Goal: Information Seeking & Learning: Learn about a topic

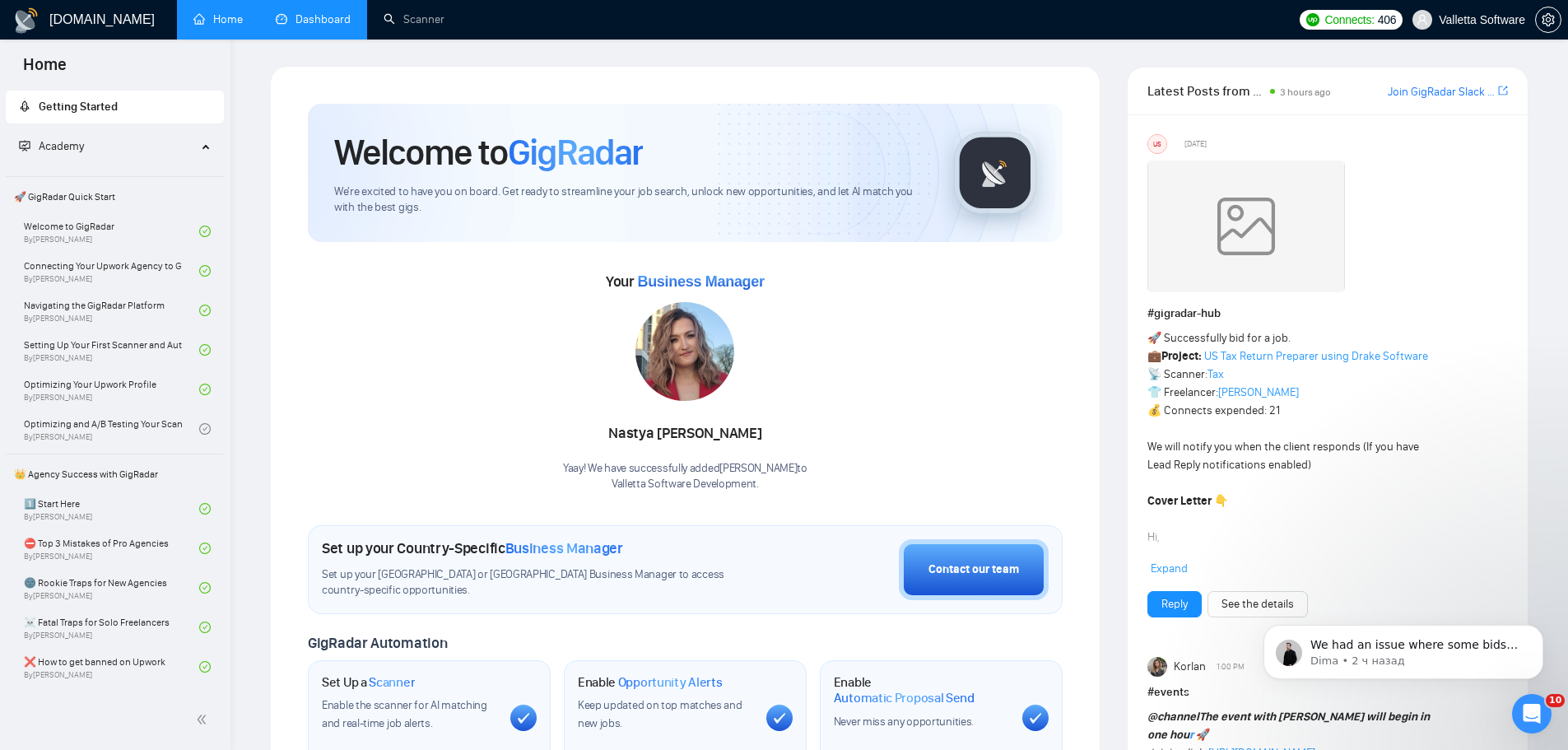
click at [302, 14] on link "Dashboard" at bounding box center [313, 19] width 75 height 14
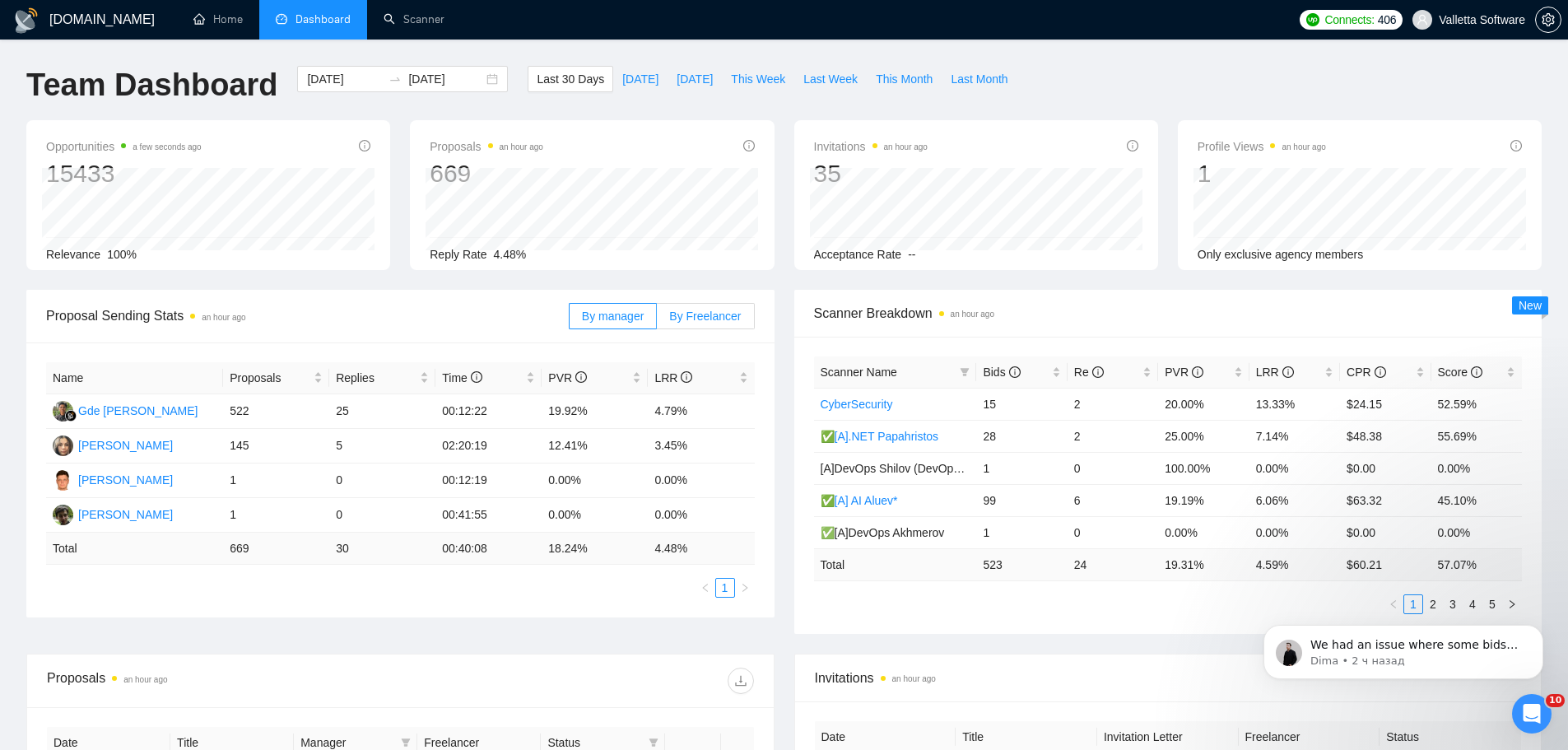
click at [702, 309] on span "By Freelancer" at bounding box center [705, 316] width 72 height 14
click at [657, 320] on input "By Freelancer" at bounding box center [657, 320] width 0 height 0
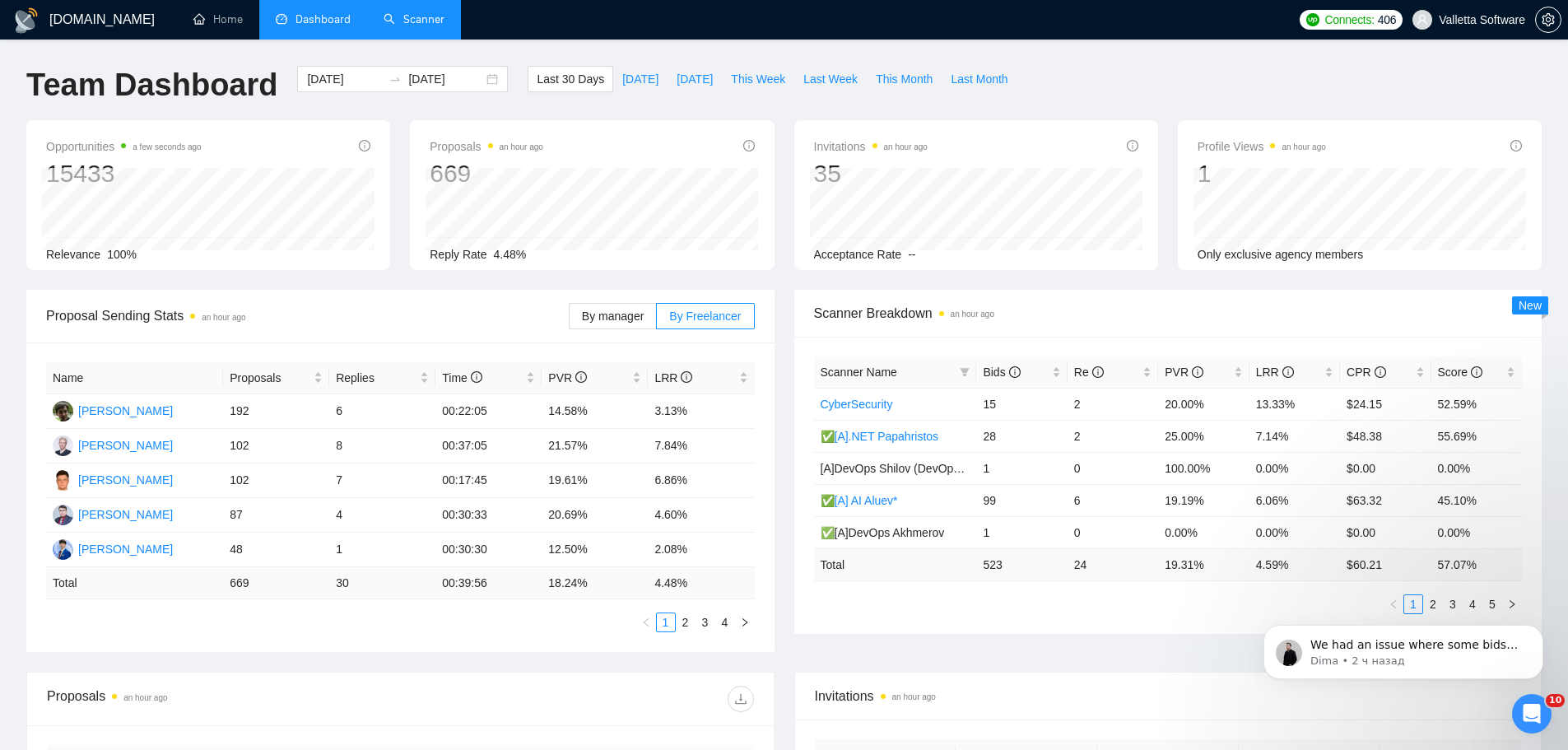
click at [394, 25] on link "Scanner" at bounding box center [414, 19] width 61 height 14
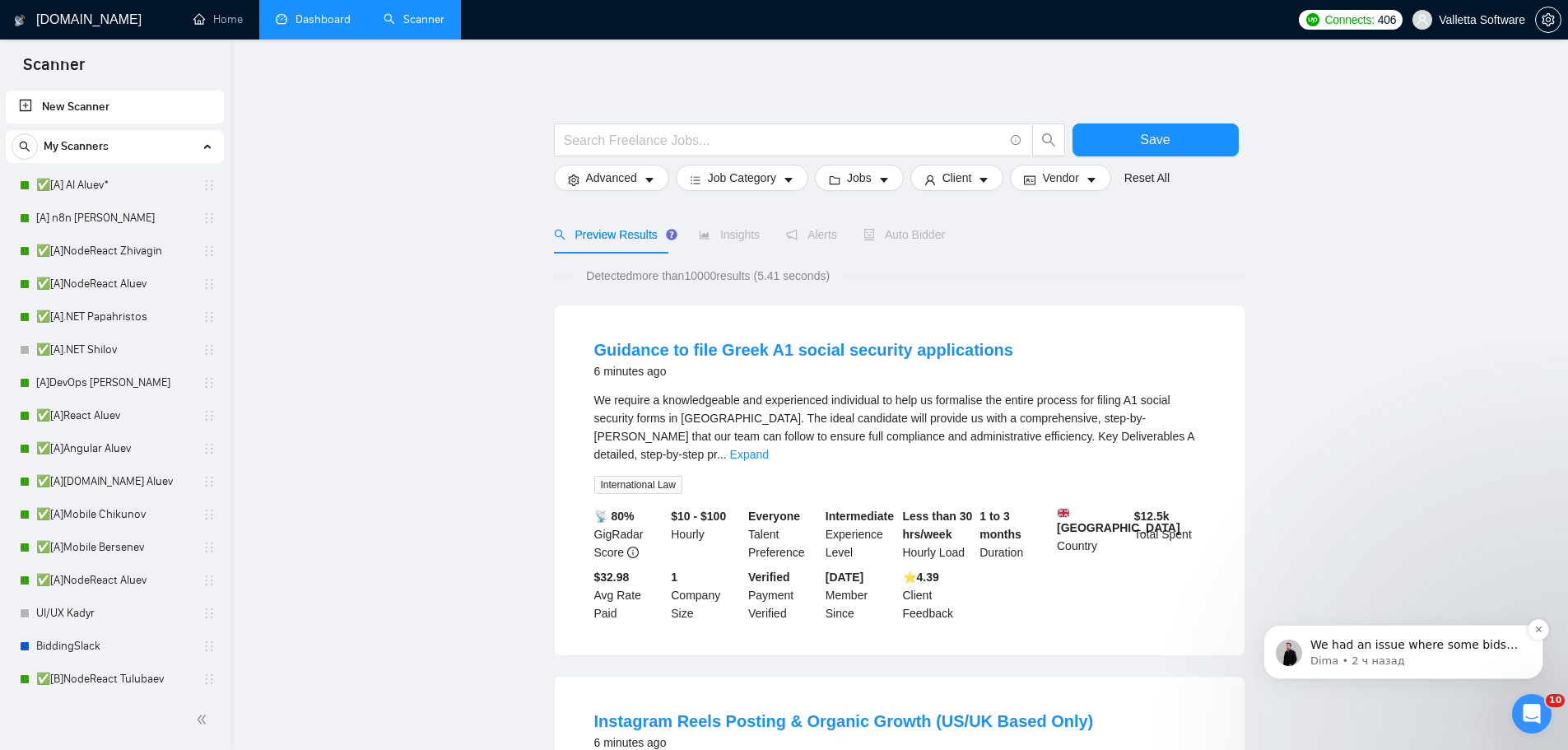
click at [1302, 653] on div "We had an issue where some bids failed to send. This happened because the brows…" at bounding box center [1403, 652] width 255 height 33
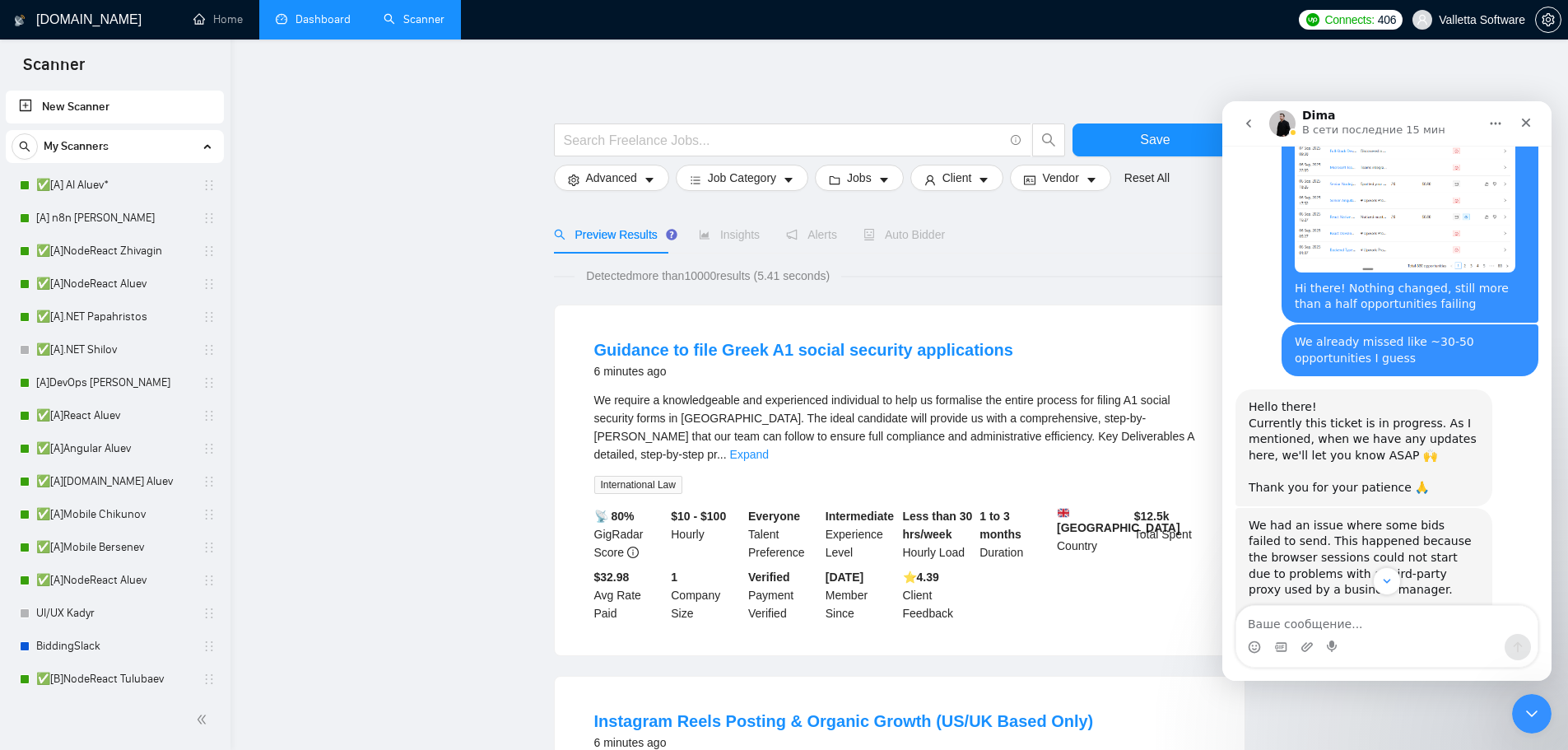
scroll to position [1194, 0]
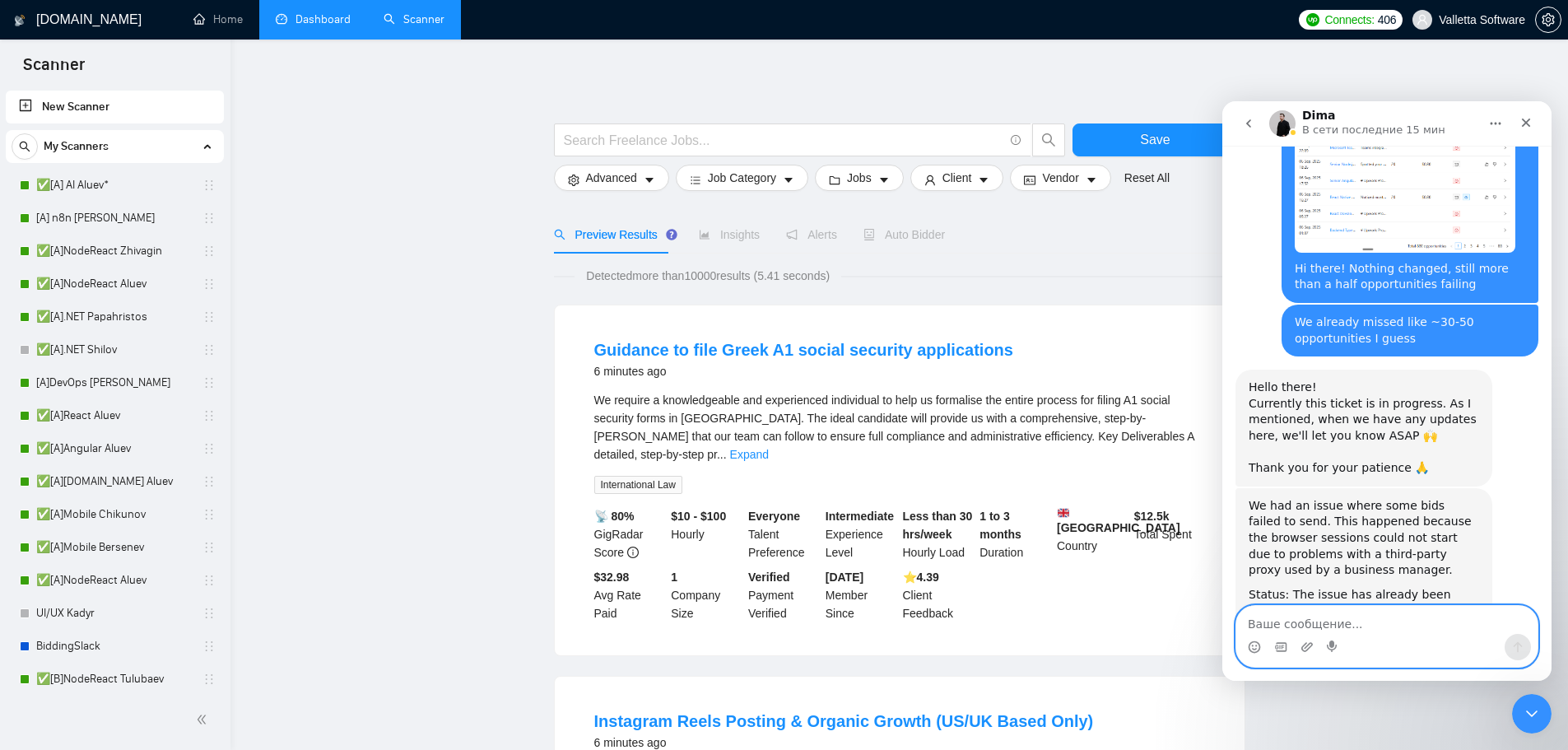
type textarea "R"
type textarea "Thanks!"
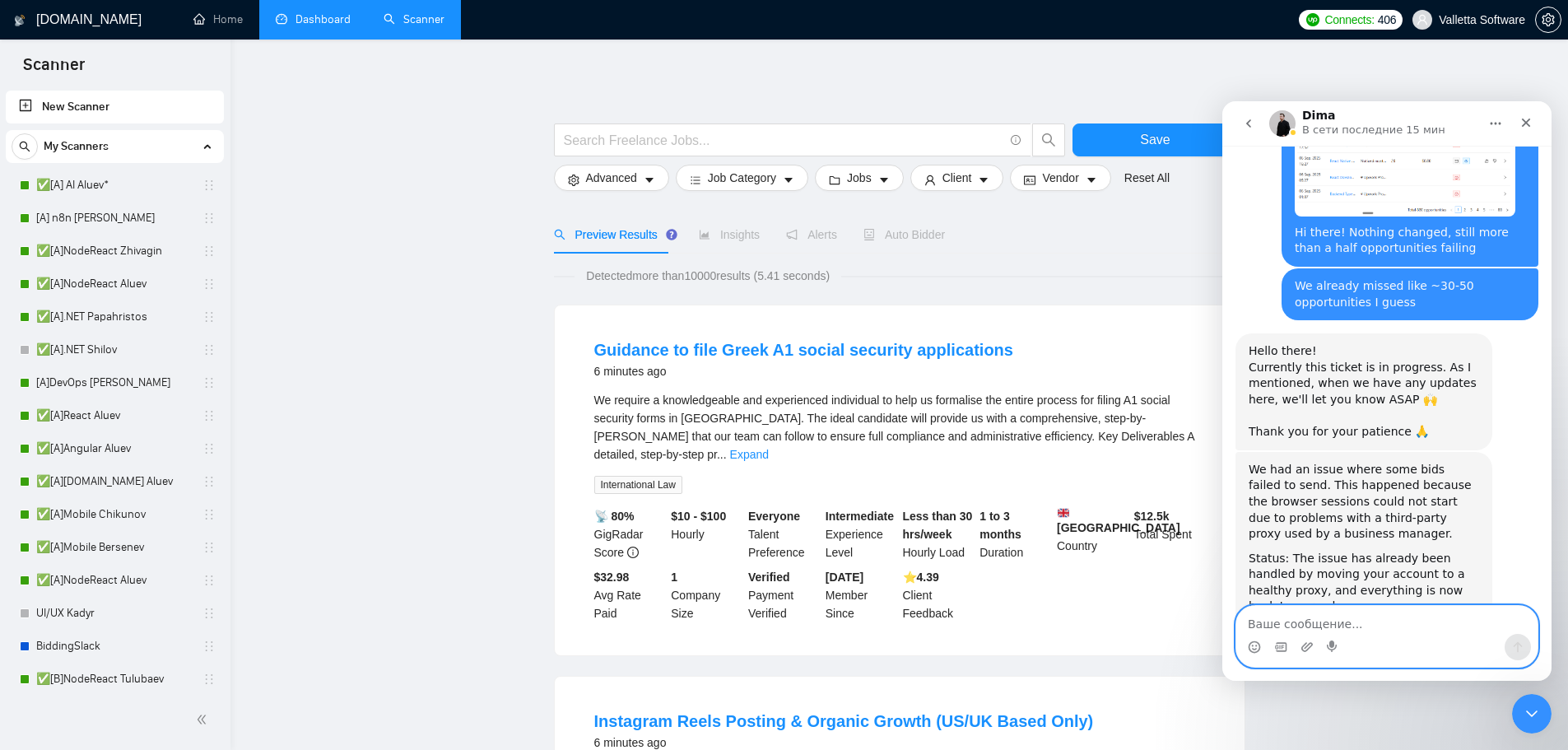
scroll to position [1243, 0]
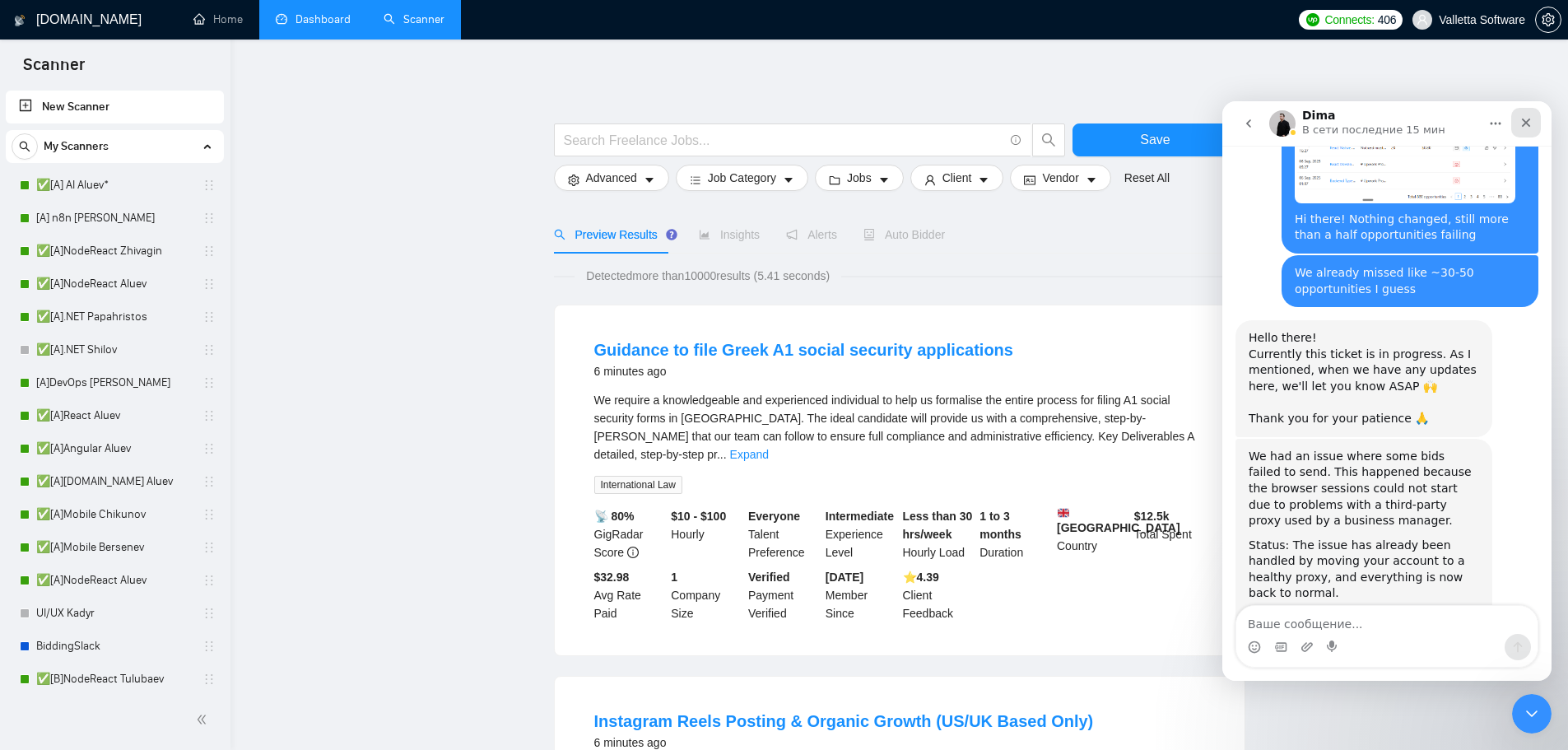
click at [1532, 125] on icon "Закрыть" at bounding box center [1526, 123] width 14 height 14
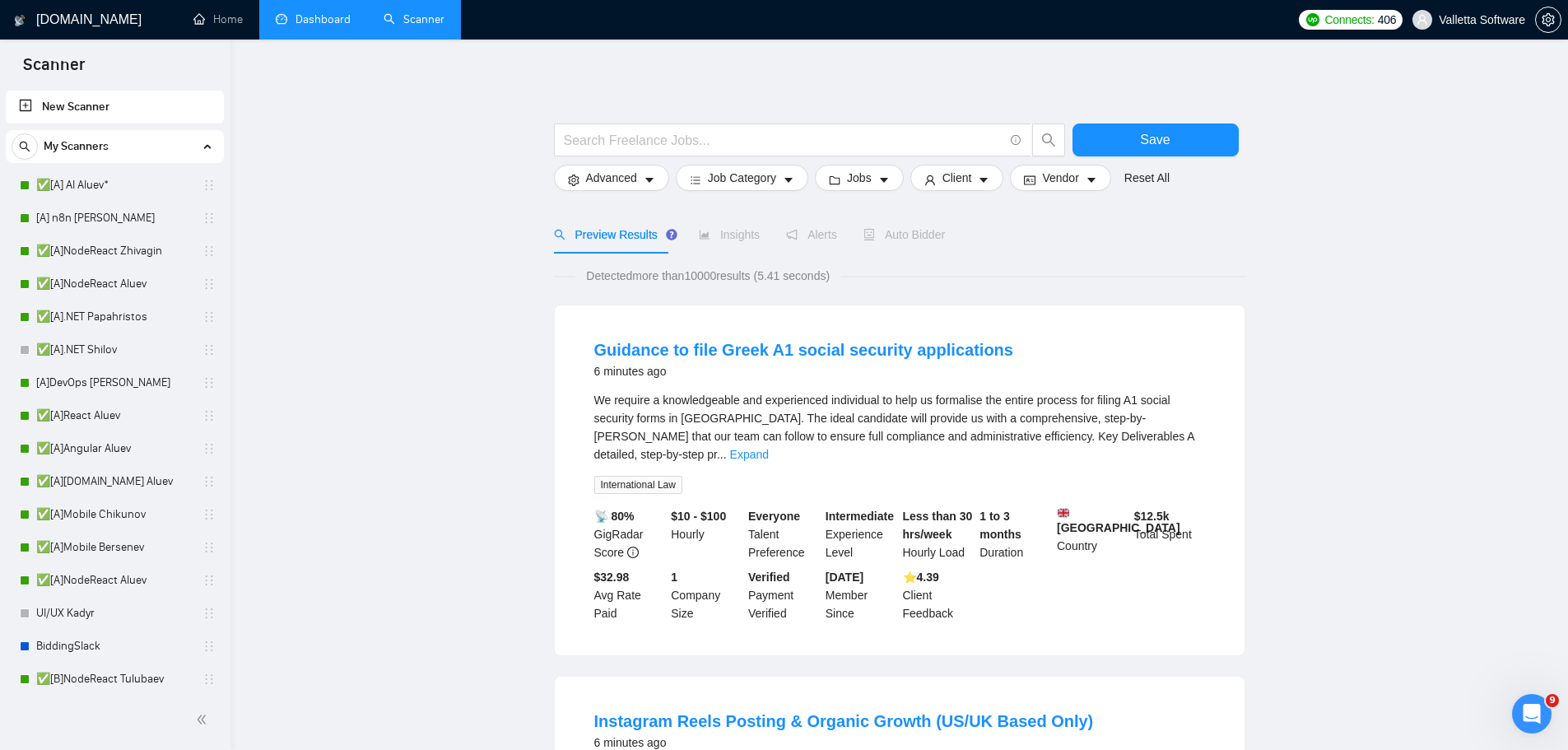
click at [307, 14] on link "Dashboard" at bounding box center [313, 19] width 75 height 14
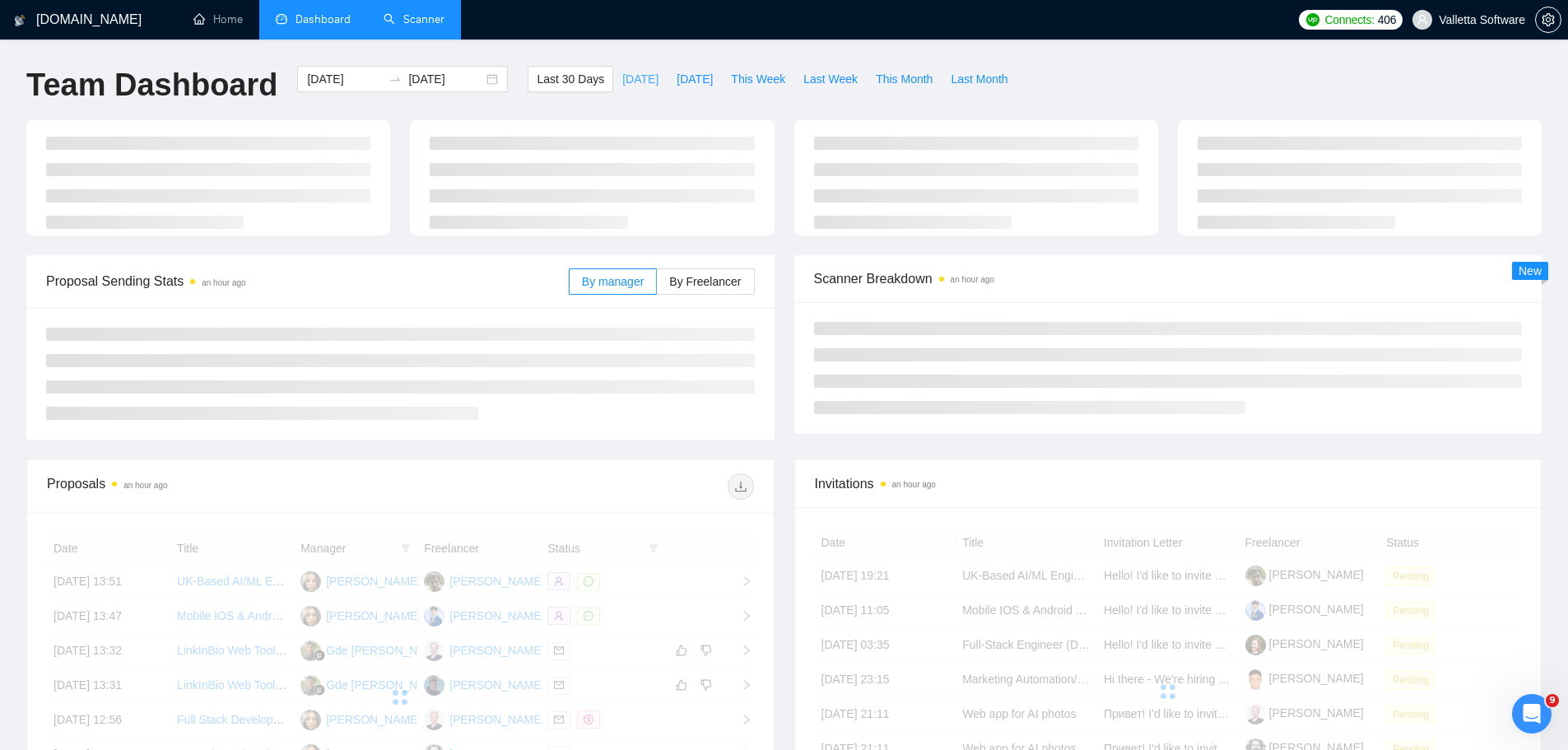
click at [632, 75] on span "[DATE]" at bounding box center [640, 79] width 36 height 18
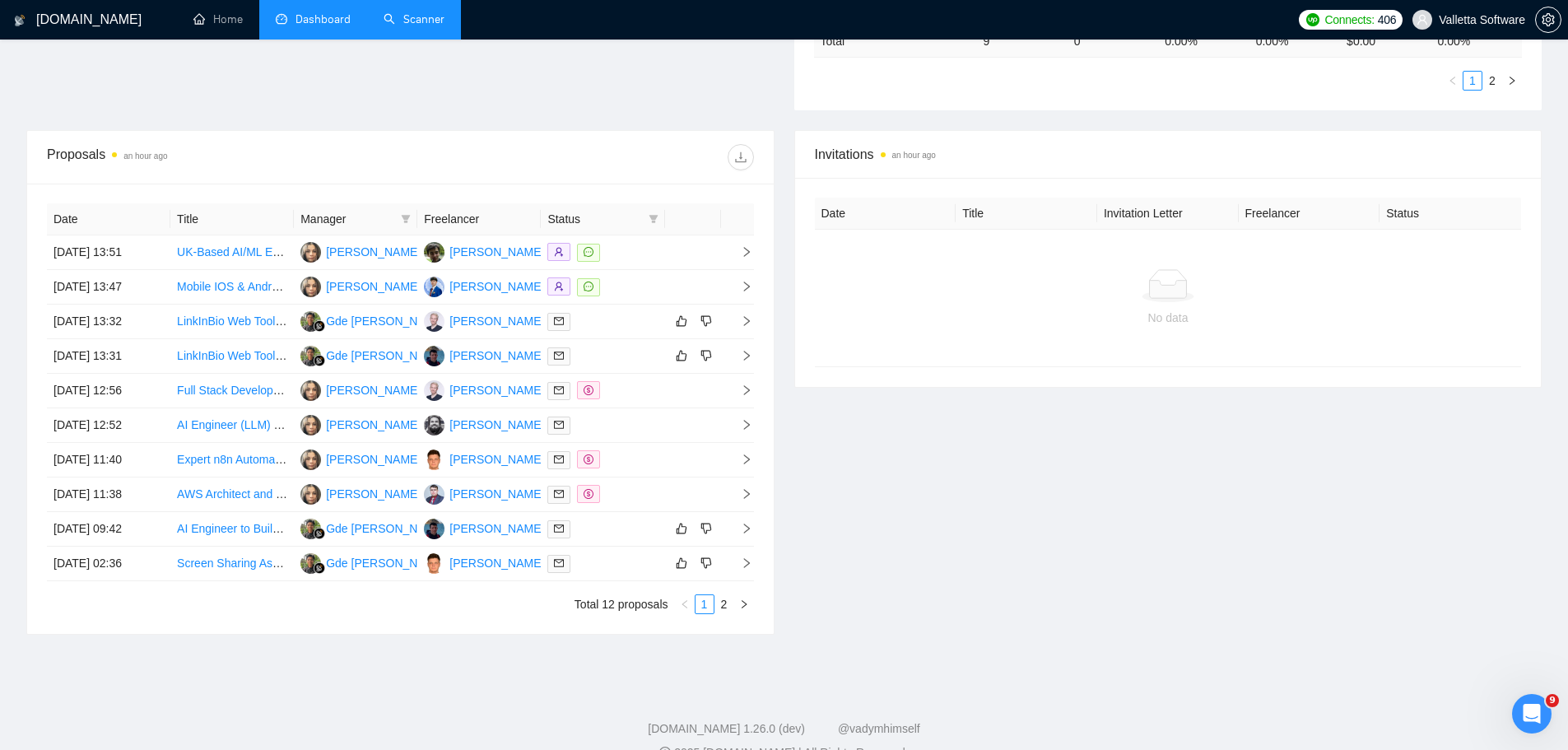
scroll to position [555, 0]
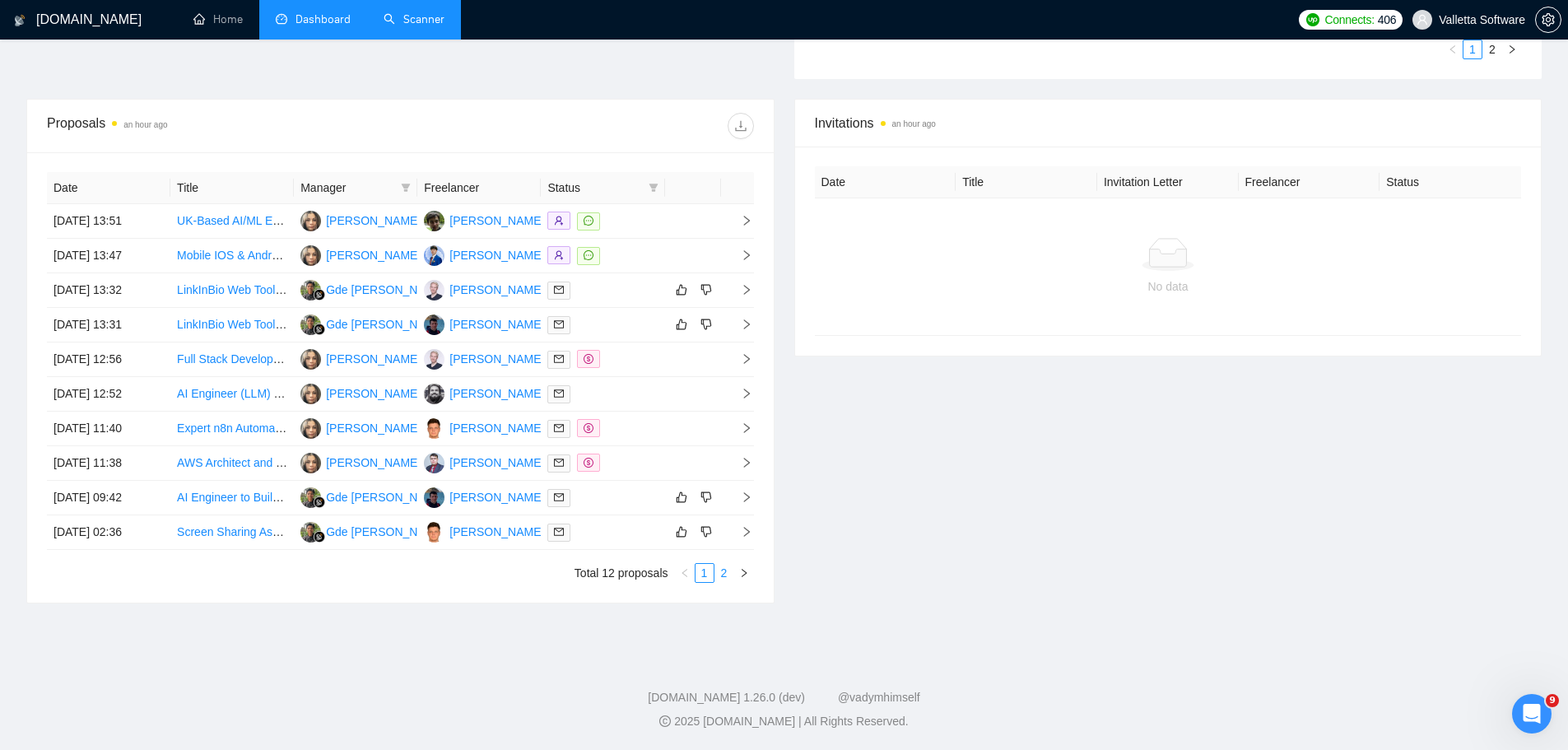
click at [718, 573] on link "2" at bounding box center [723, 573] width 18 height 18
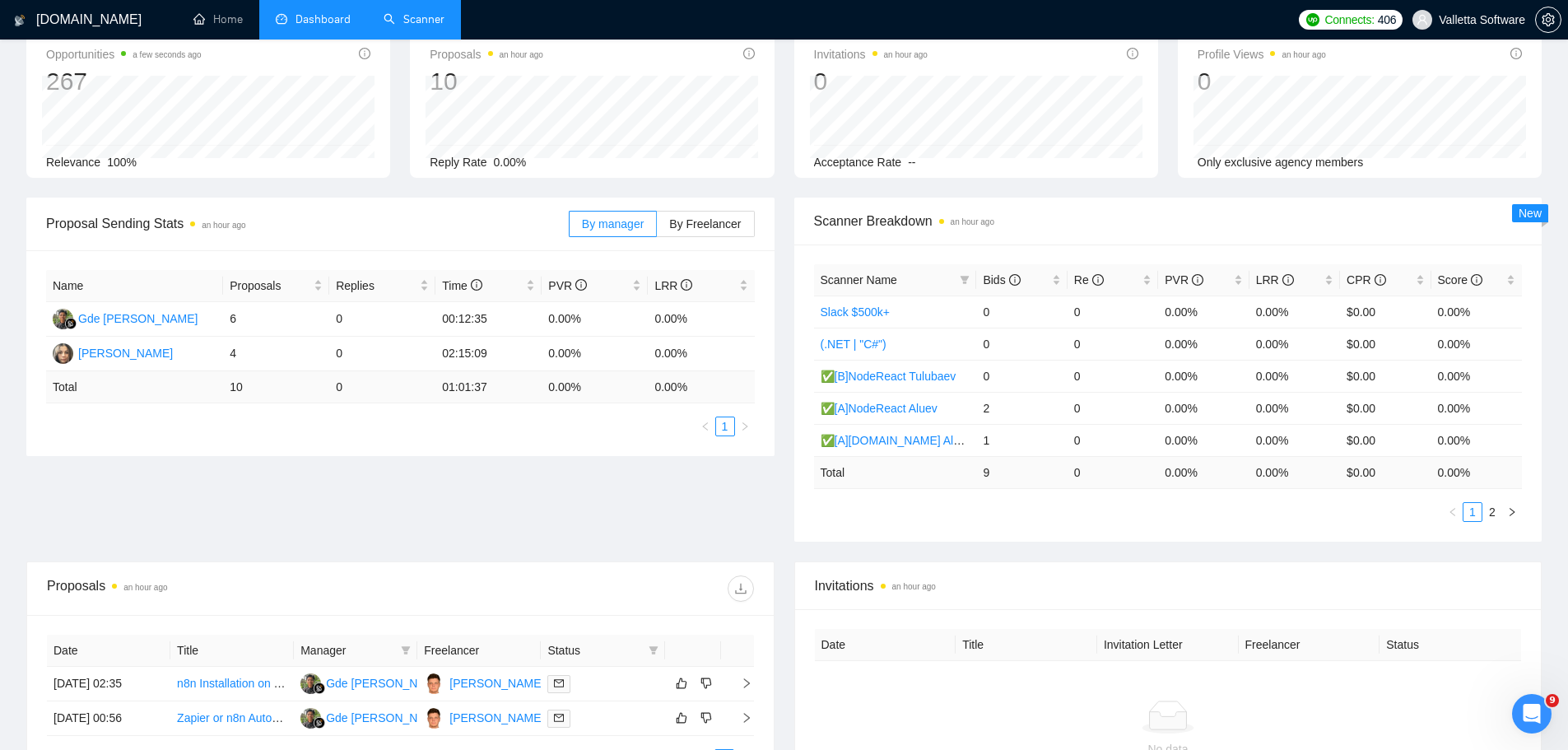
scroll to position [61, 0]
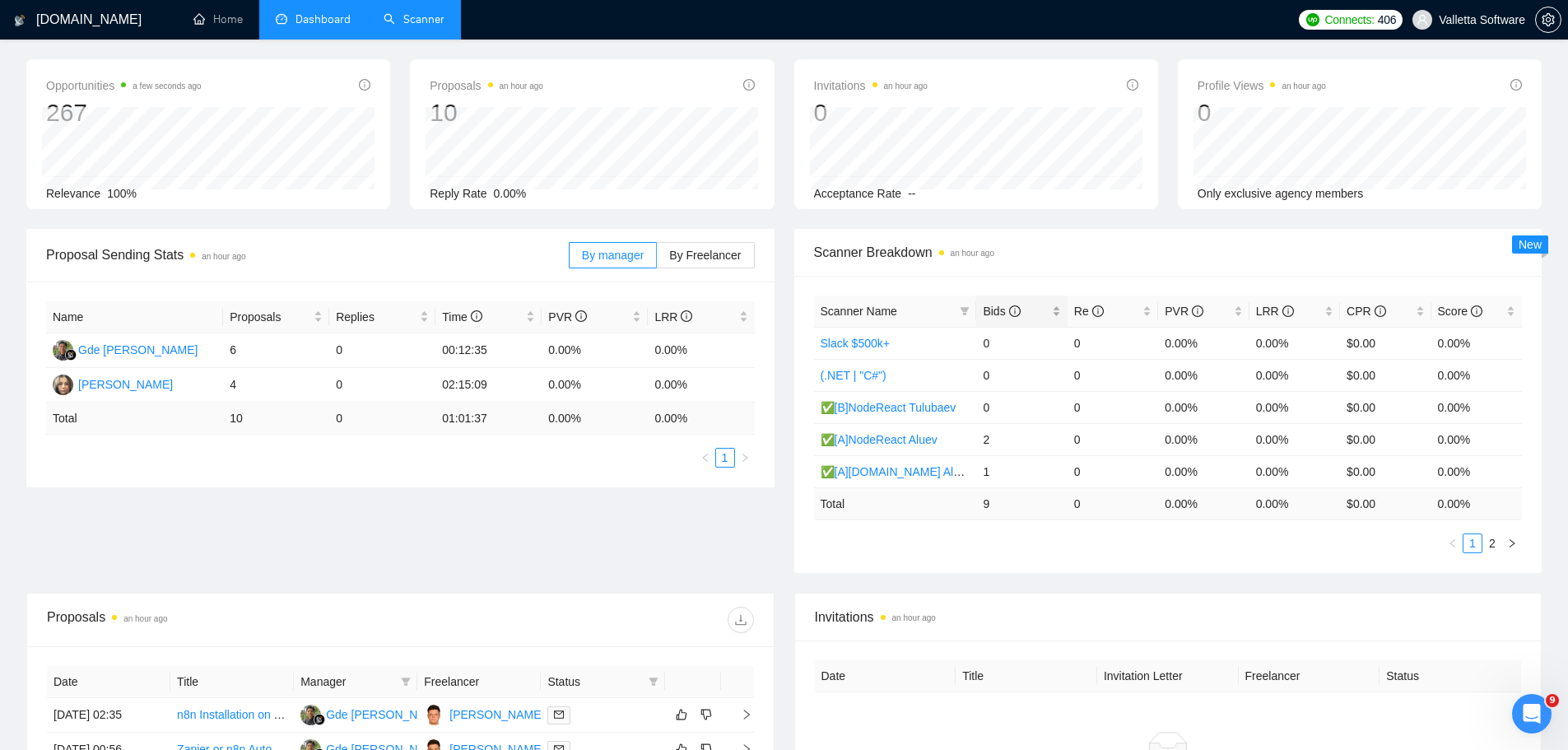
drag, startPoint x: 973, startPoint y: 334, endPoint x: 1006, endPoint y: 312, distance: 39.7
click at [978, 331] on tr "Slack $500k+ 0 0 0.00% 0.00% $0.00 0.00%" at bounding box center [1168, 343] width 709 height 32
click at [1010, 309] on icon "info-circle" at bounding box center [1015, 312] width 12 height 12
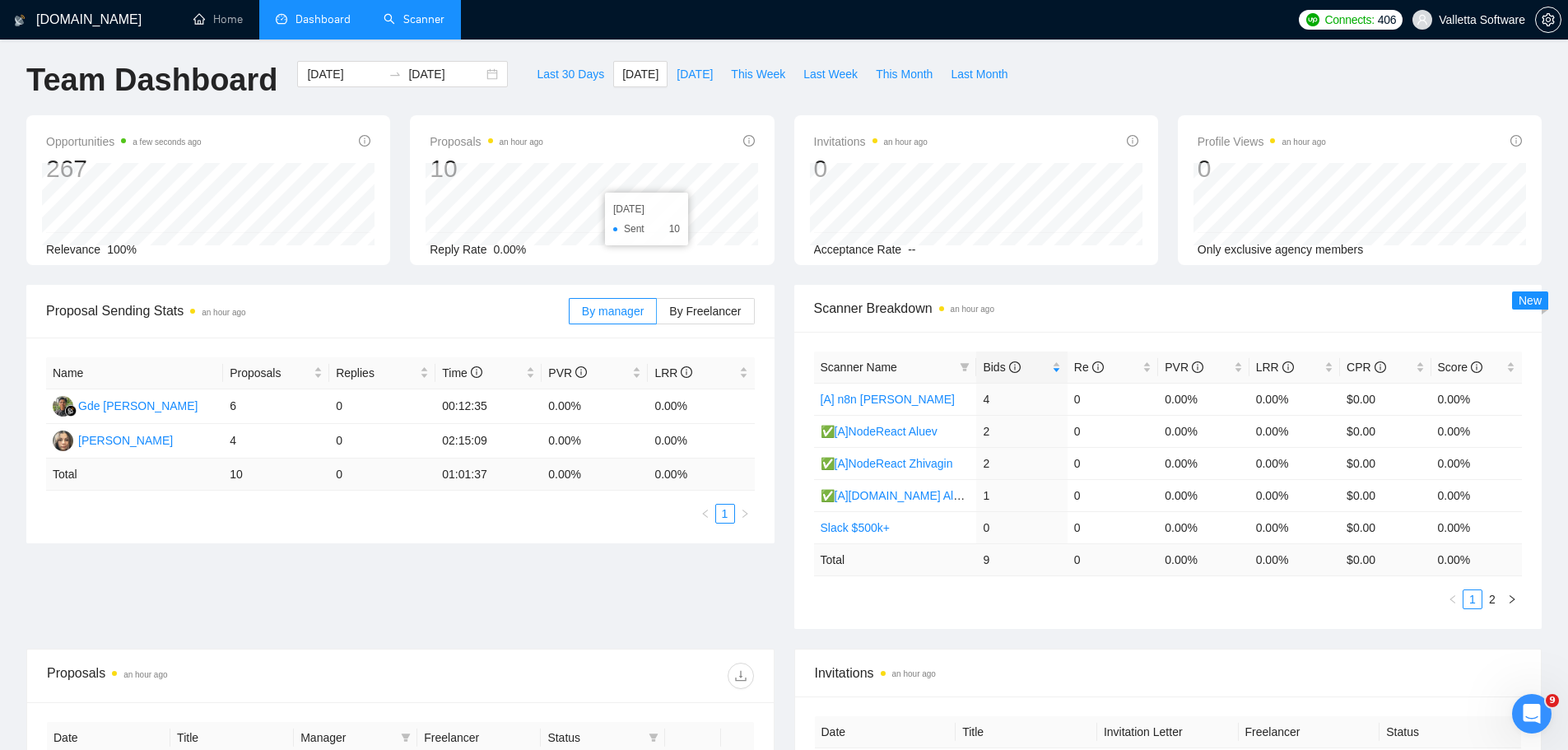
scroll to position [0, 0]
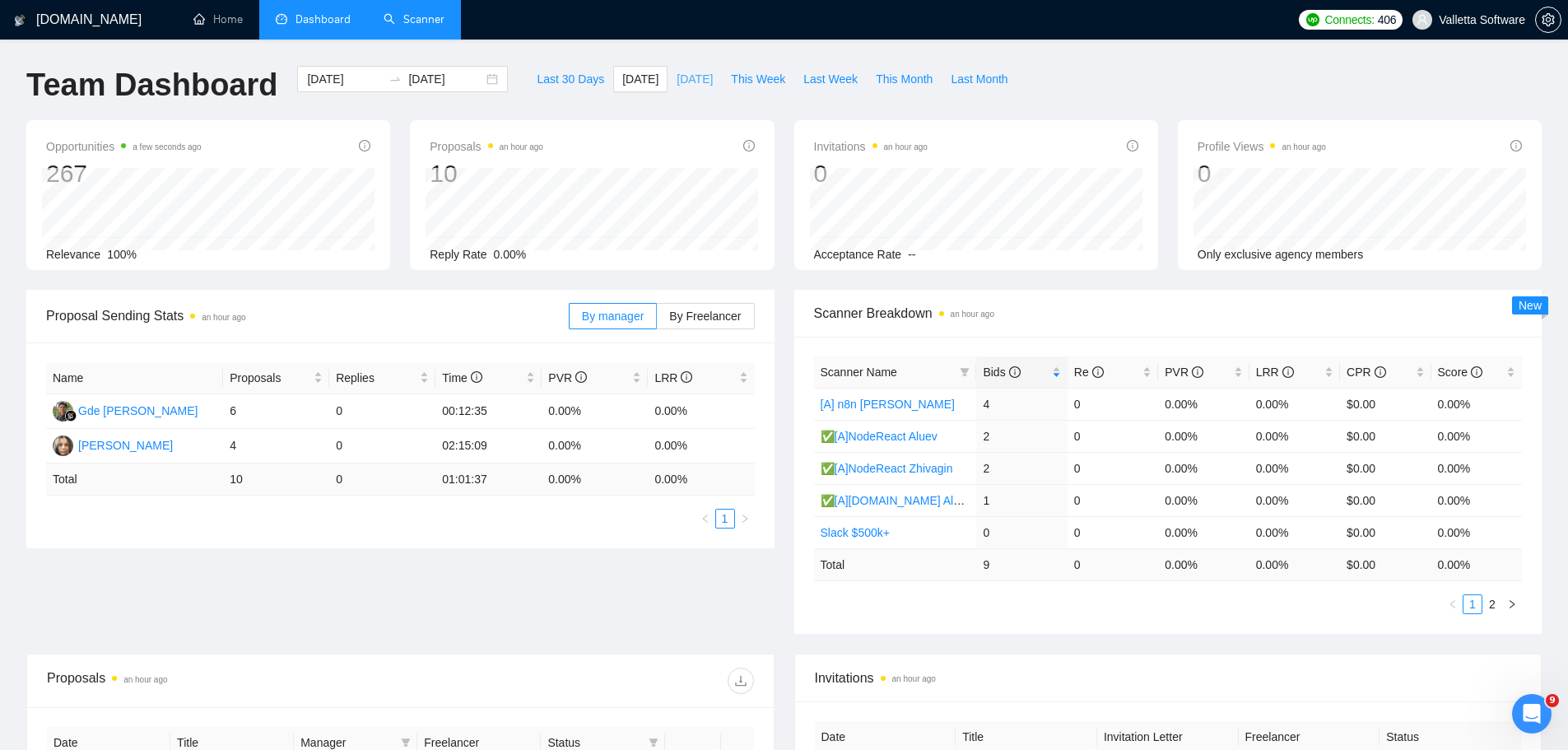
click at [685, 78] on span "[DATE]" at bounding box center [695, 79] width 36 height 18
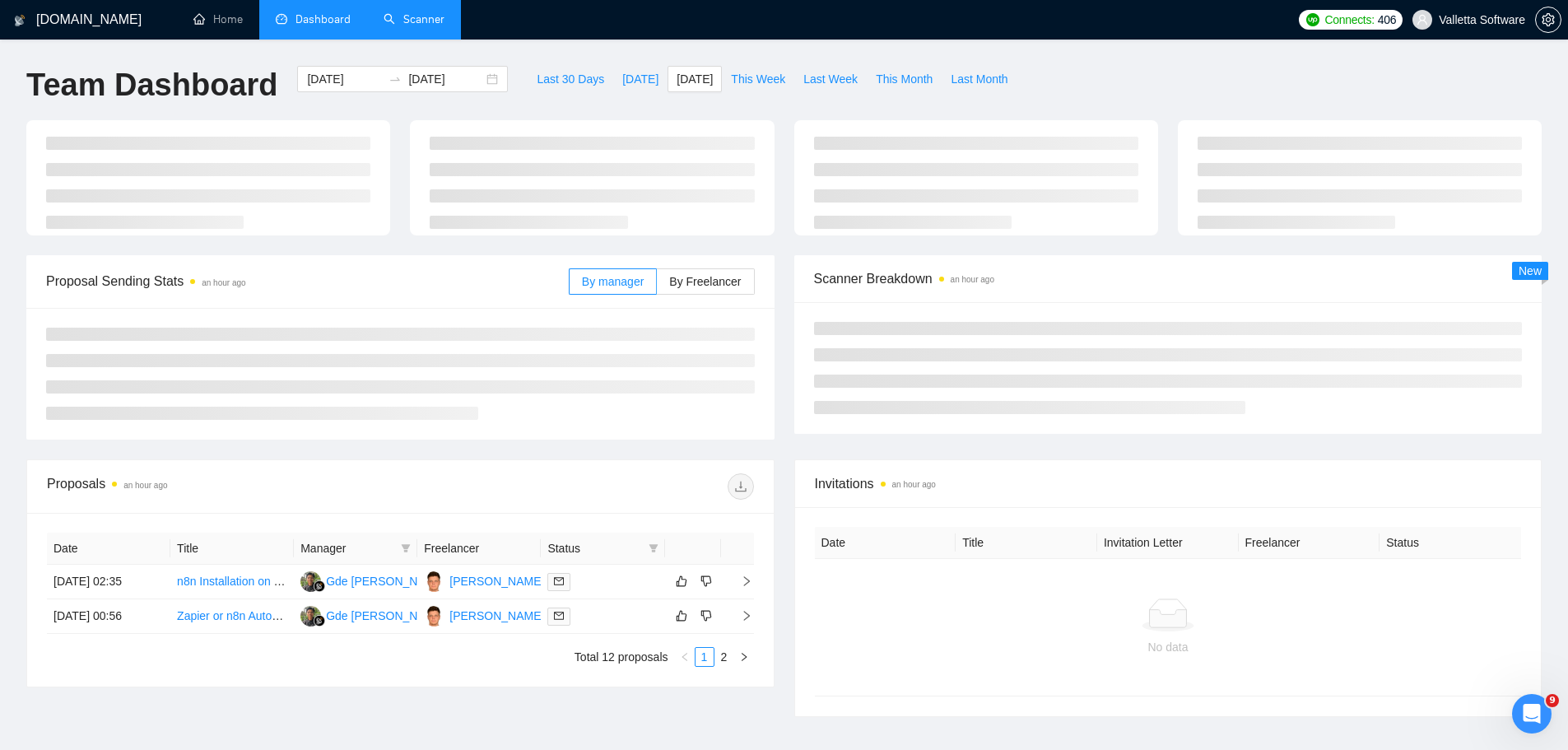
type input "[DATE]"
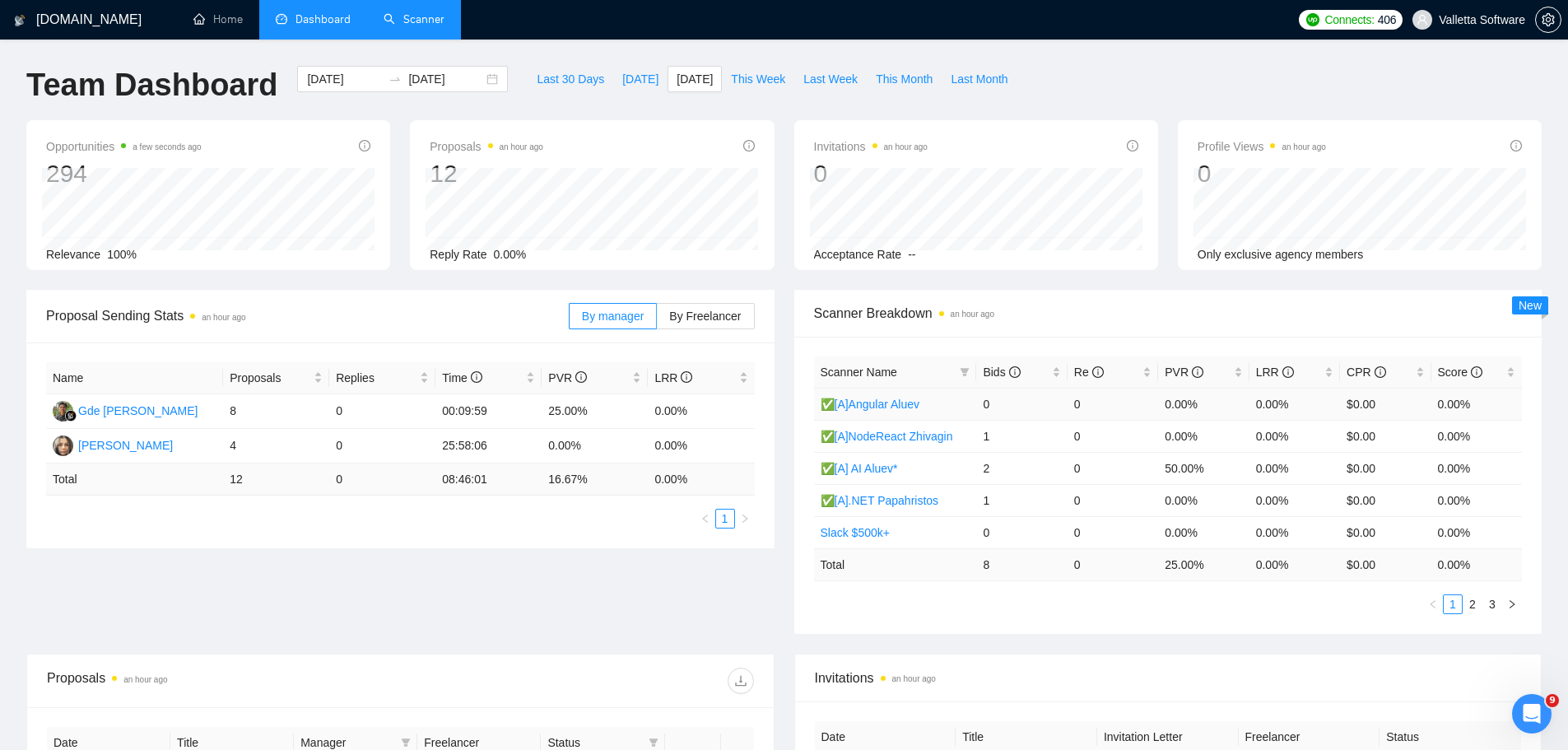
click at [996, 396] on td "0" at bounding box center [1022, 404] width 91 height 32
click at [999, 366] on span "Bids" at bounding box center [1001, 372] width 37 height 14
click at [999, 365] on span "Bids" at bounding box center [1001, 372] width 37 height 14
click at [1036, 308] on span "Scanner Breakdown an hour ago" at bounding box center [1168, 314] width 709 height 20
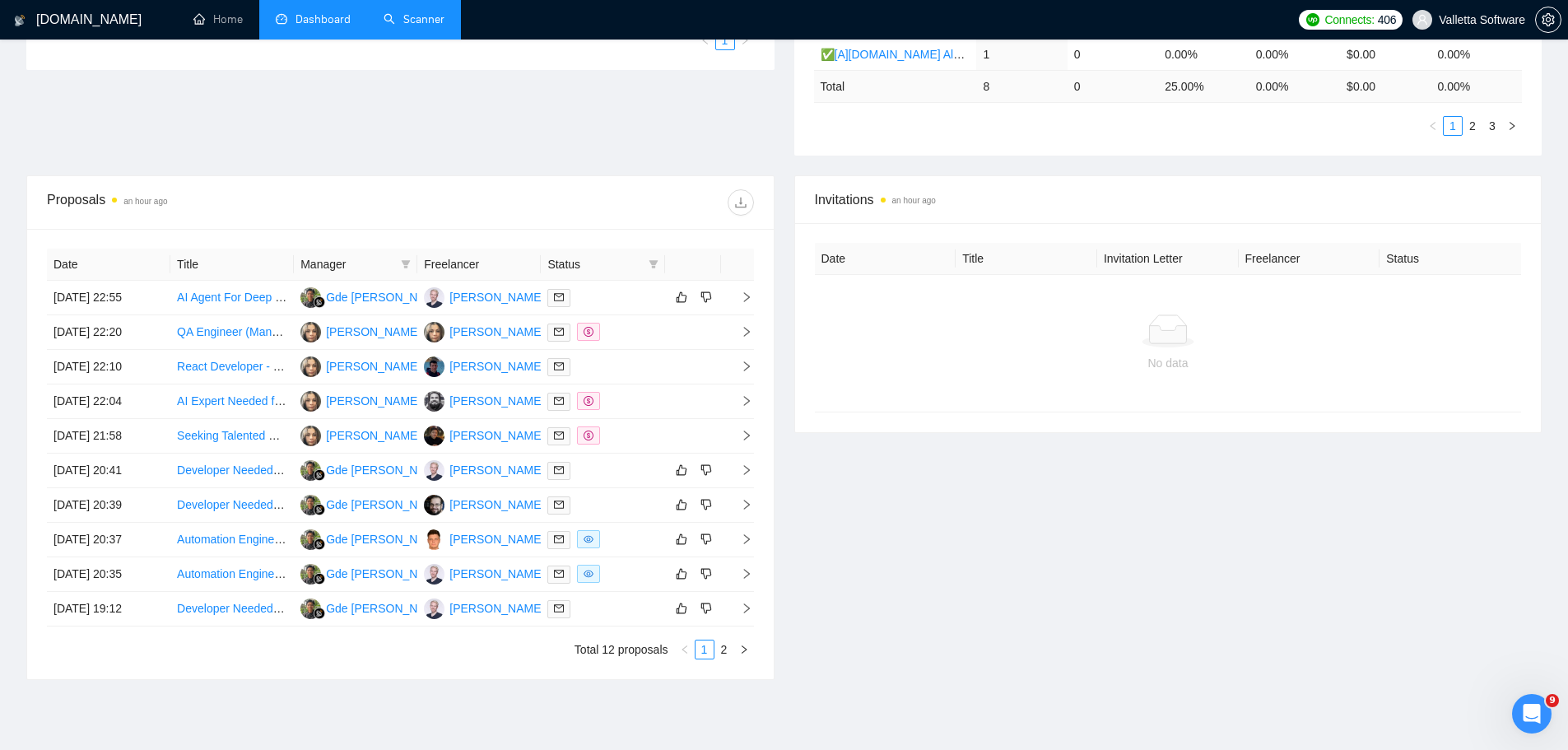
scroll to position [555, 0]
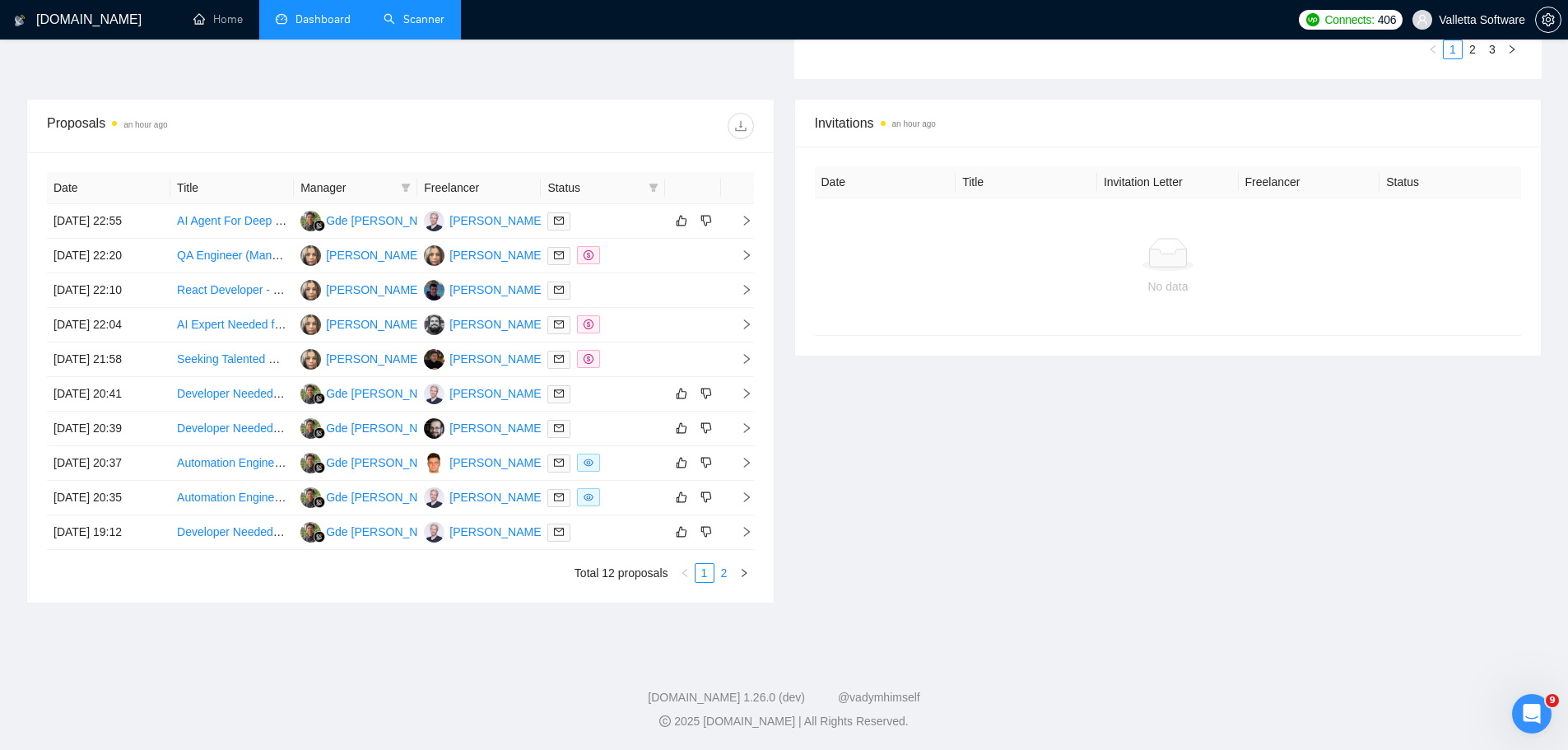
click at [727, 578] on link "2" at bounding box center [723, 573] width 18 height 18
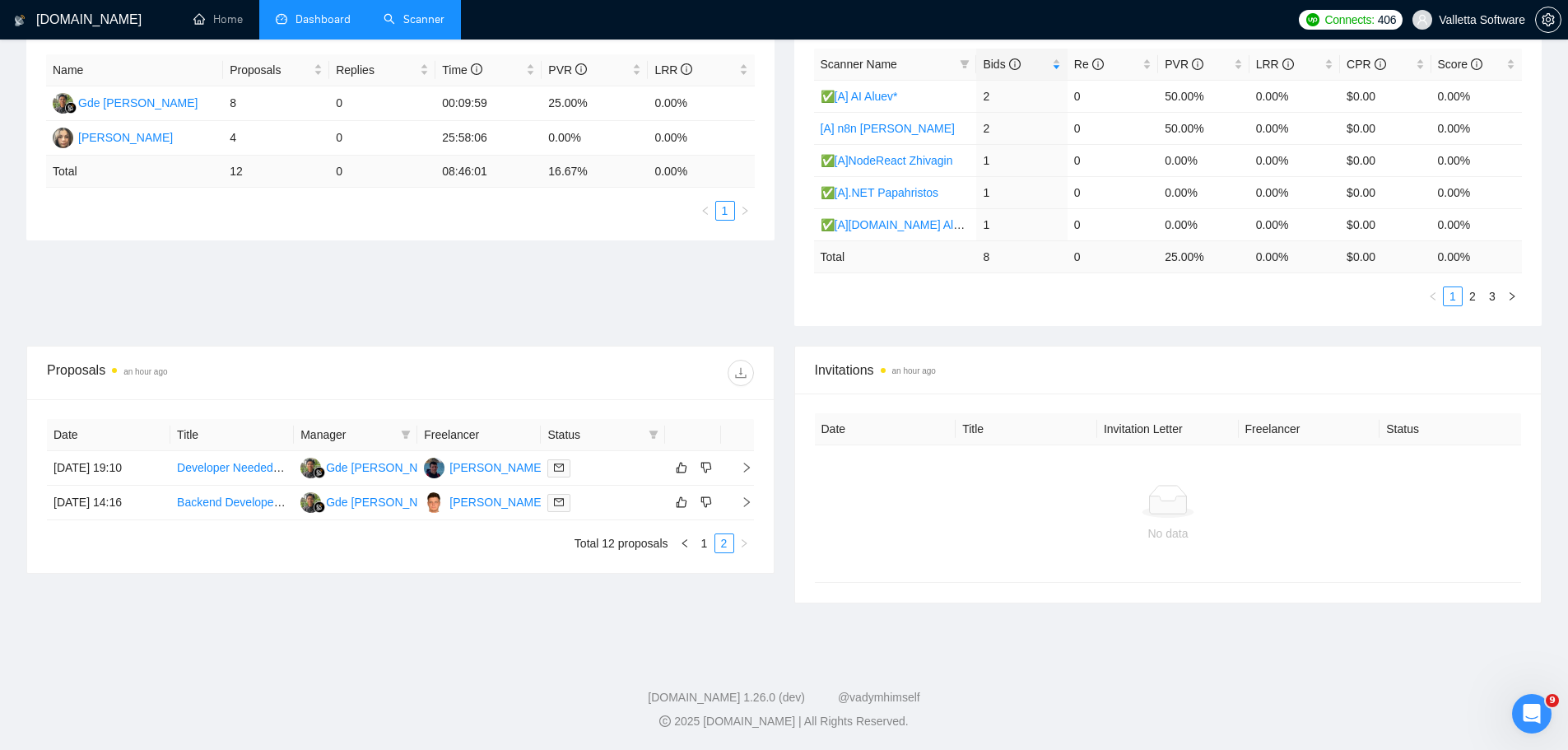
scroll to position [308, 0]
click at [657, 276] on div "Proposal Sending Stats an hour ago By manager By Freelancer Name Proposals Repl…" at bounding box center [784, 164] width 1535 height 364
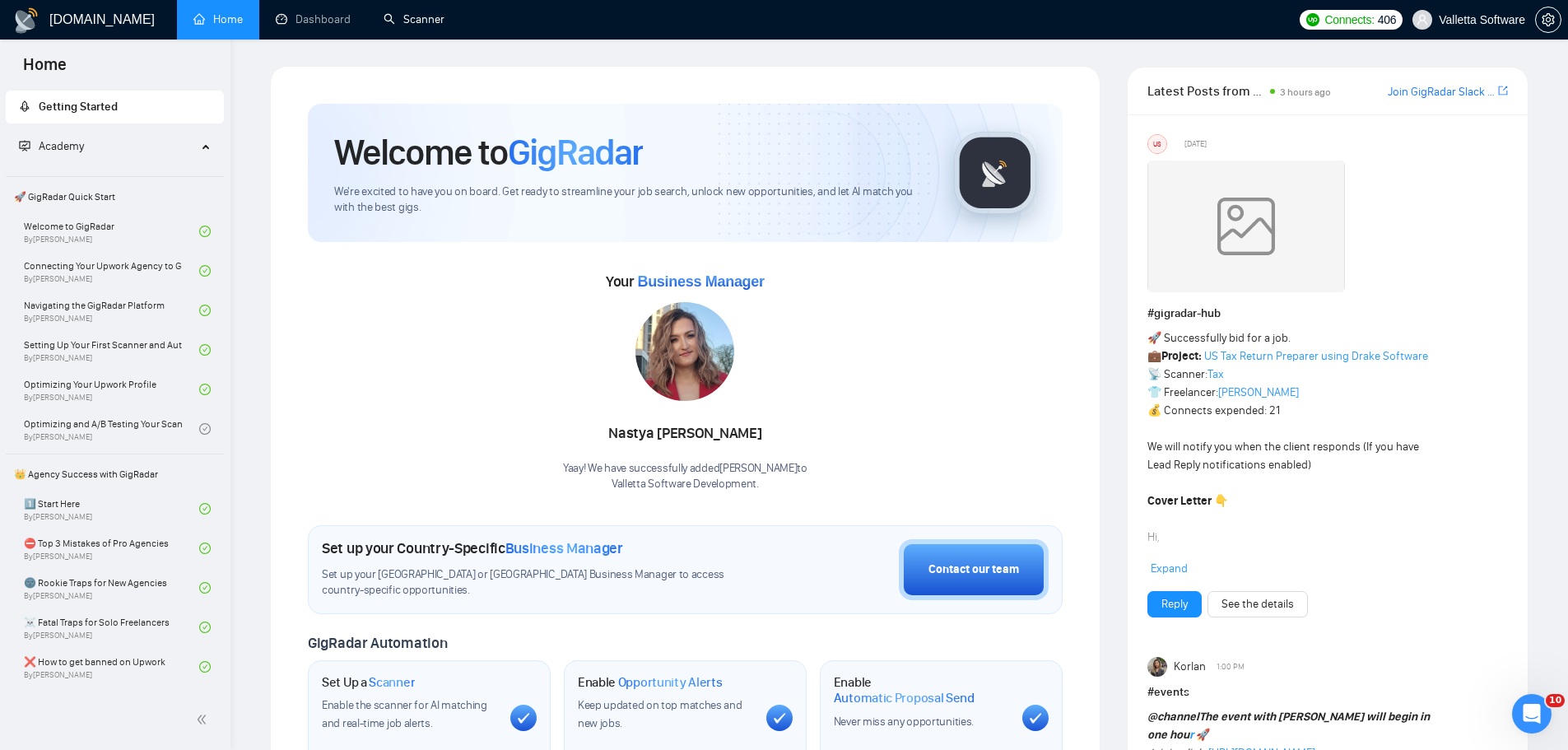
drag, startPoint x: 402, startPoint y: 25, endPoint x: 651, endPoint y: 0, distance: 250.3
click at [402, 25] on link "Scanner" at bounding box center [414, 19] width 61 height 14
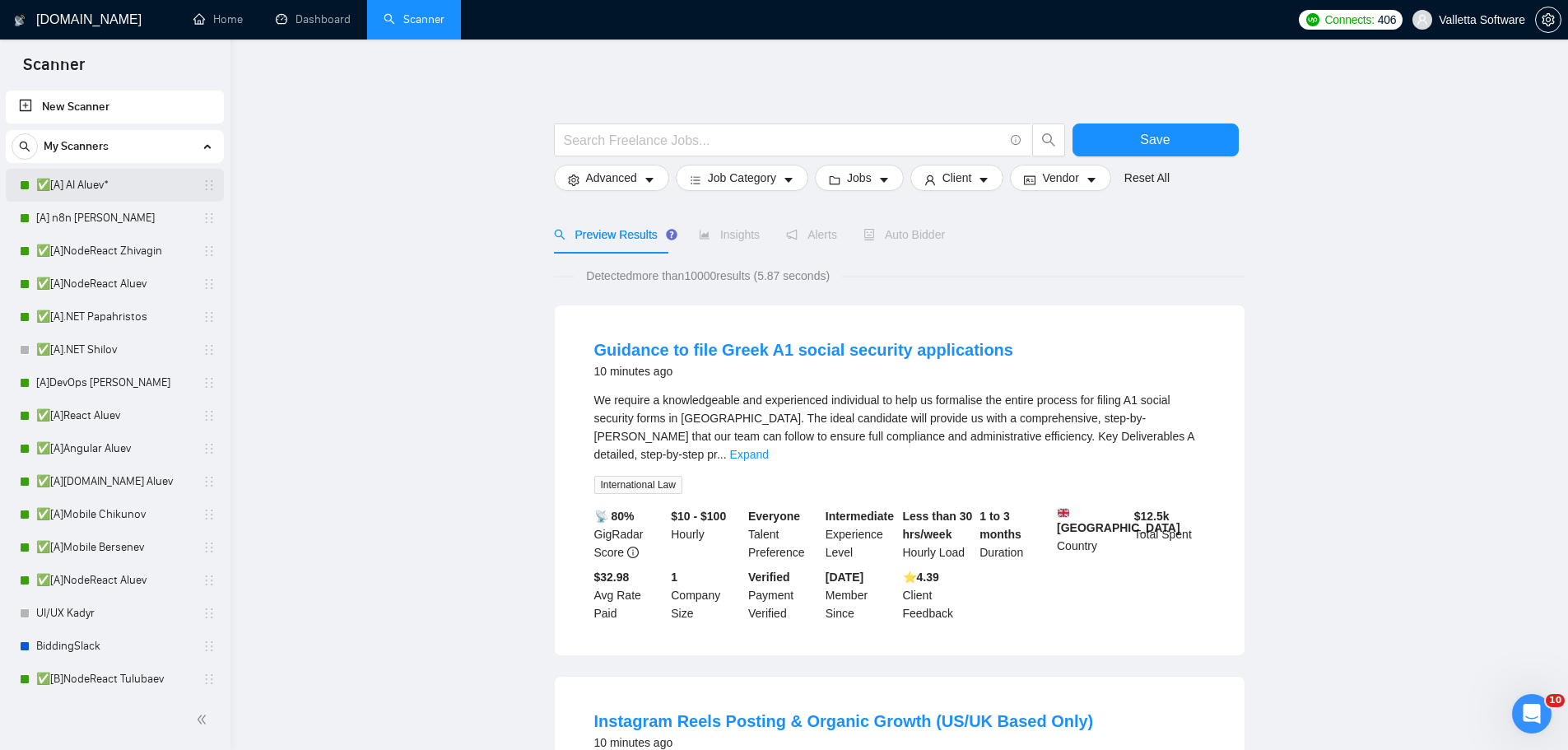
click at [66, 176] on link "✅[A] AI Aluev*" at bounding box center [114, 185] width 157 height 33
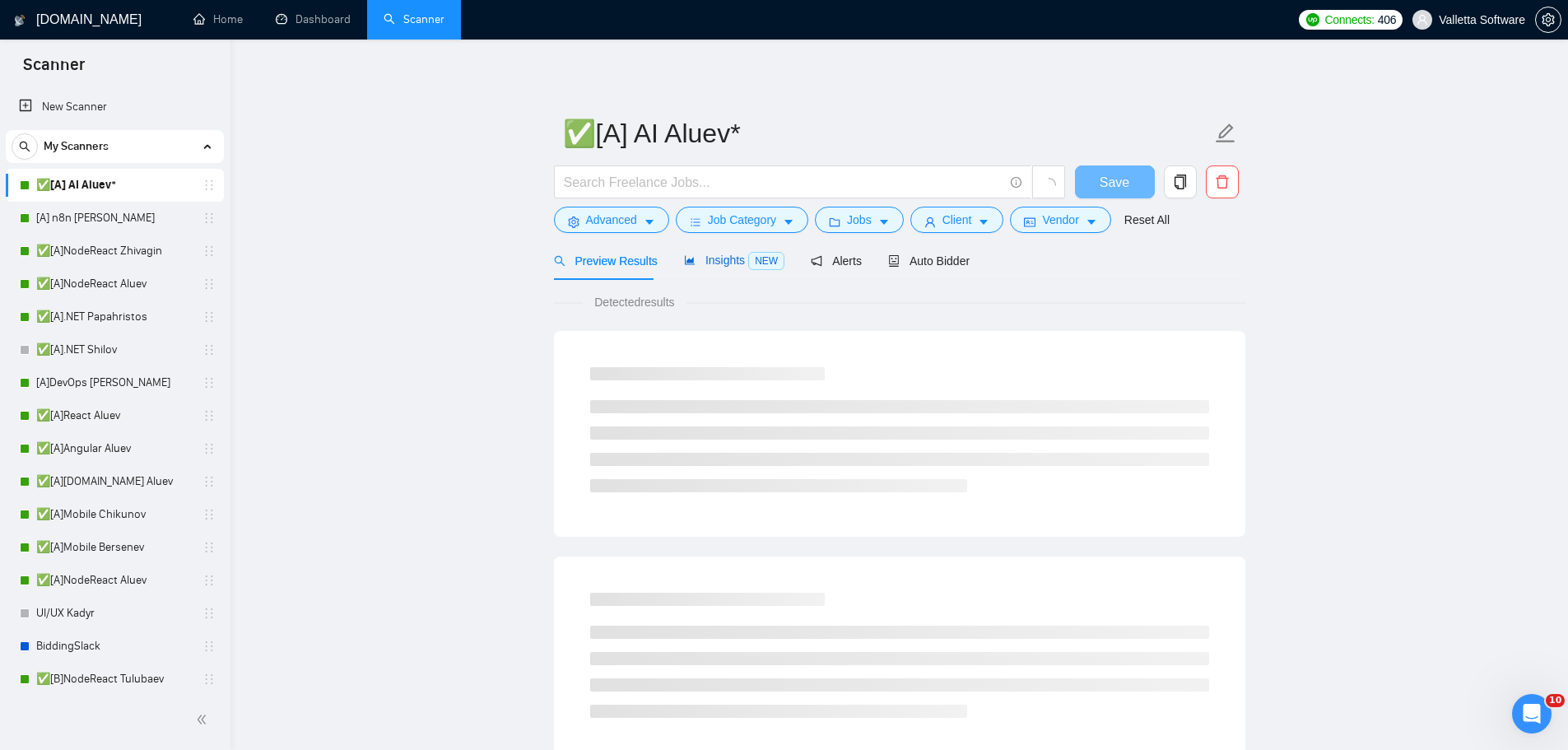
click at [706, 264] on span "Insights NEW" at bounding box center [734, 260] width 101 height 14
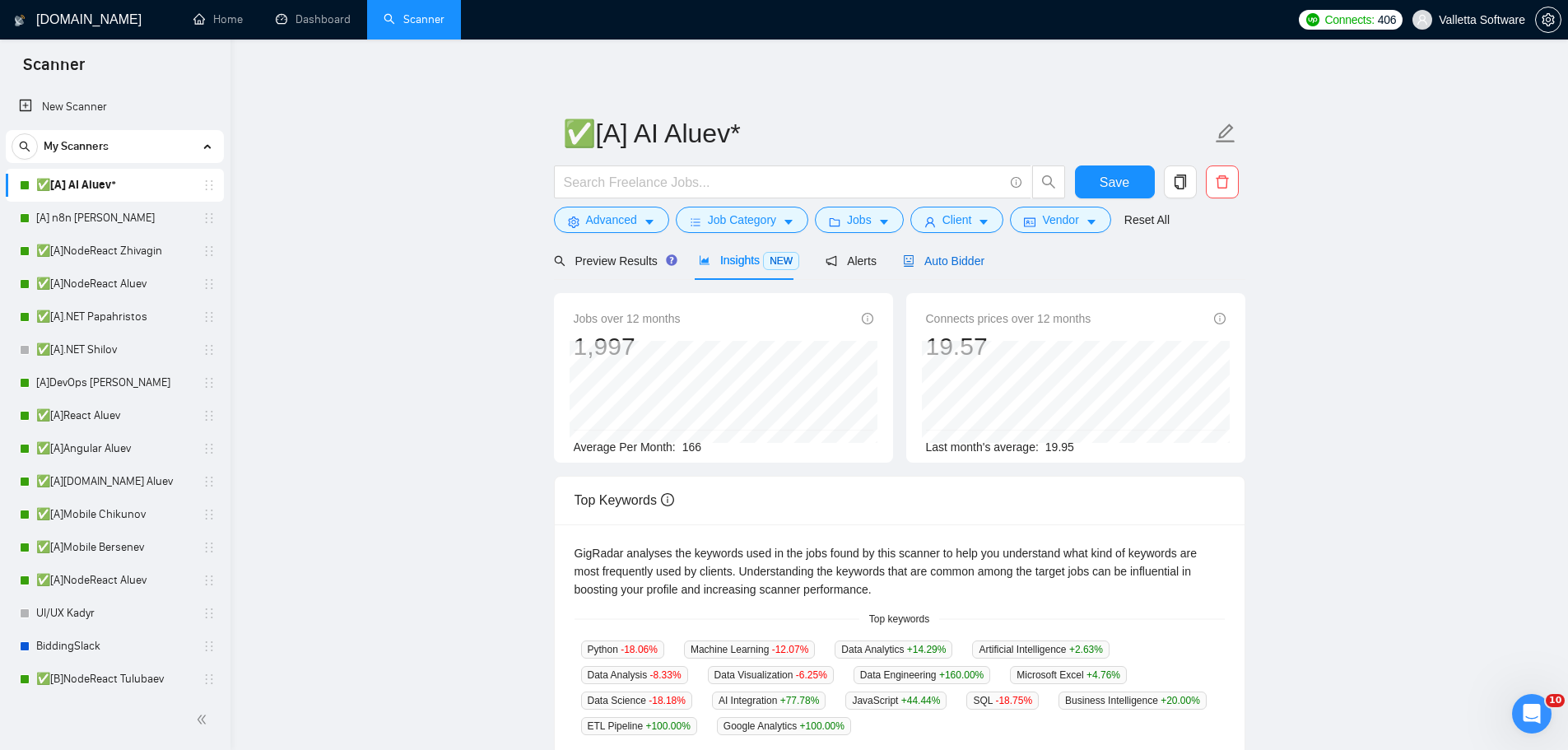
click at [906, 259] on icon "robot" at bounding box center [909, 261] width 12 height 12
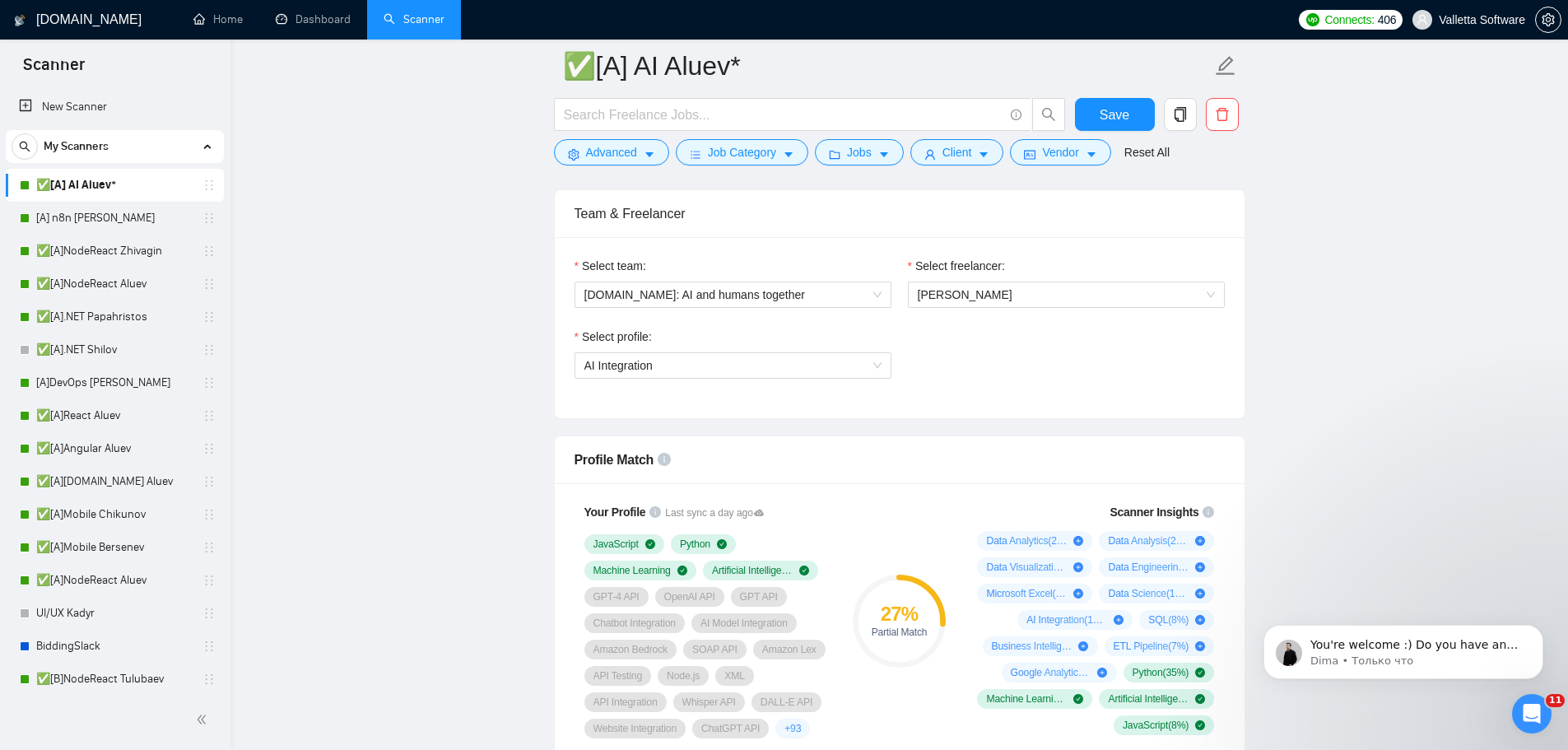
click at [1046, 246] on div "Select team: [DOMAIN_NAME]: AI and humans together Select freelancer: [PERSON_N…" at bounding box center [900, 328] width 690 height 181
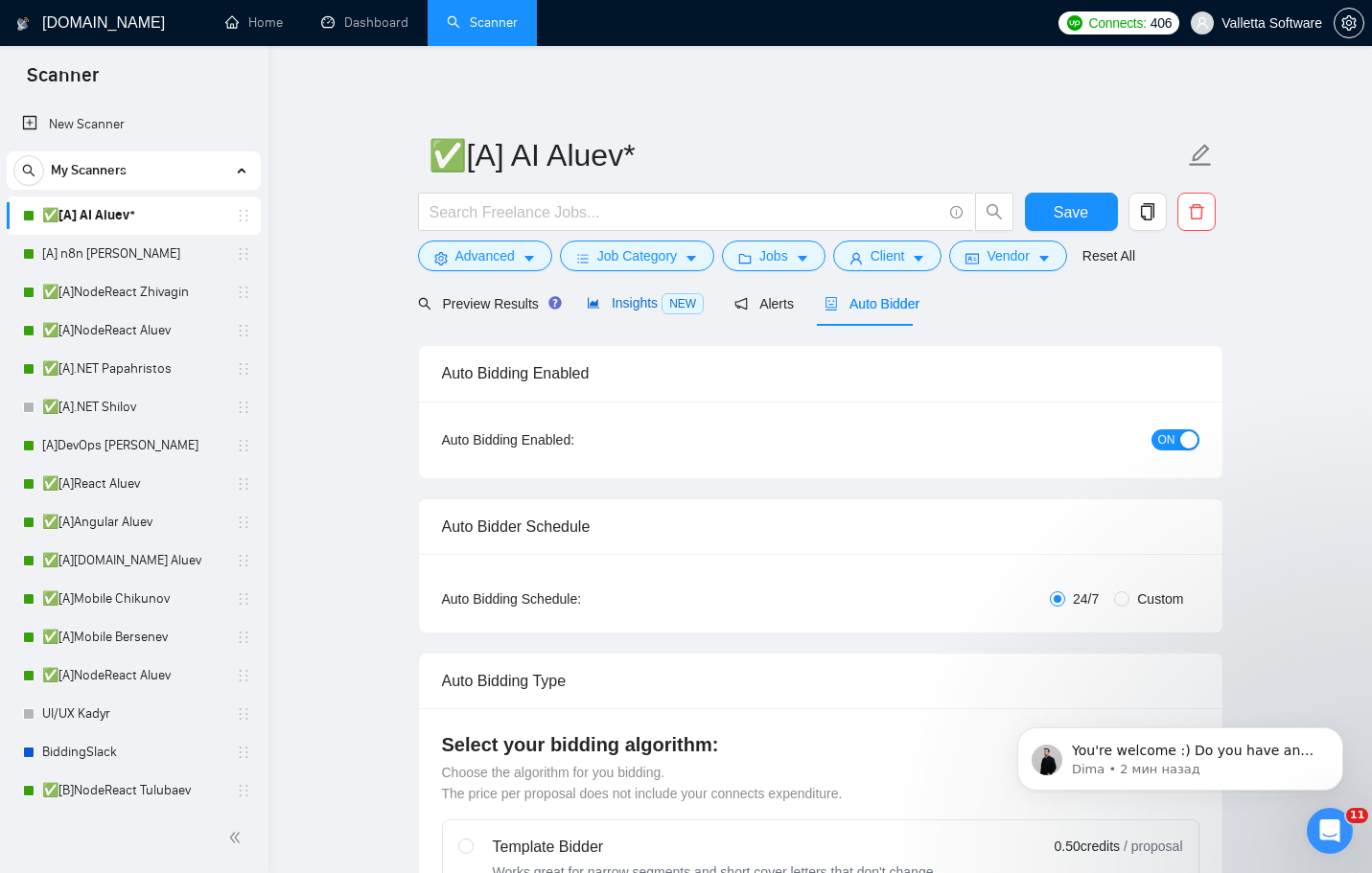
drag, startPoint x: 628, startPoint y: 302, endPoint x: 619, endPoint y: 319, distance: 19.2
click at [629, 302] on span "Insights NEW" at bounding box center [645, 303] width 117 height 16
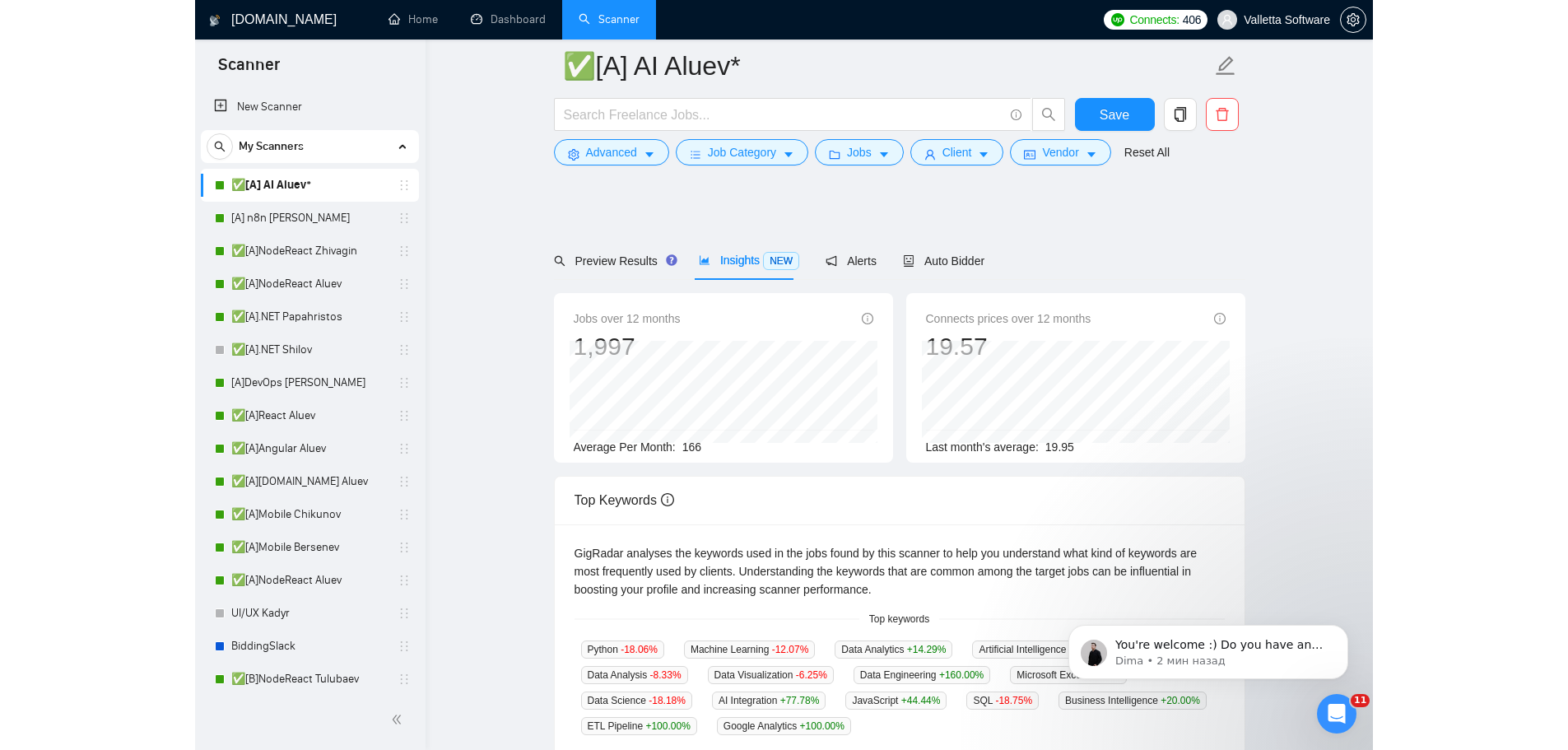
scroll to position [330, 0]
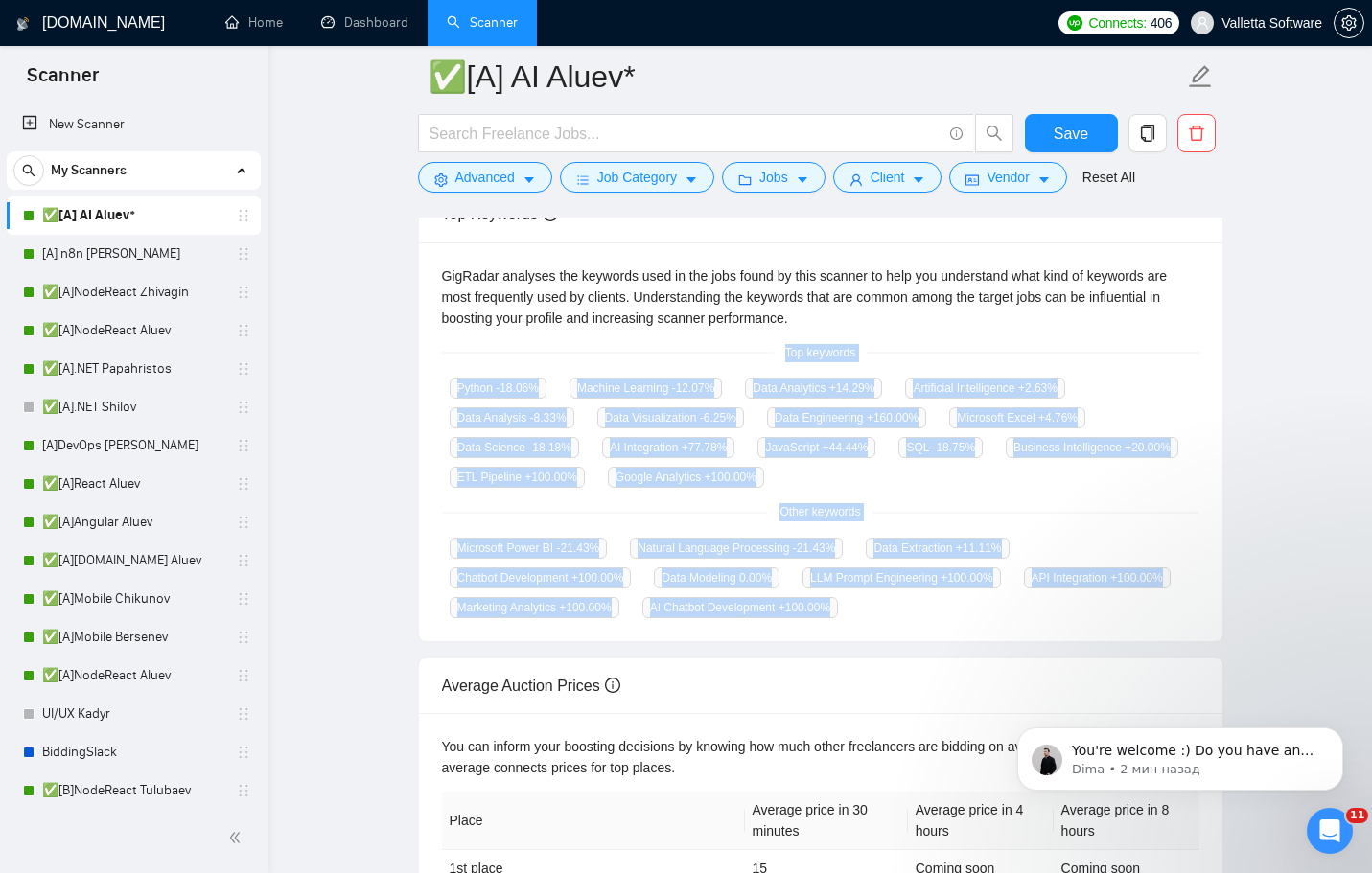
drag, startPoint x: 785, startPoint y: 346, endPoint x: 864, endPoint y: 612, distance: 277.5
click at [864, 612] on div "GigRadar analyses the keywords used in the jobs found by this scanner to help y…" at bounding box center [821, 442] width 803 height 400
copy div "Top keywords Python -18.06 % Machine Learning -12.07 % Data Analytics +14.29 % …"
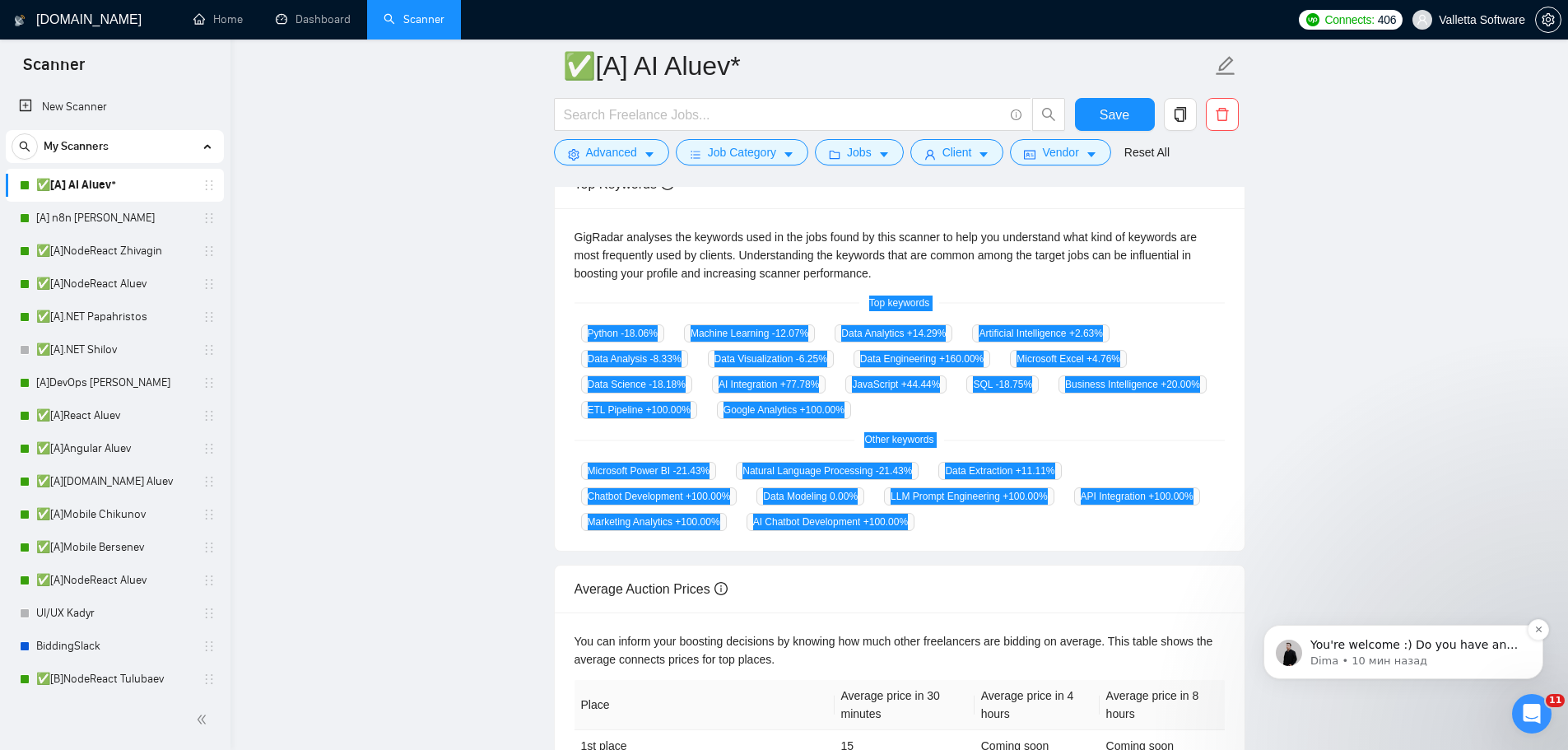
click at [1362, 669] on div "You're welcome :) ﻿Do you have any other questions about the response you recei…" at bounding box center [1404, 653] width 280 height 54
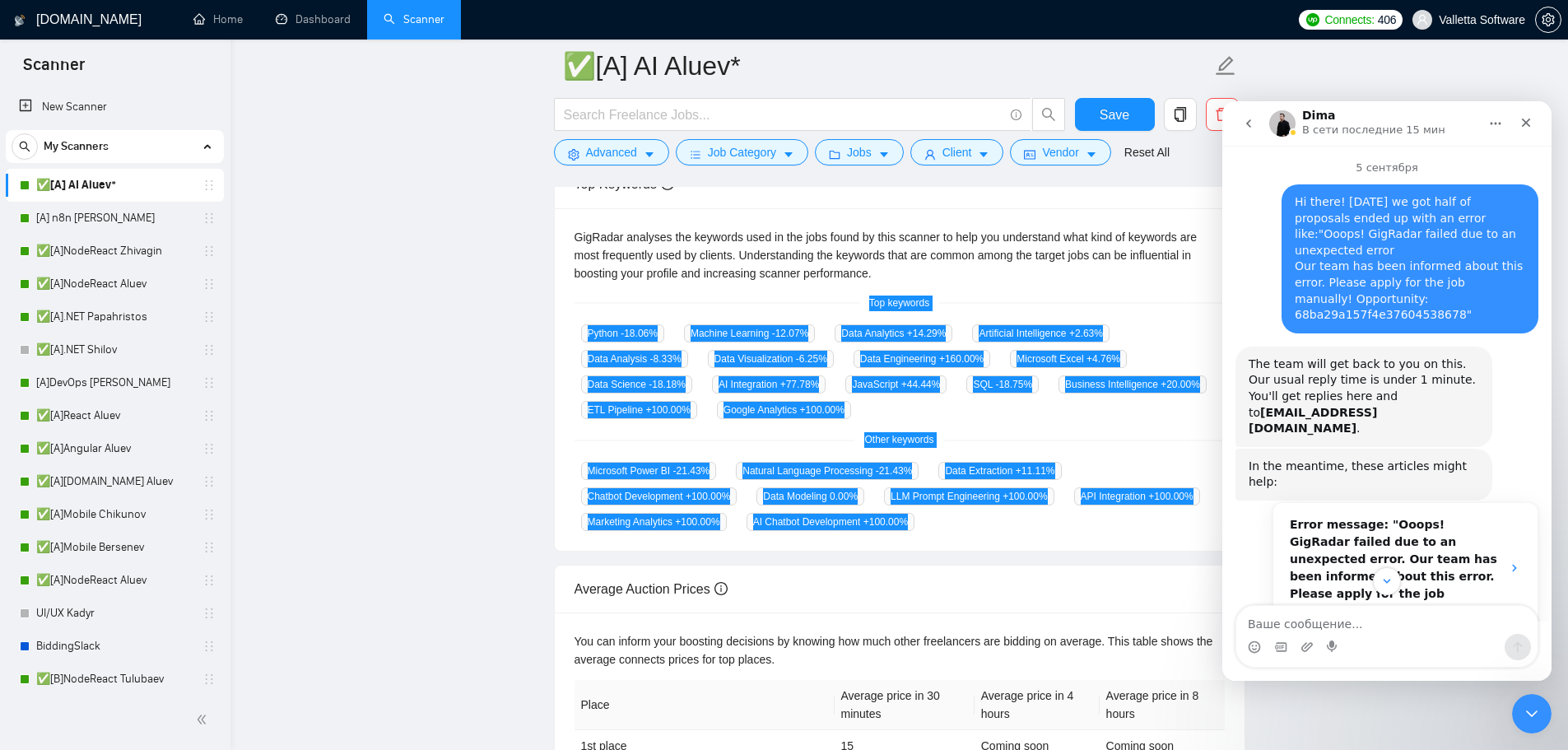
scroll to position [0, 0]
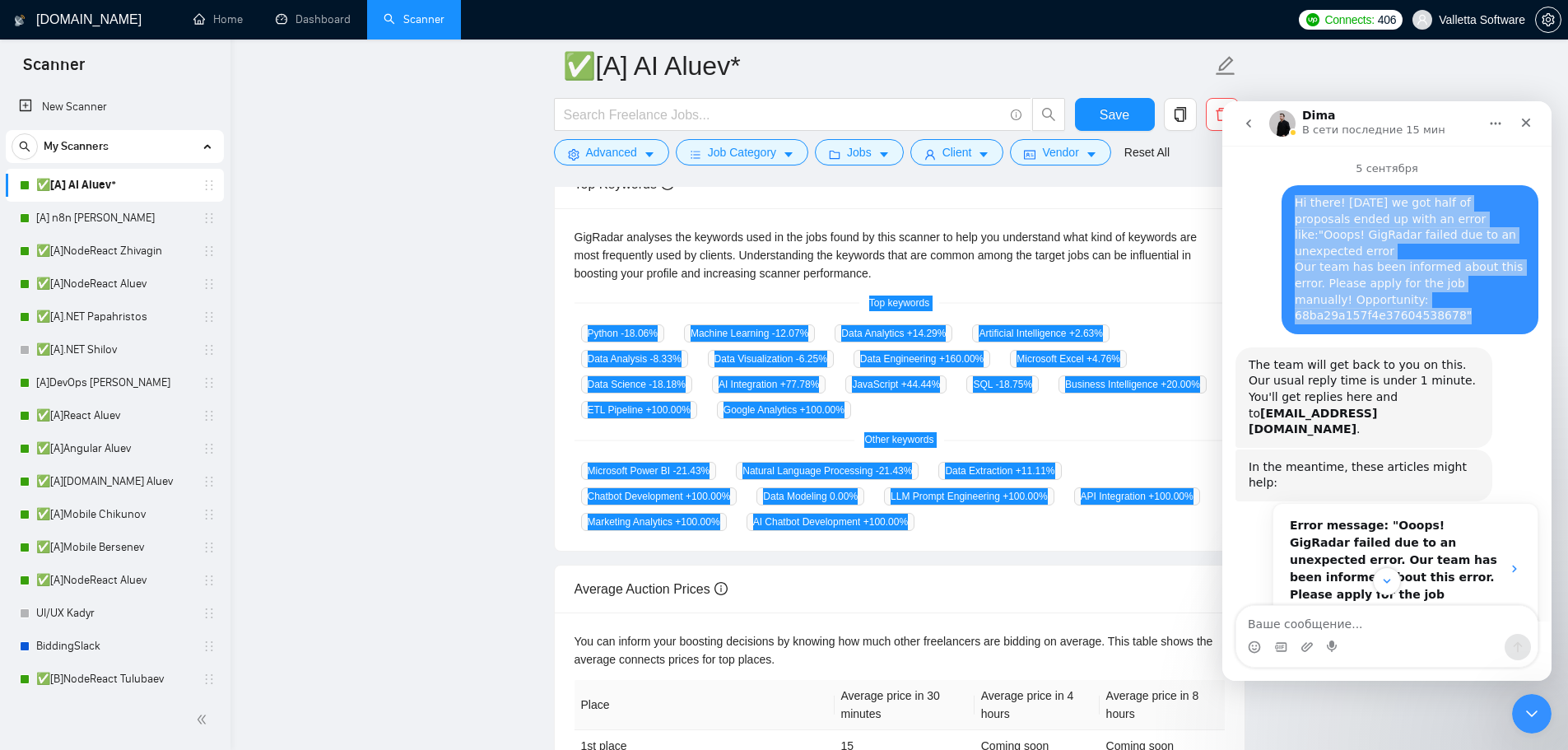
drag, startPoint x: 1280, startPoint y: 193, endPoint x: 1532, endPoint y: 283, distance: 267.6
click at [1335, 230] on div "Hi there! [DATE] we got half of proposals ended up with an error like:"Ooops! G…" at bounding box center [1410, 259] width 230 height 130
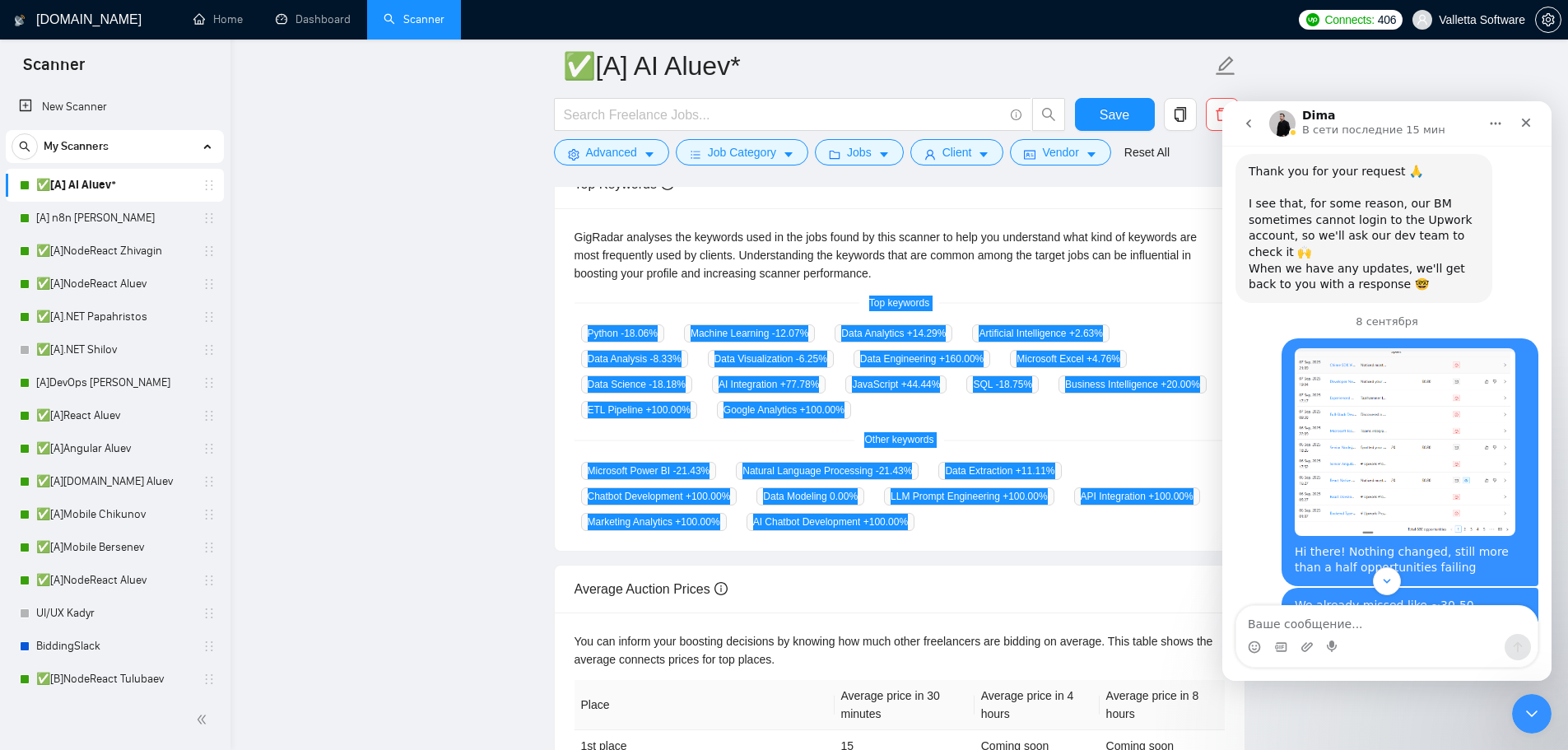
scroll to position [906, 0]
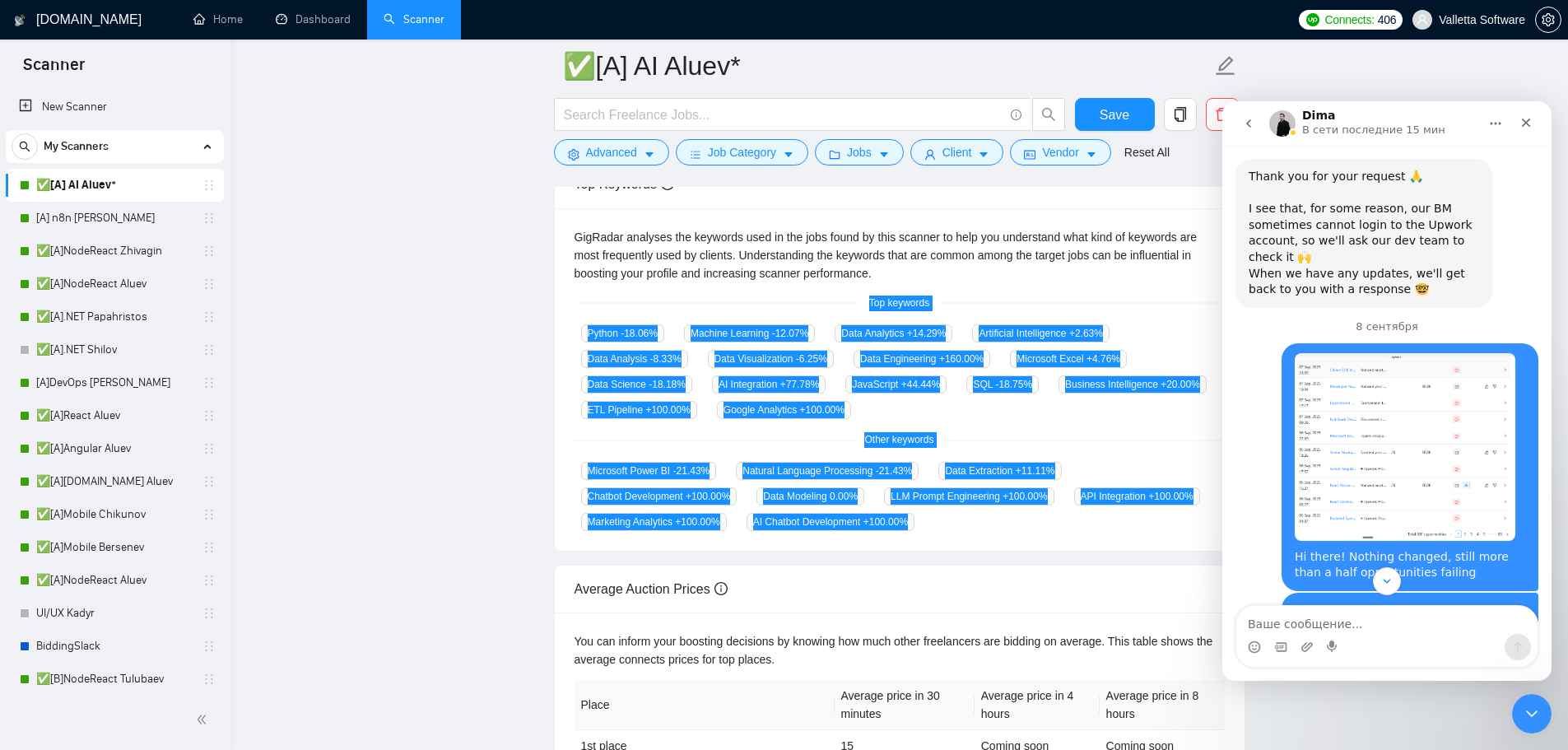
click at [1380, 358] on img "info@vallettasoftware.com говорит…" at bounding box center [1405, 447] width 220 height 188
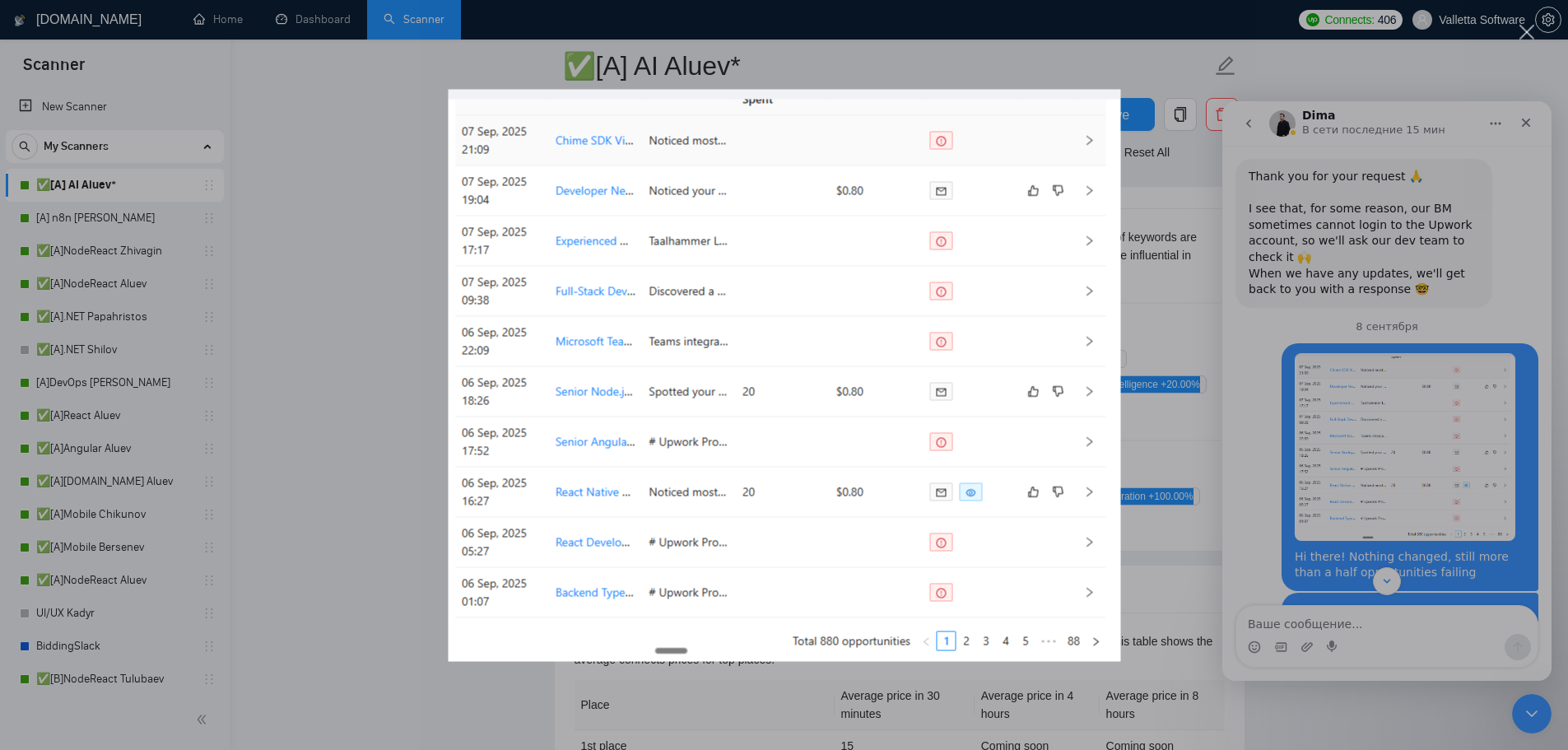
click at [1288, 543] on div "Мессенджер Intercom" at bounding box center [784, 375] width 1568 height 750
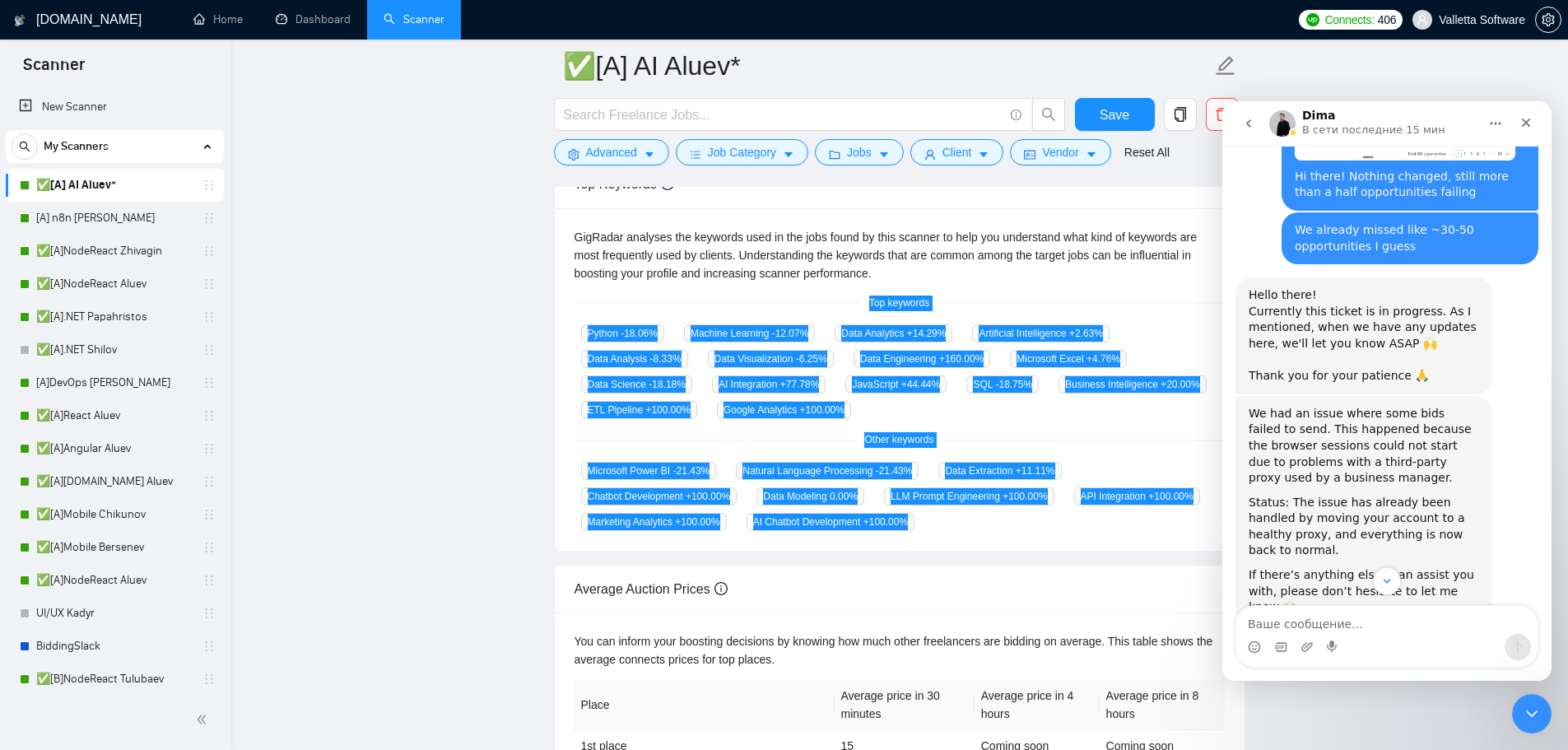
scroll to position [1236, 0]
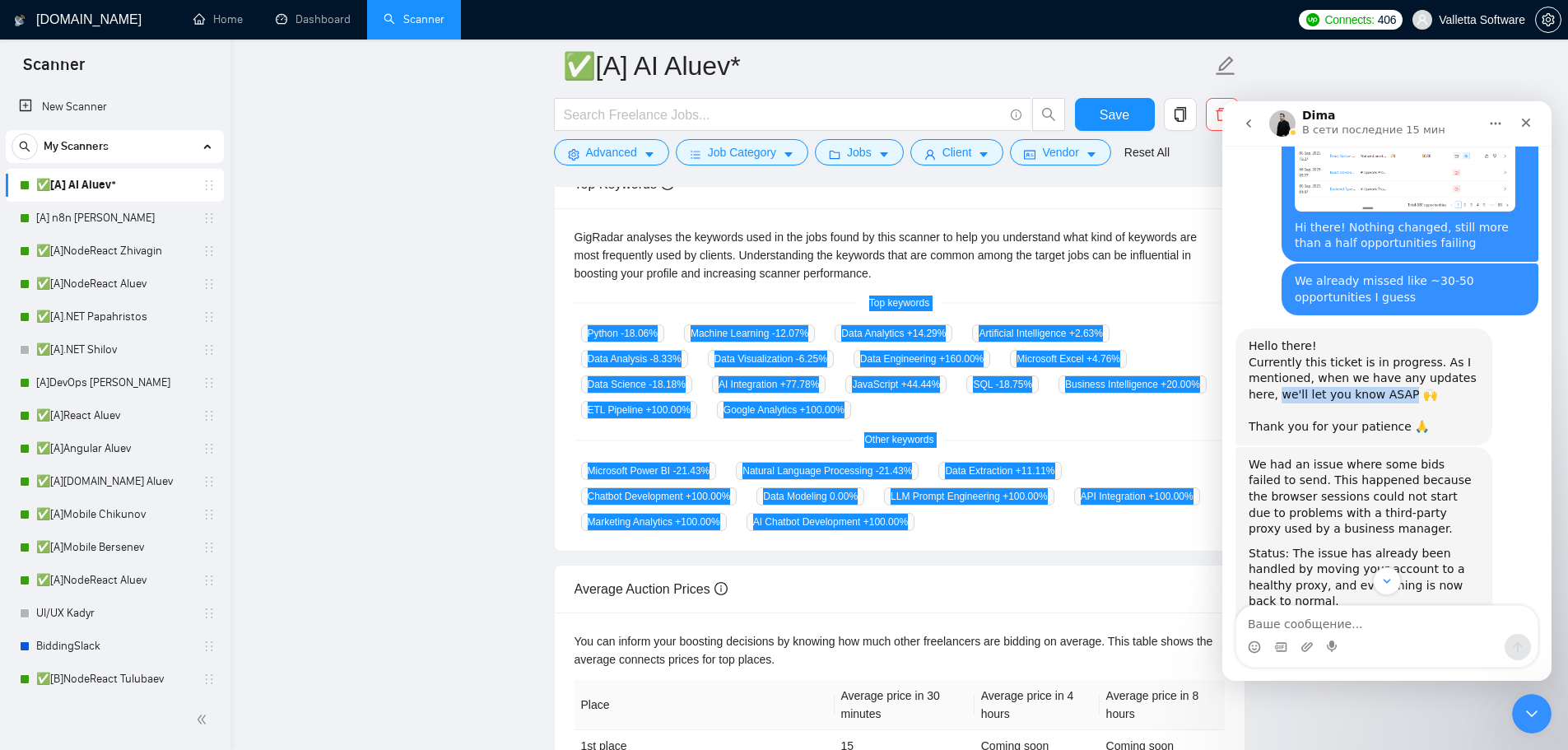
drag, startPoint x: 1247, startPoint y: 275, endPoint x: 1369, endPoint y: 275, distance: 122.0
click at [1369, 329] on div "Hello there! Currently this ticket is in progress. As I mentioned, when we have…" at bounding box center [1364, 387] width 257 height 117
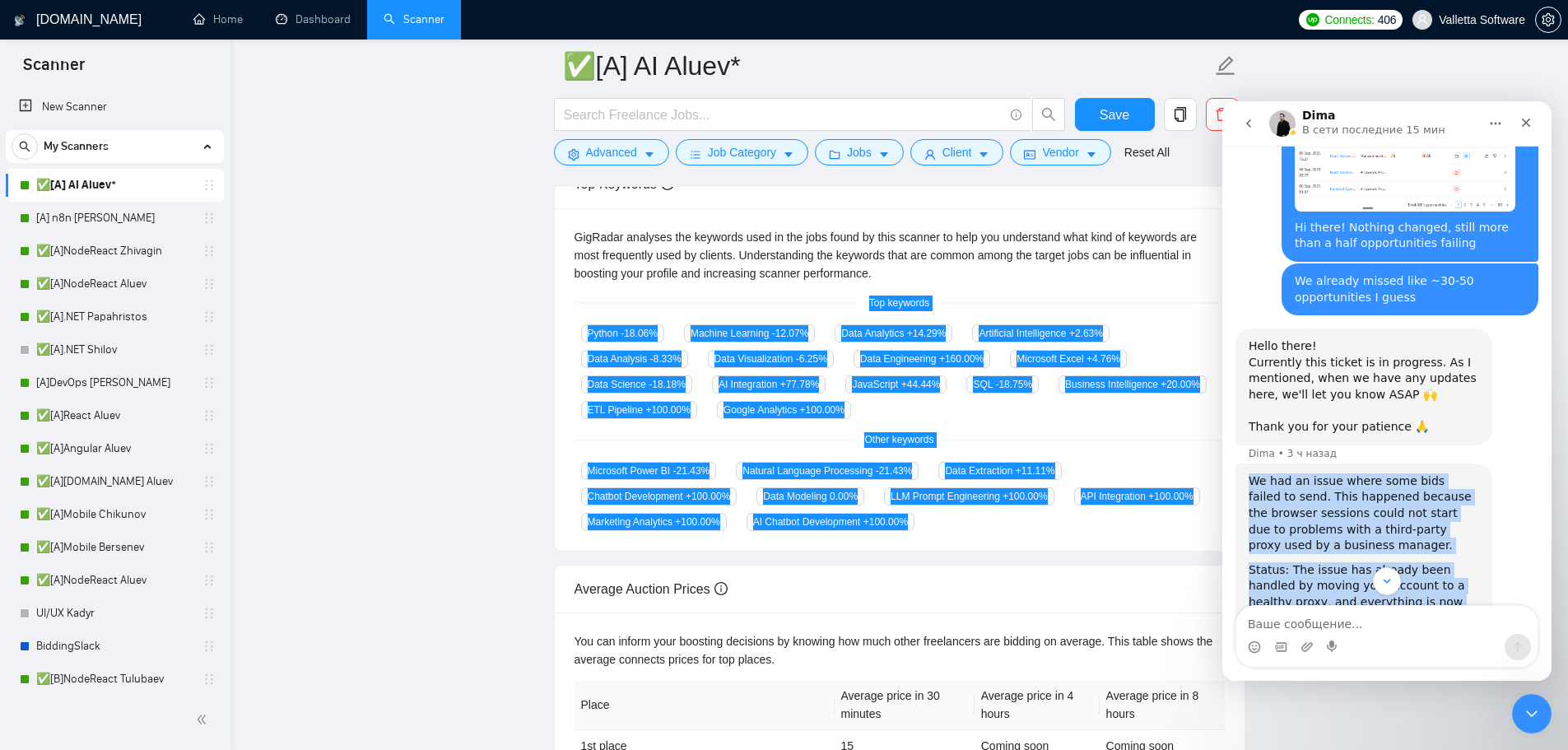
drag, startPoint x: 1245, startPoint y: 358, endPoint x: 1436, endPoint y: 492, distance: 233.3
click at [1436, 492] on div "We had an issue where some bids failed to send. This happened because the brows…" at bounding box center [1364, 578] width 257 height 230
click at [1436, 563] on div "Status: The issue has already been handled by moving your account to a healthy …" at bounding box center [1364, 595] width 230 height 64
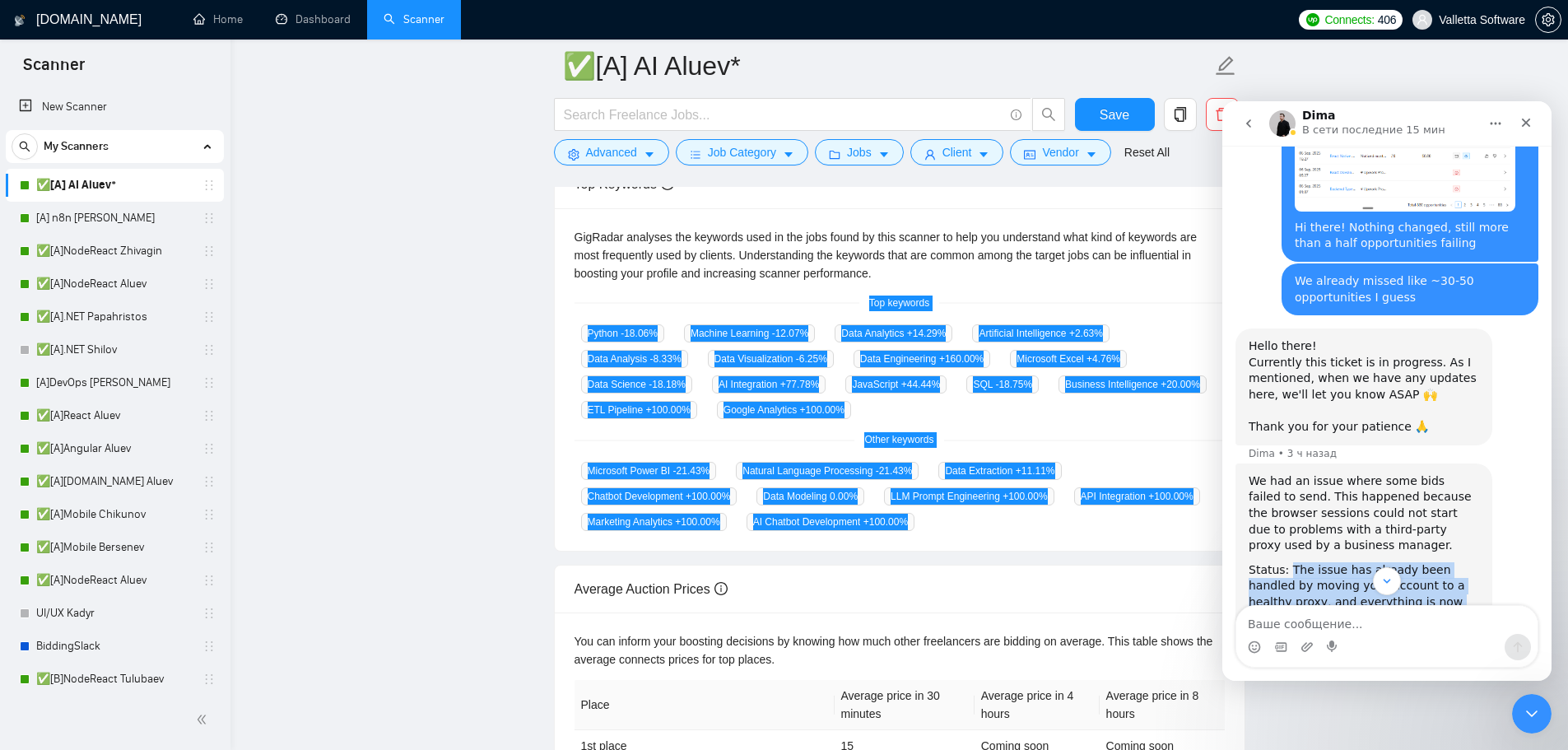
drag, startPoint x: 1449, startPoint y: 481, endPoint x: 1286, endPoint y: 459, distance: 164.5
click at [1286, 563] on div "Status: The issue has already been handled by moving your account to a healthy …" at bounding box center [1364, 595] width 230 height 64
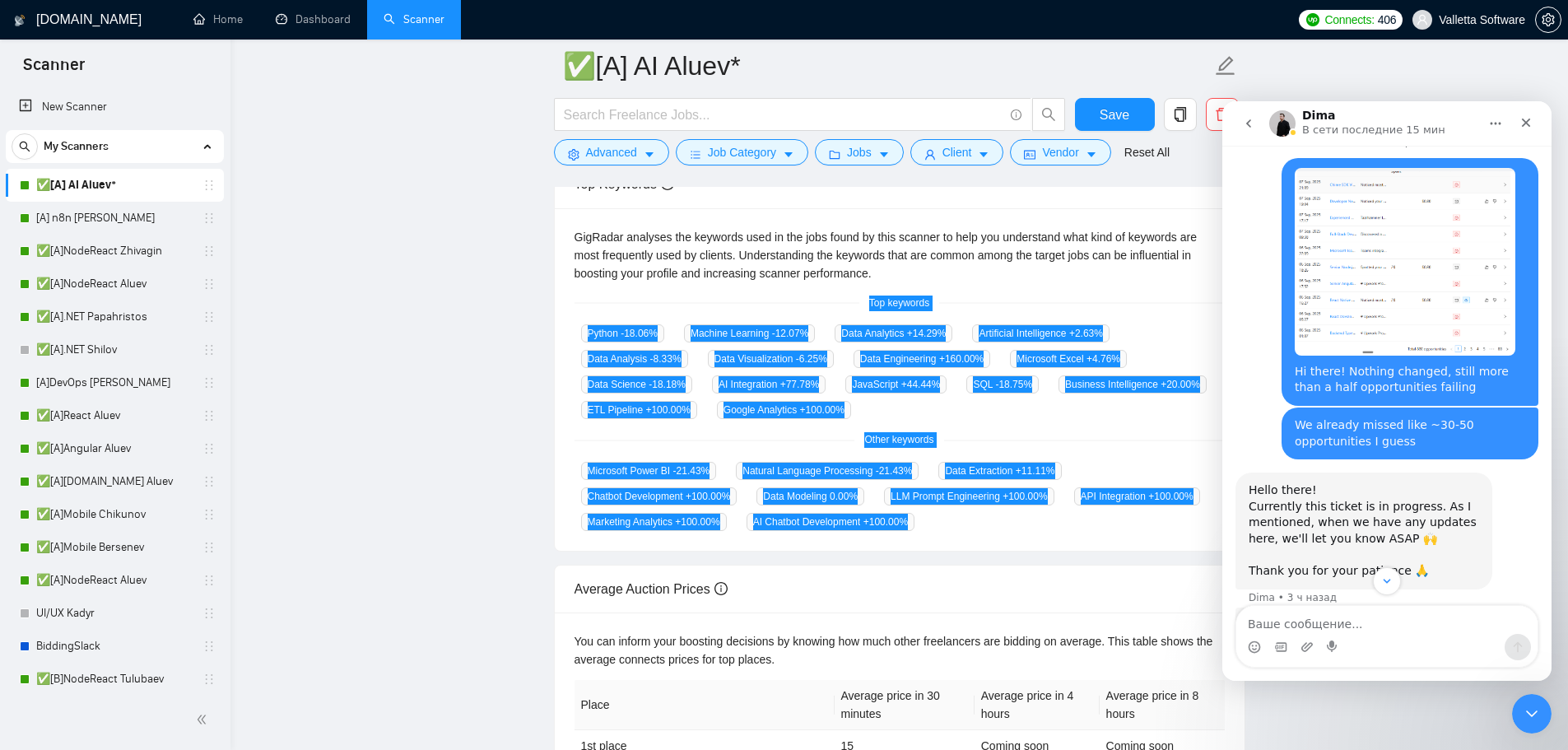
scroll to position [1088, 0]
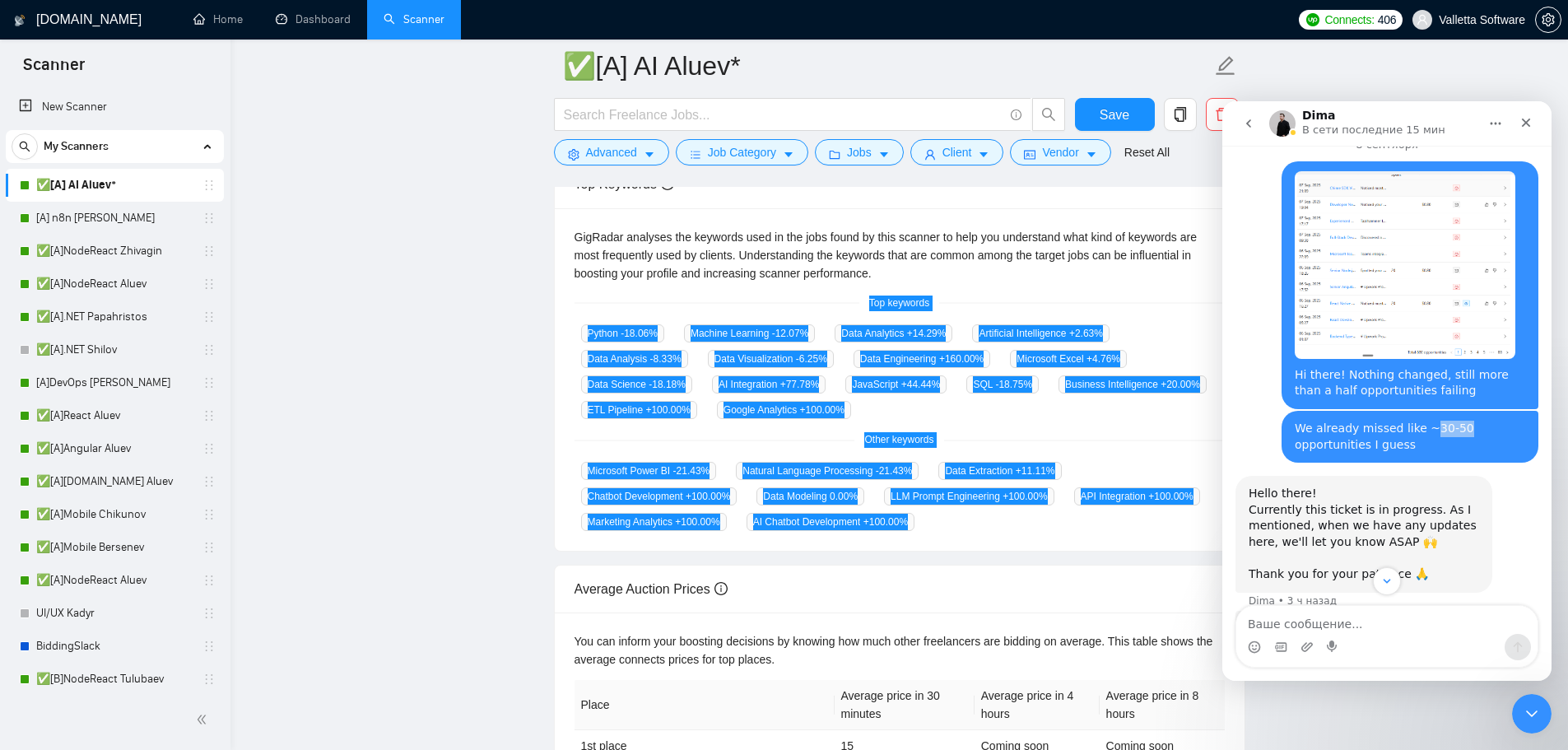
drag, startPoint x: 1410, startPoint y: 315, endPoint x: 1443, endPoint y: 314, distance: 33.0
click at [1443, 421] on div "We already missed like ~30-50 opportunities I guess" at bounding box center [1410, 437] width 230 height 32
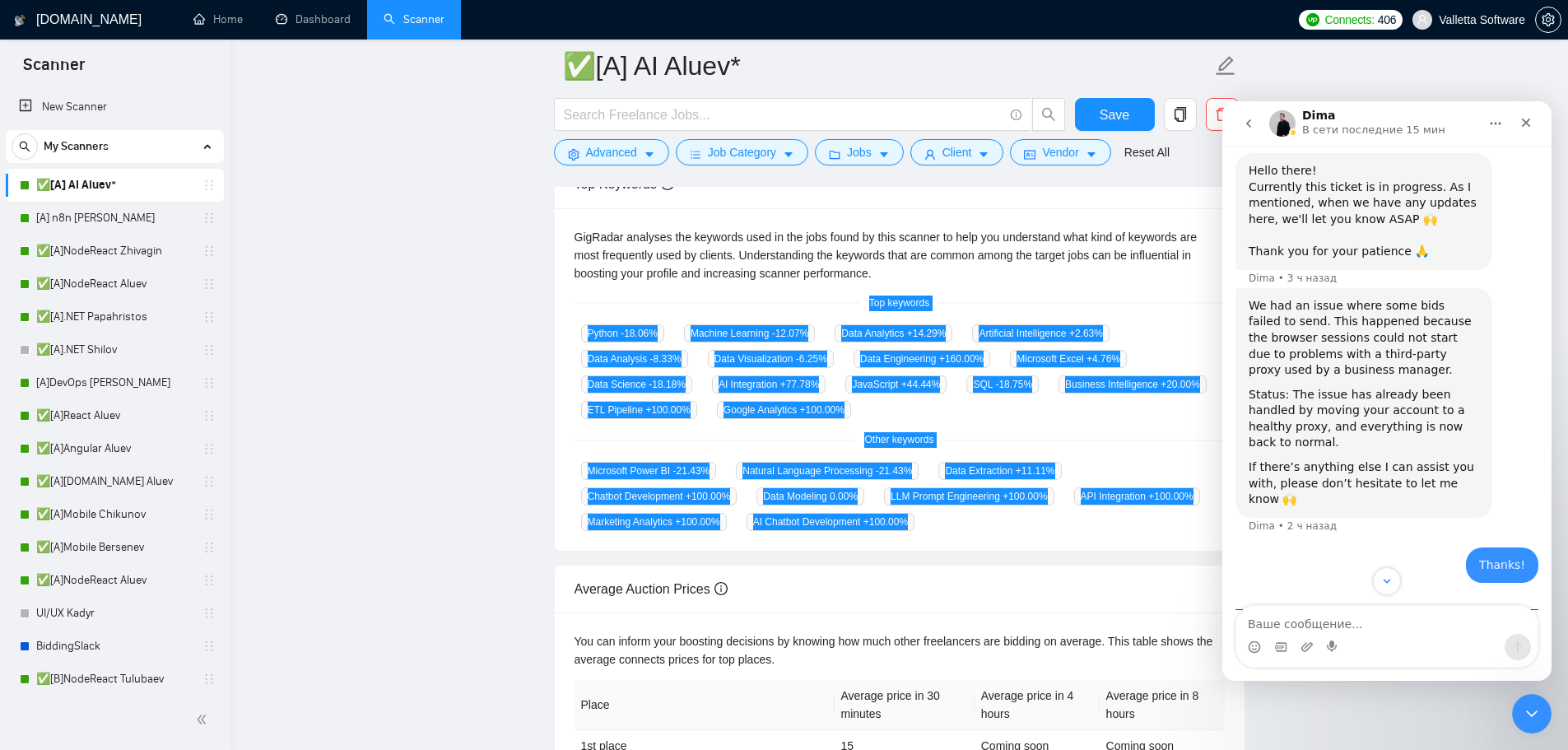
scroll to position [1417, 0]
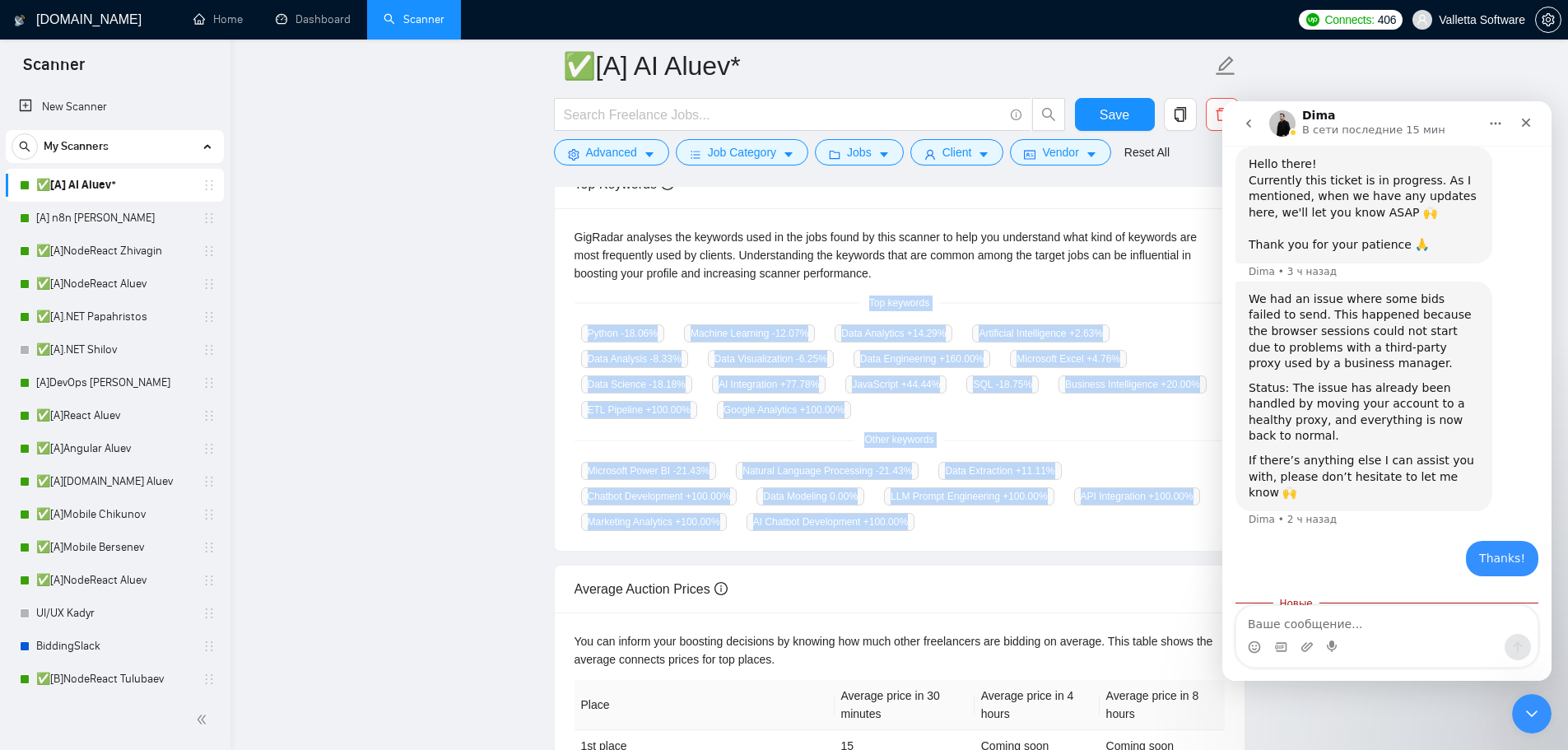
click at [1095, 397] on div "Python -18.06 % Machine Learning -12.07 % Data Analytics +14.29 % Artificial In…" at bounding box center [900, 371] width 651 height 96
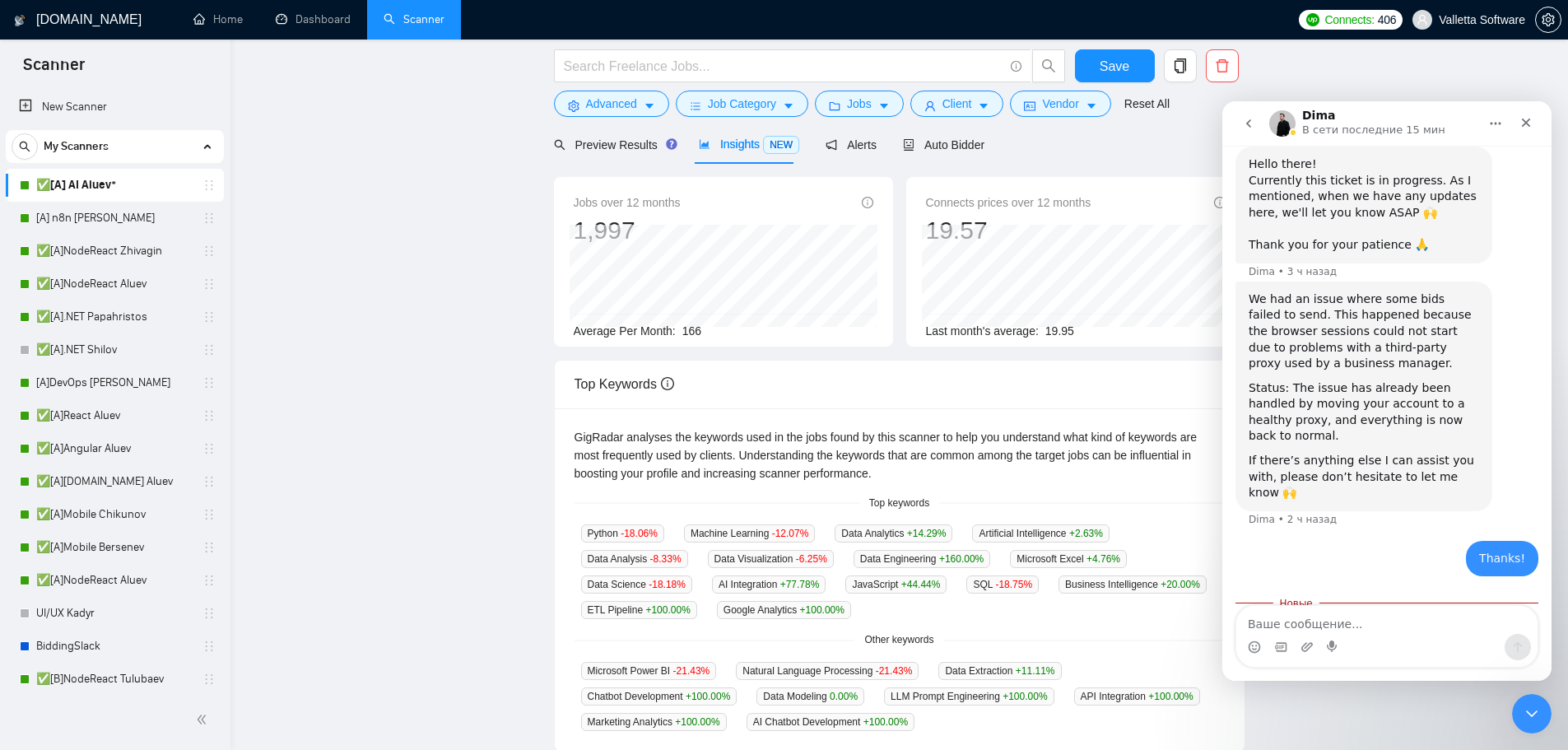
scroll to position [0, 0]
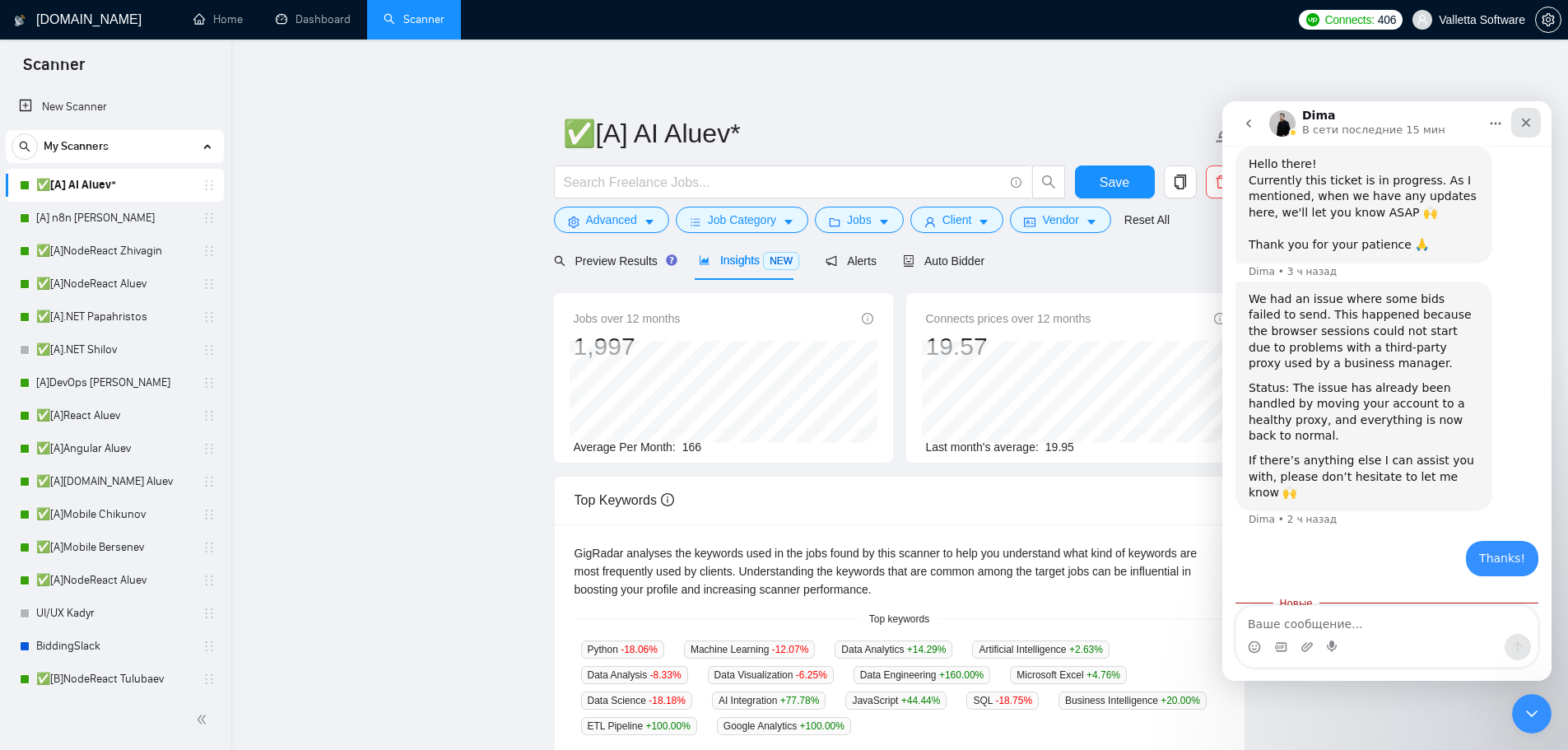
click at [1532, 114] on div "Закрыть" at bounding box center [1526, 122] width 30 height 30
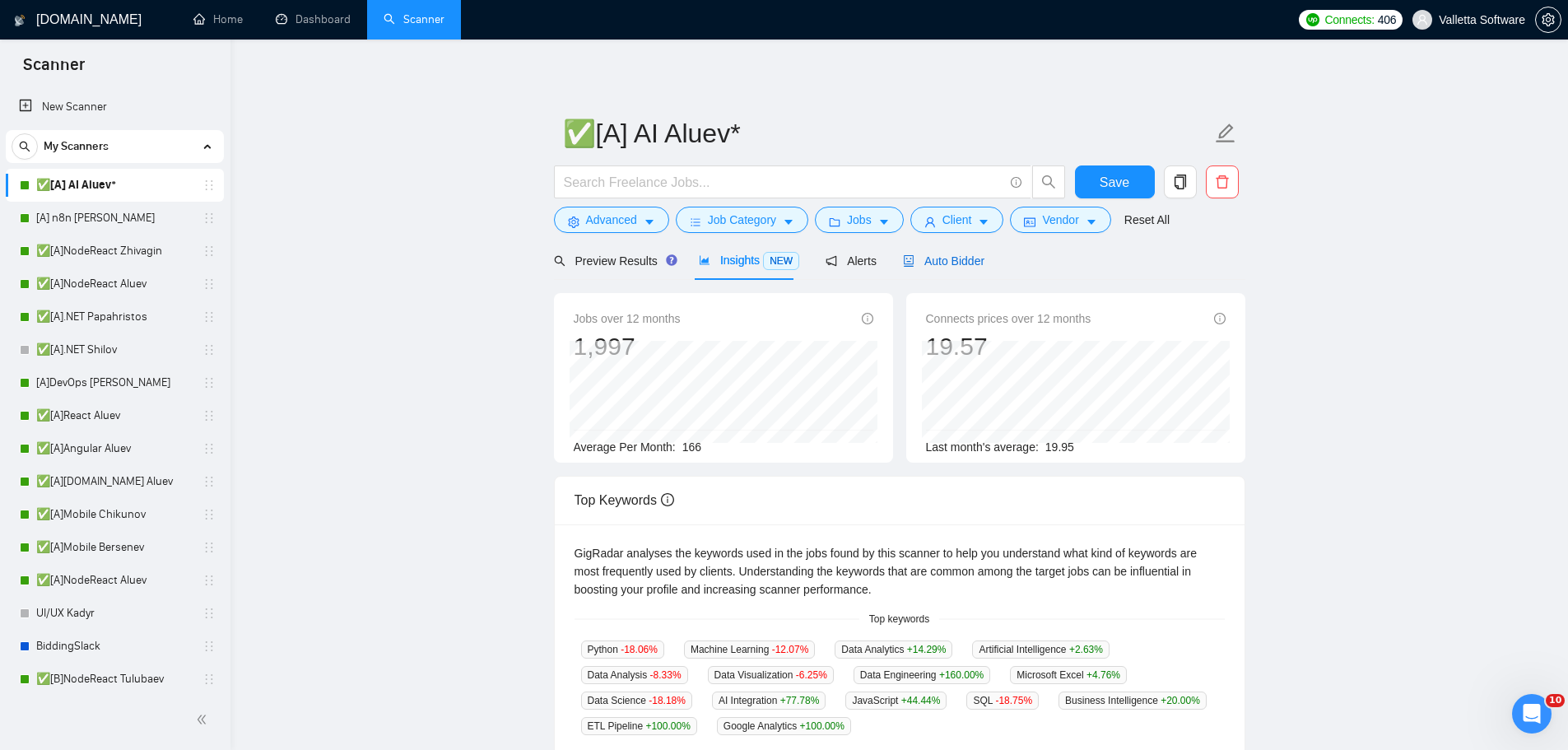
click at [922, 269] on div "Auto Bidder" at bounding box center [944, 260] width 81 height 18
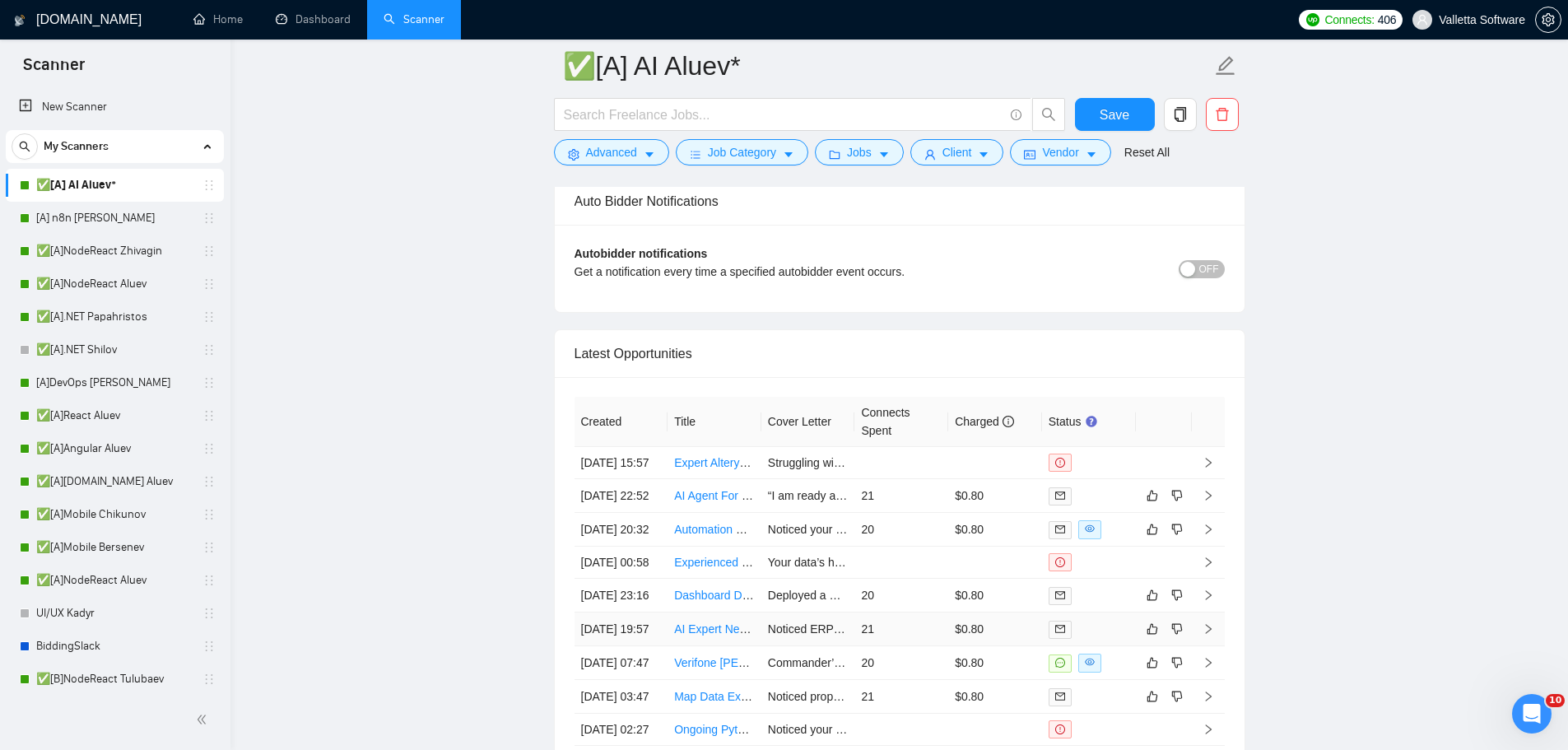
scroll to position [4942, 0]
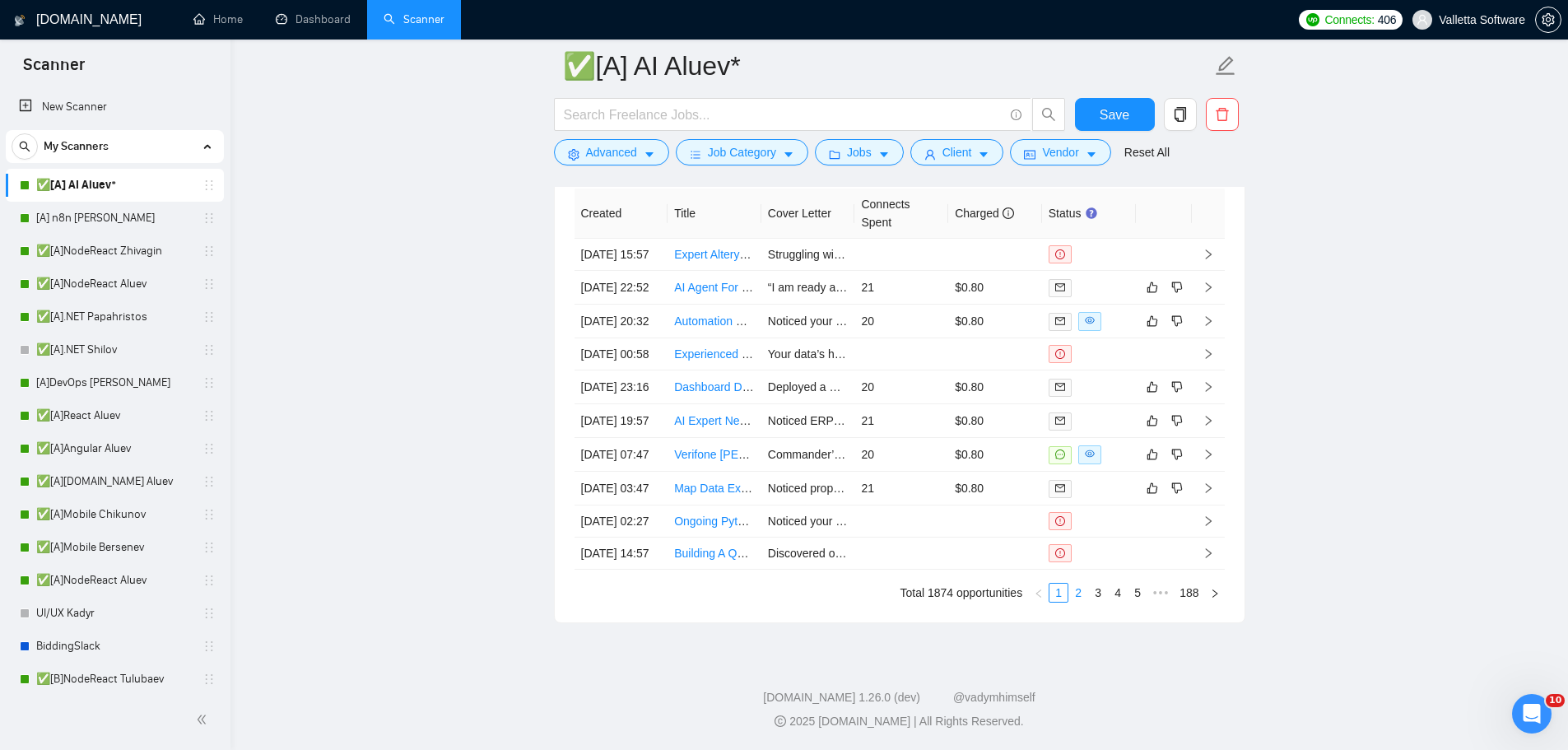
click at [1078, 602] on link "2" at bounding box center [1078, 592] width 18 height 18
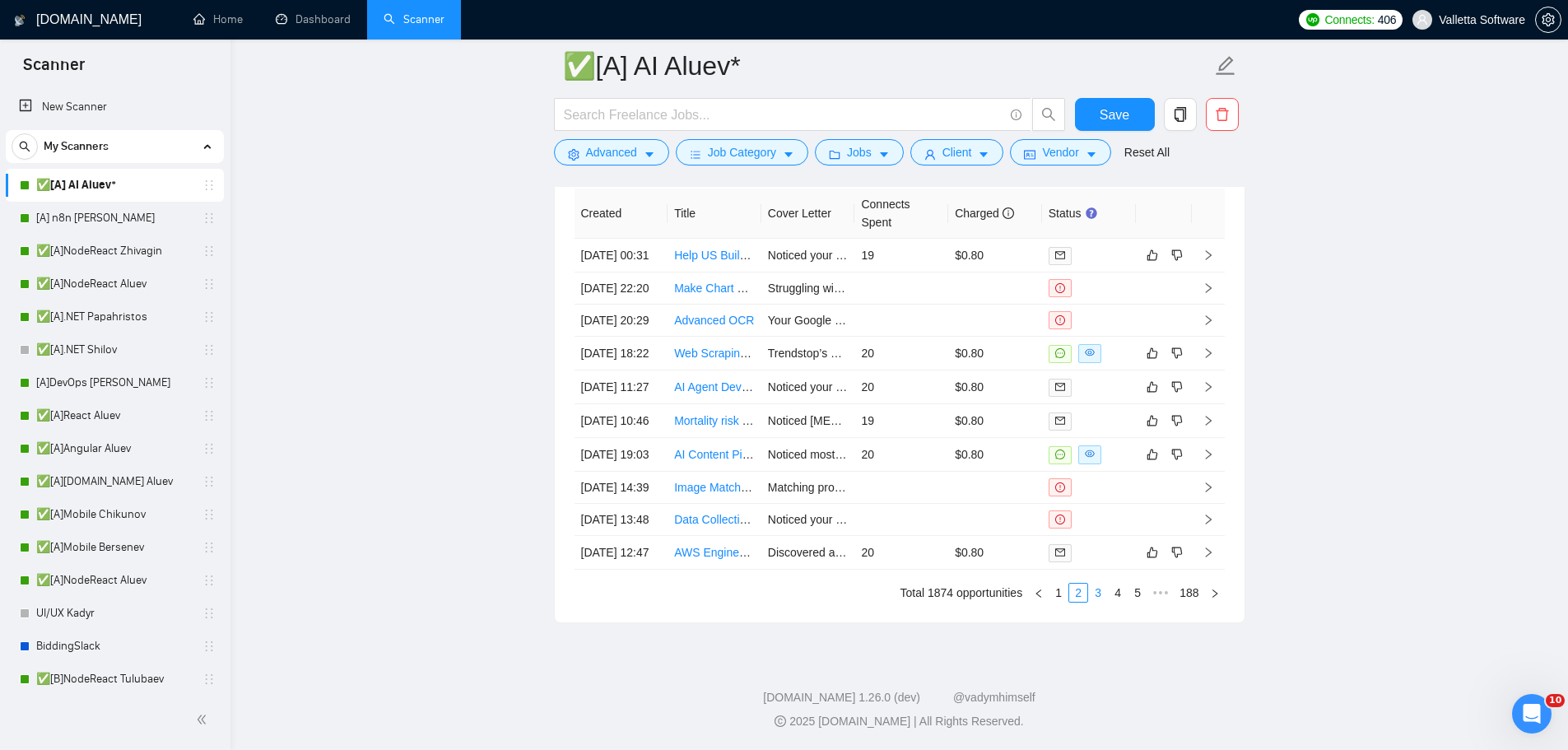
click at [1094, 602] on link "3" at bounding box center [1098, 592] width 18 height 18
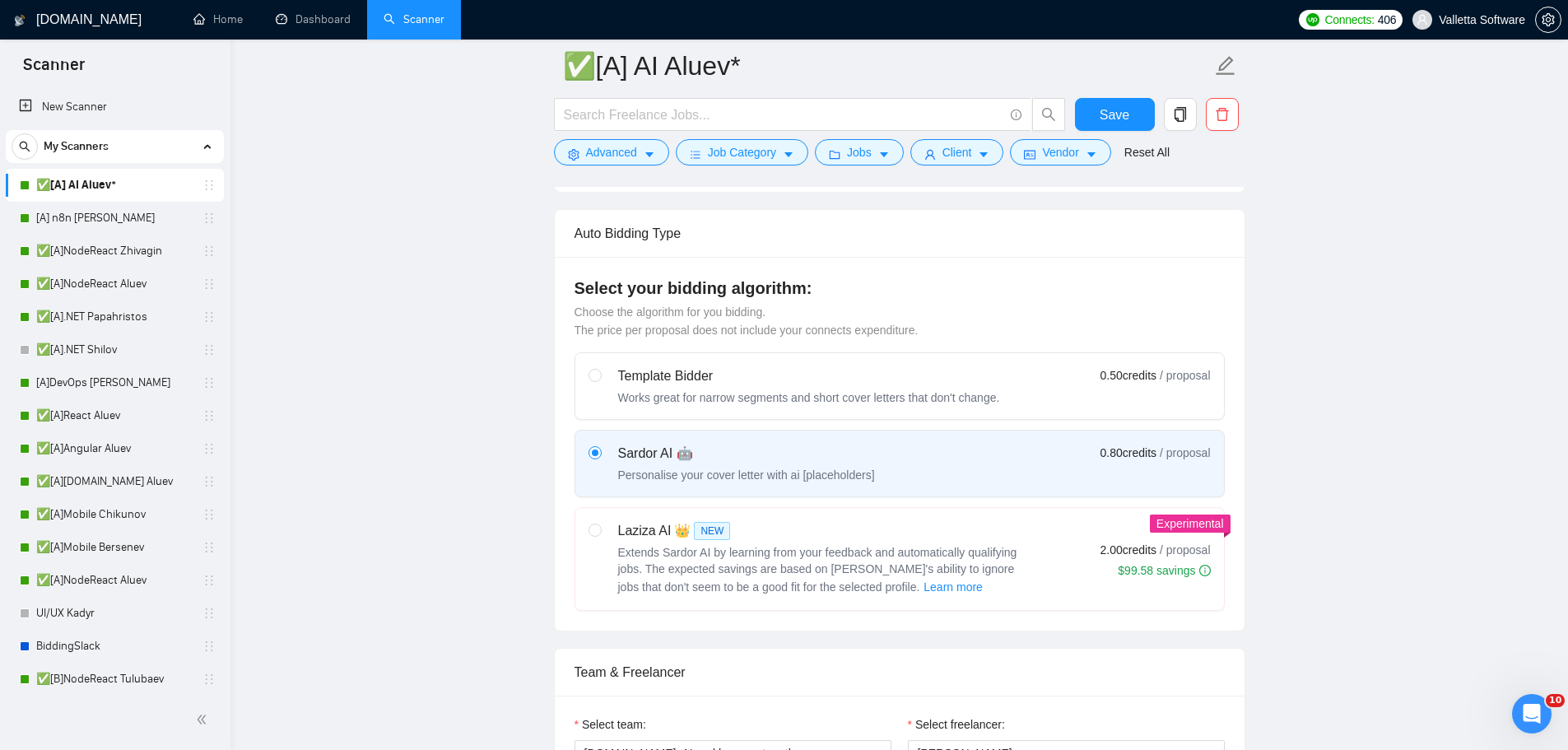
scroll to position [330, 0]
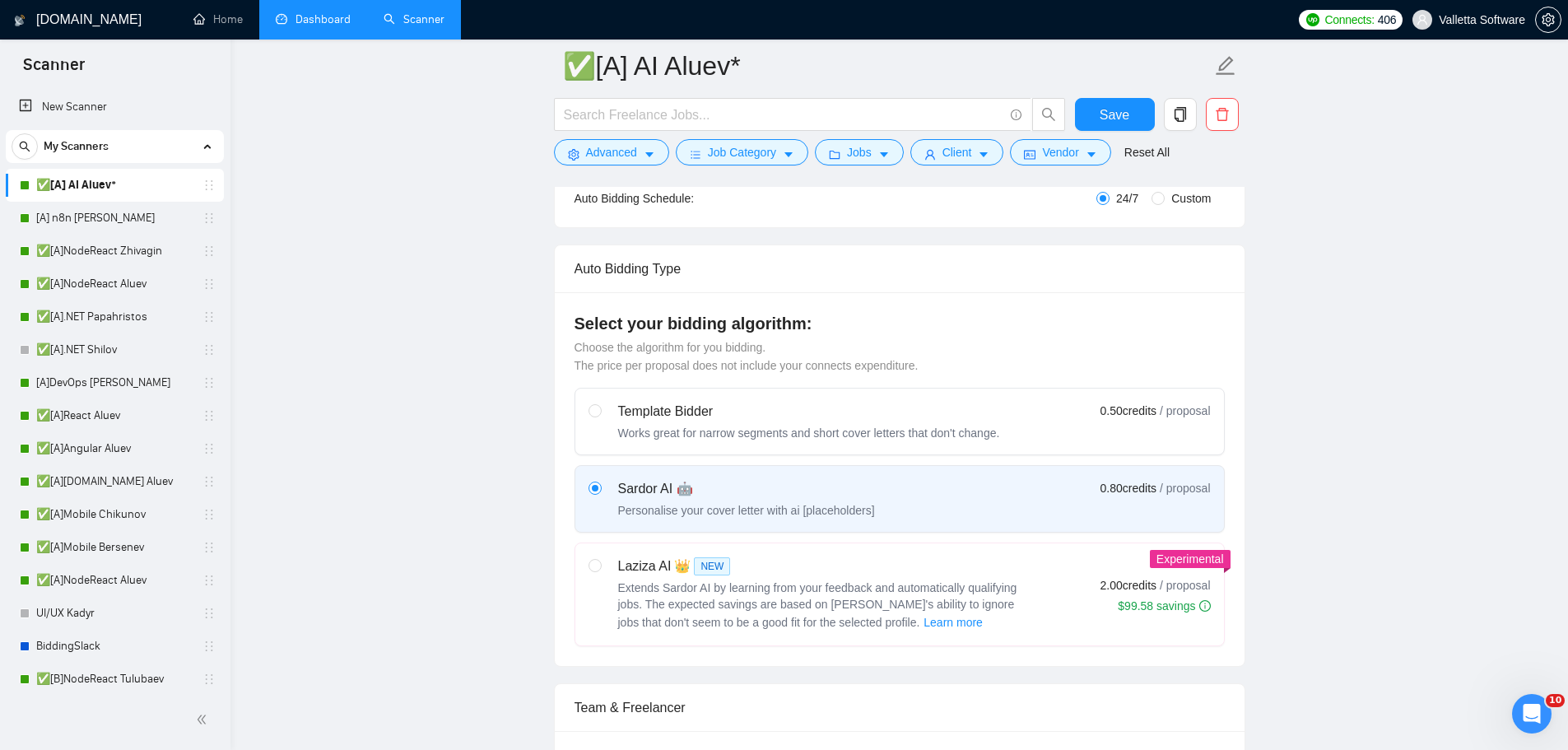
click at [335, 39] on li "Dashboard" at bounding box center [313, 19] width 108 height 40
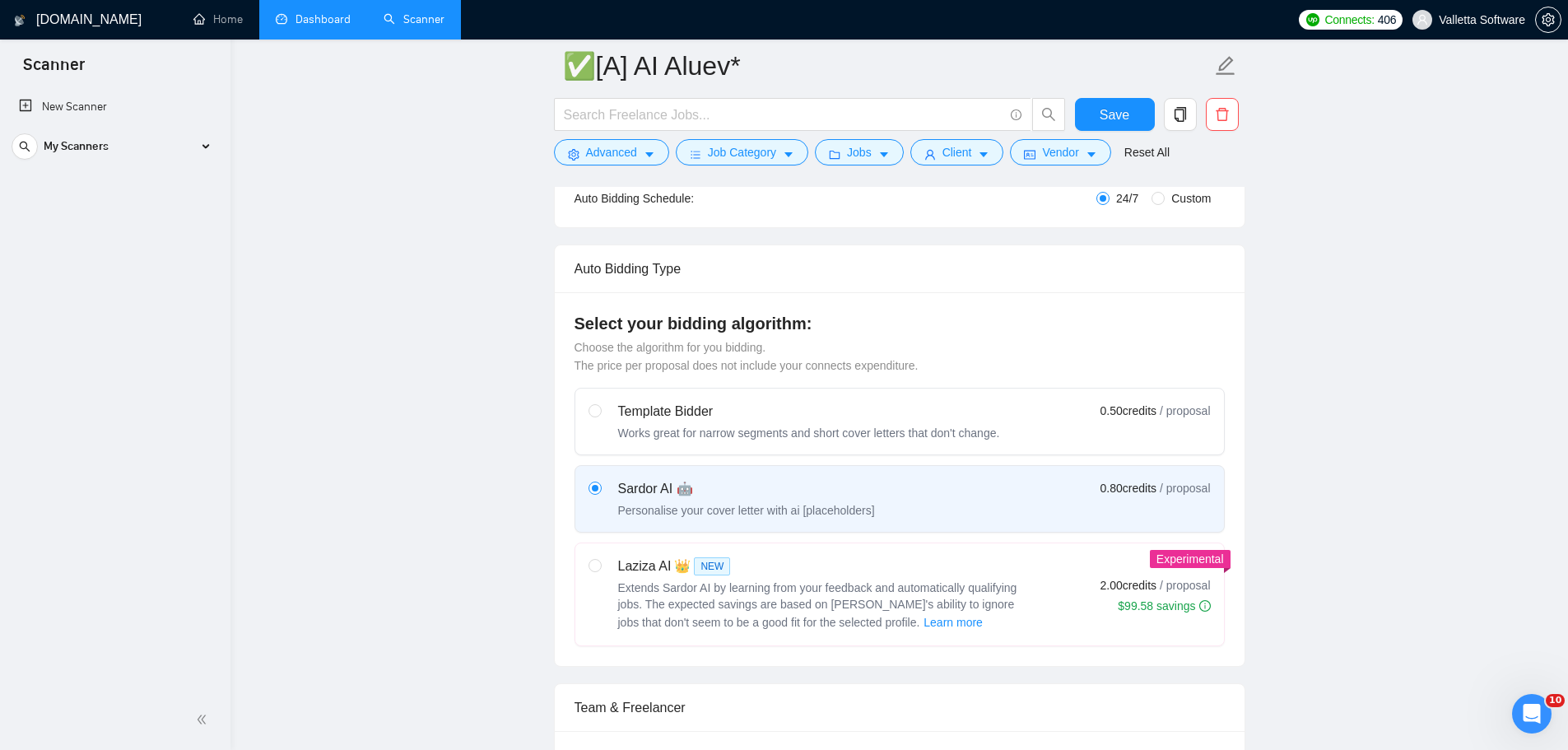
click at [325, 26] on link "Dashboard" at bounding box center [313, 19] width 75 height 14
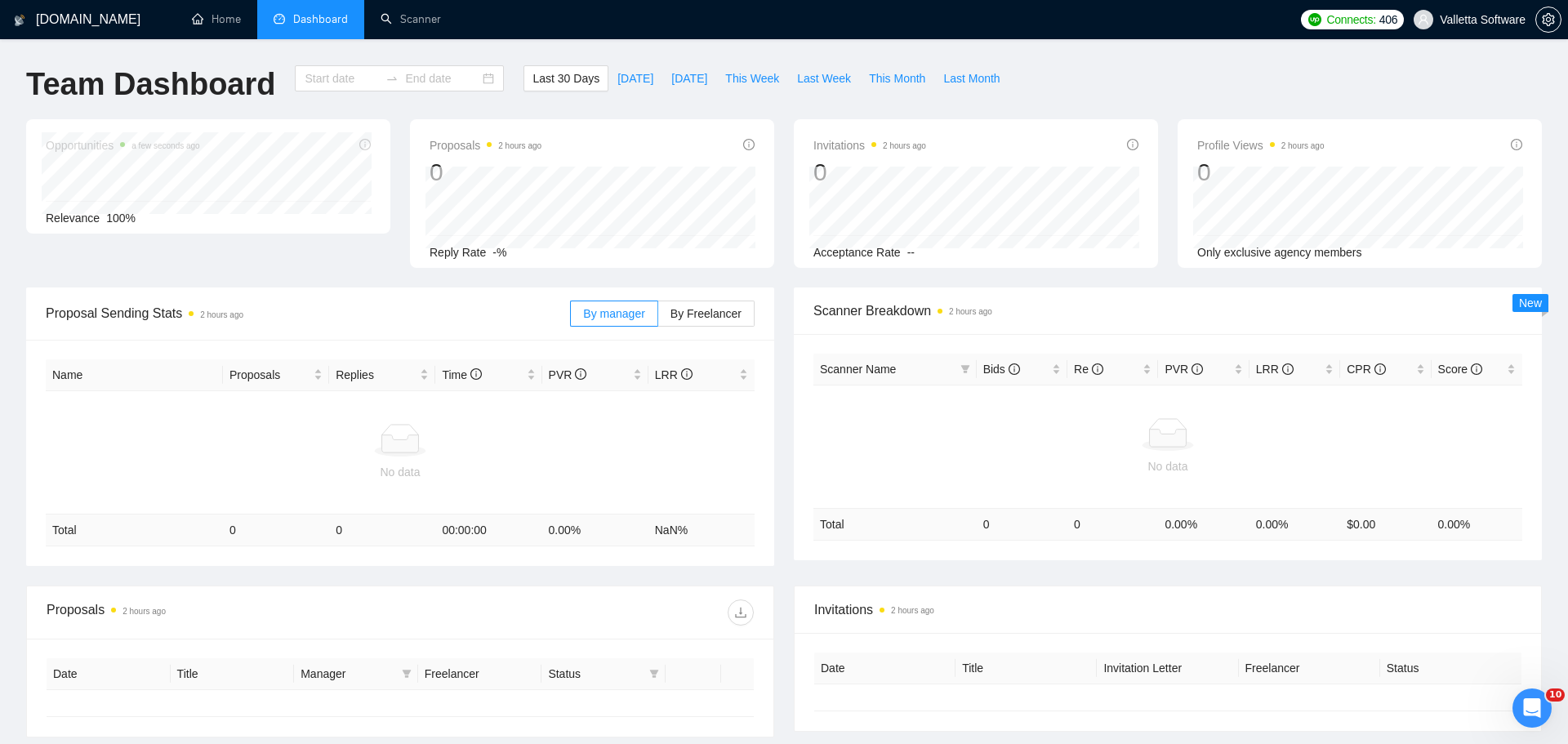
type input "[DATE]"
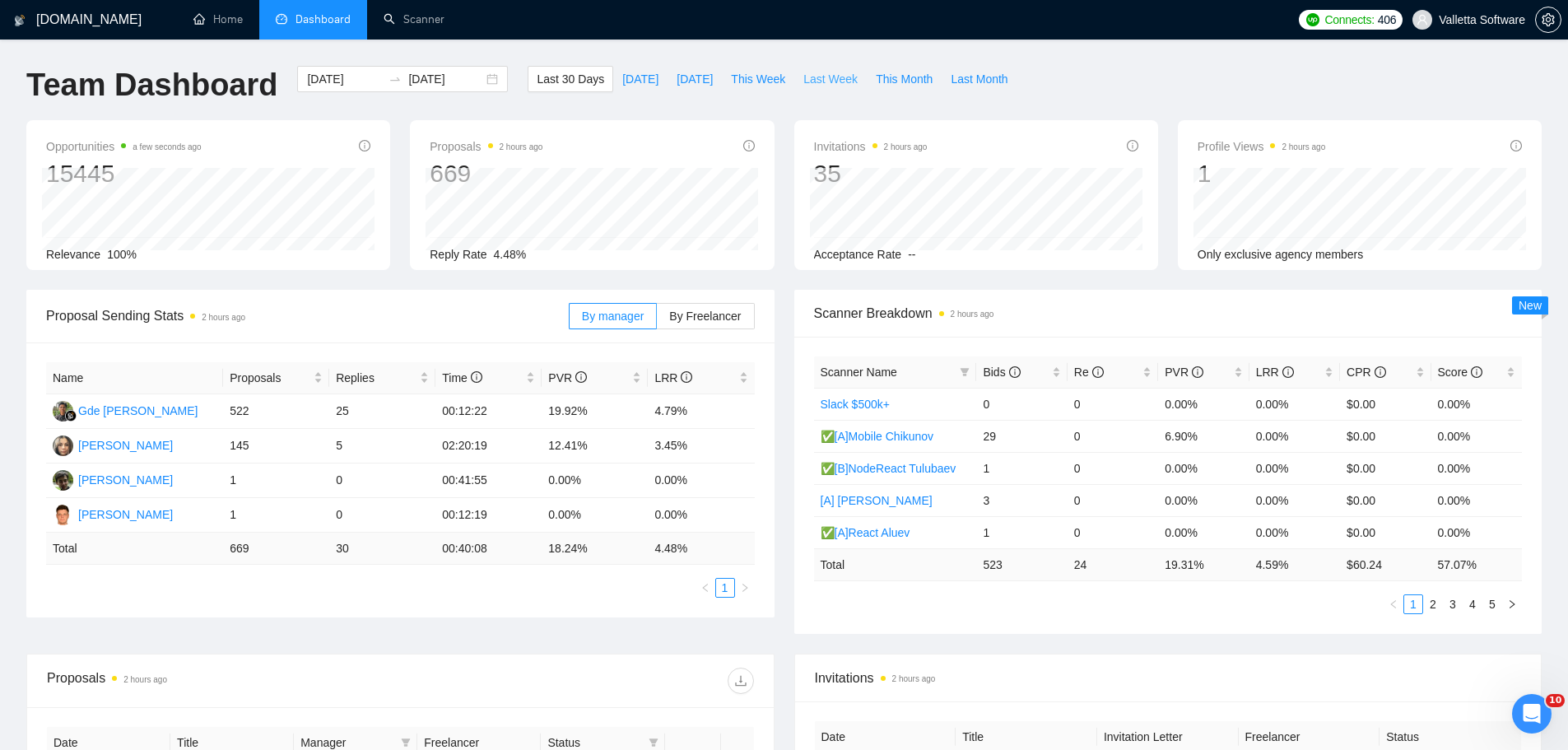
click at [803, 82] on span "Last Week" at bounding box center [830, 79] width 54 height 18
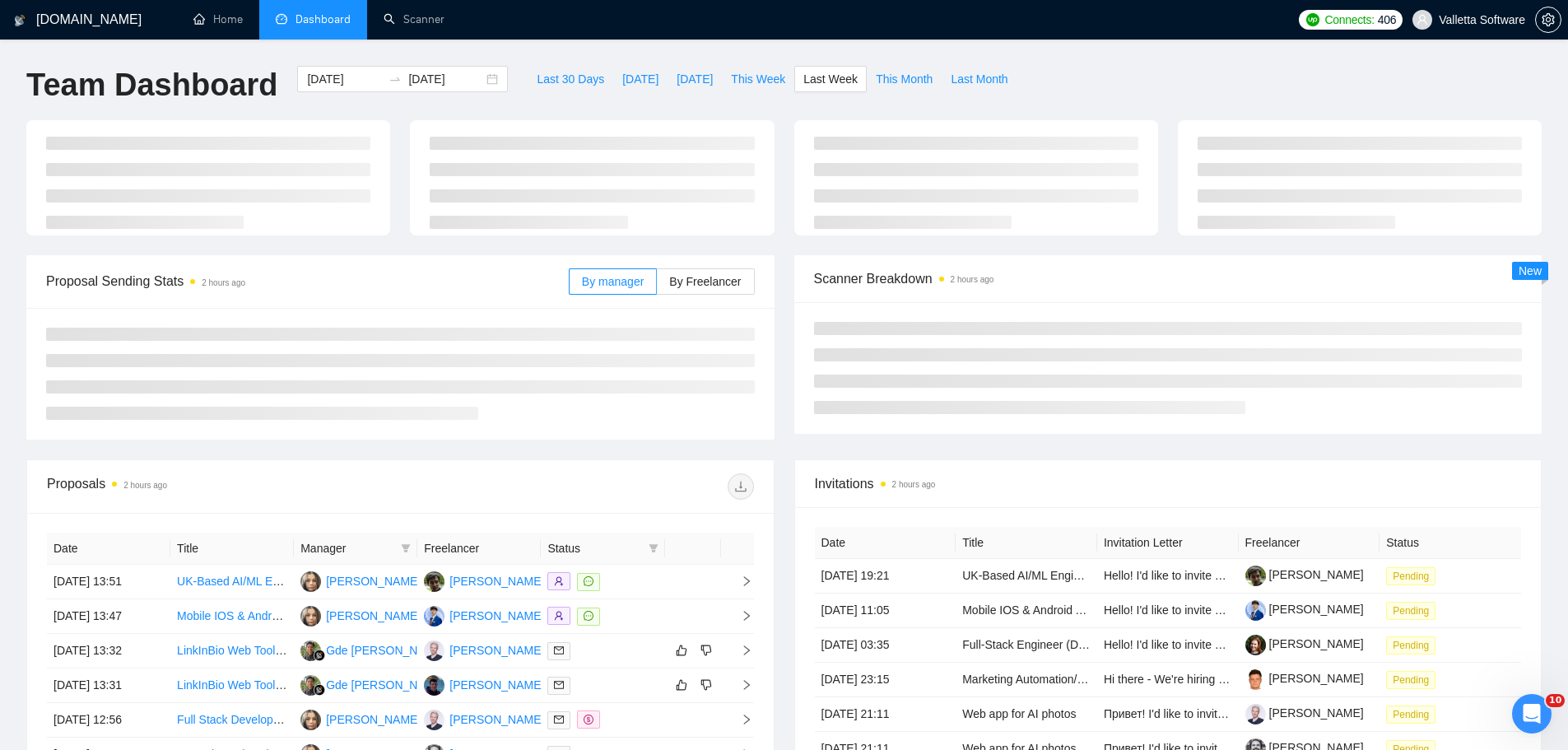
type input "[DATE]"
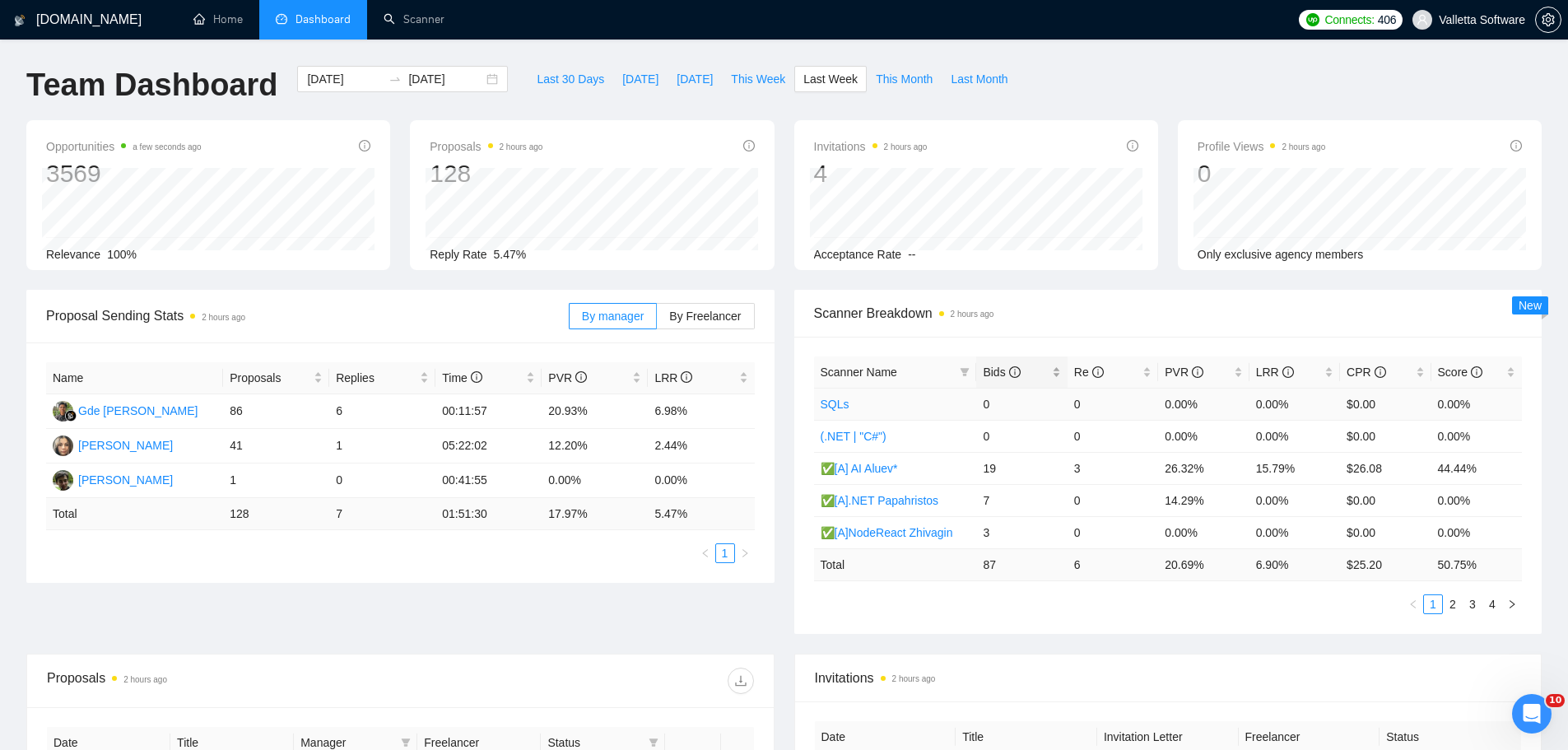
click at [1045, 381] on div "Bids" at bounding box center [1021, 372] width 77 height 18
click at [681, 330] on div "By manager By Freelancer" at bounding box center [662, 316] width 186 height 53
click at [706, 317] on span "By Freelancer" at bounding box center [705, 316] width 72 height 14
click at [657, 320] on input "By Freelancer" at bounding box center [657, 320] width 0 height 0
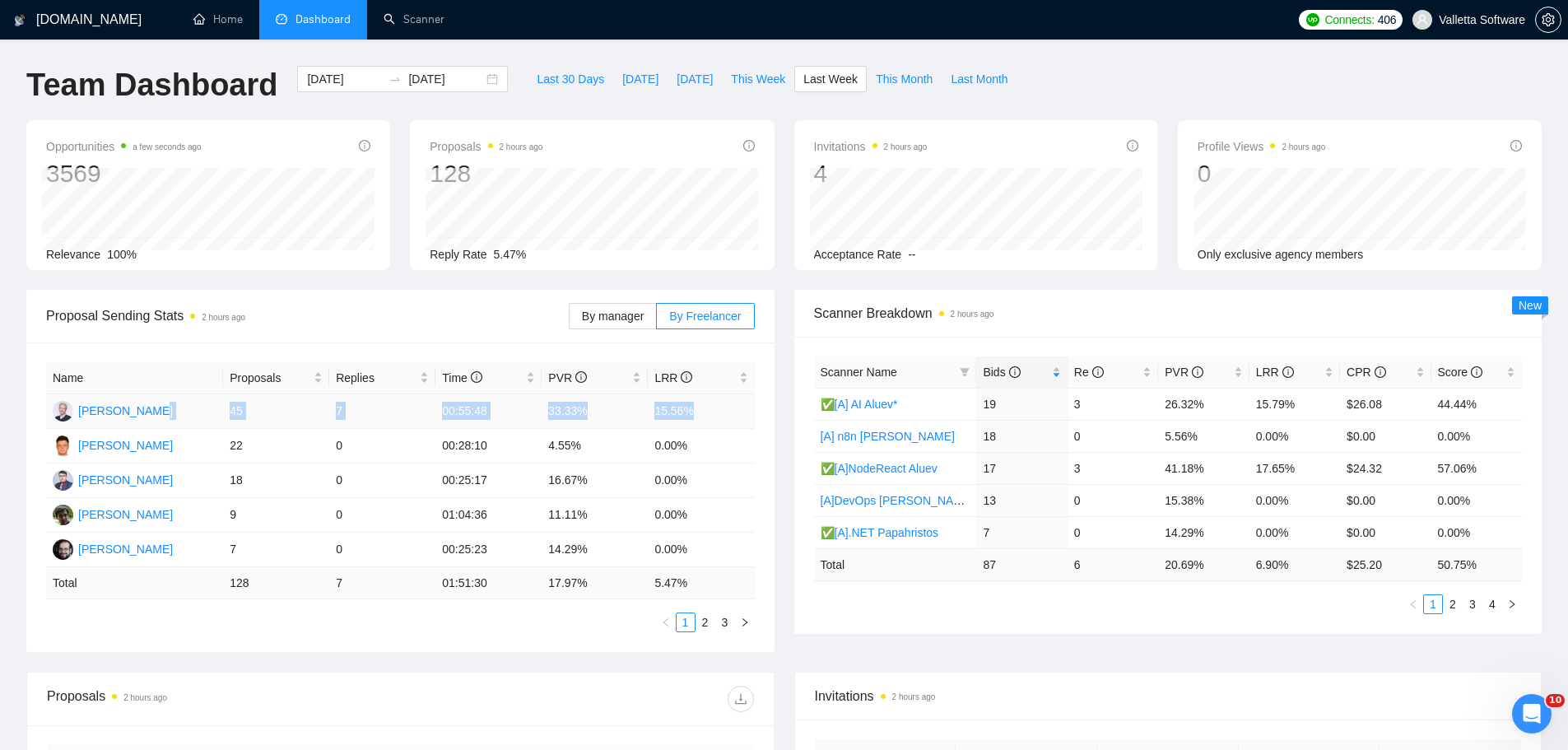
drag, startPoint x: 680, startPoint y: 406, endPoint x: 219, endPoint y: 408, distance: 461.0
click at [219, 408] on tr "[PERSON_NAME] 45 7 00:55:48 33.33% 15.56%" at bounding box center [400, 411] width 709 height 35
click at [579, 416] on td "33.33%" at bounding box center [594, 411] width 106 height 35
drag, startPoint x: 591, startPoint y: 412, endPoint x: 551, endPoint y: 417, distance: 40.3
click at [543, 415] on td "33.33%" at bounding box center [594, 411] width 106 height 35
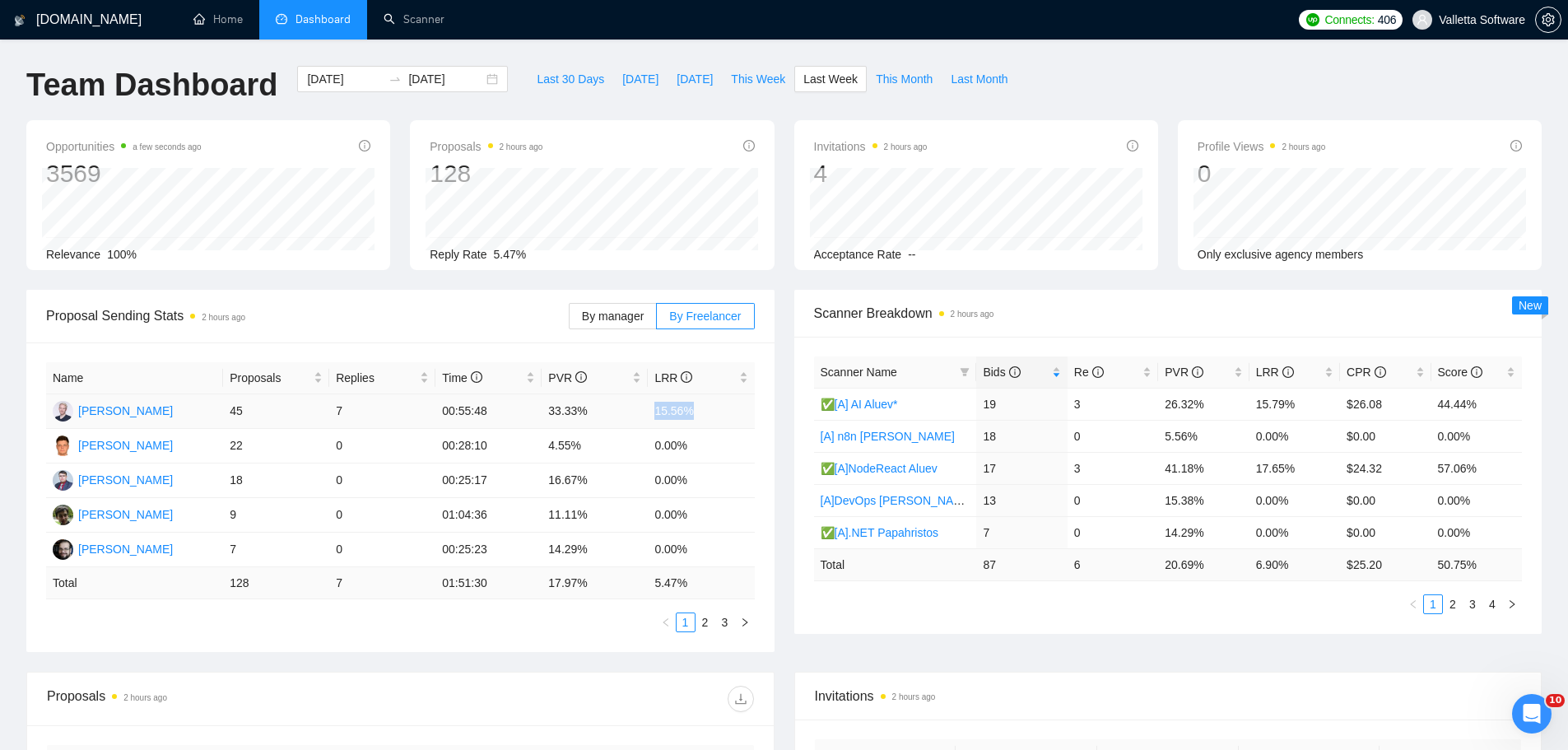
drag, startPoint x: 660, startPoint y: 409, endPoint x: 712, endPoint y: 411, distance: 52.0
click at [712, 411] on td "15.56%" at bounding box center [701, 411] width 106 height 35
drag, startPoint x: 1161, startPoint y: 469, endPoint x: 1227, endPoint y: 470, distance: 66.0
click at [1227, 470] on td "41.18%" at bounding box center [1203, 469] width 91 height 32
drag, startPoint x: 1293, startPoint y: 464, endPoint x: 1303, endPoint y: 464, distance: 10.0
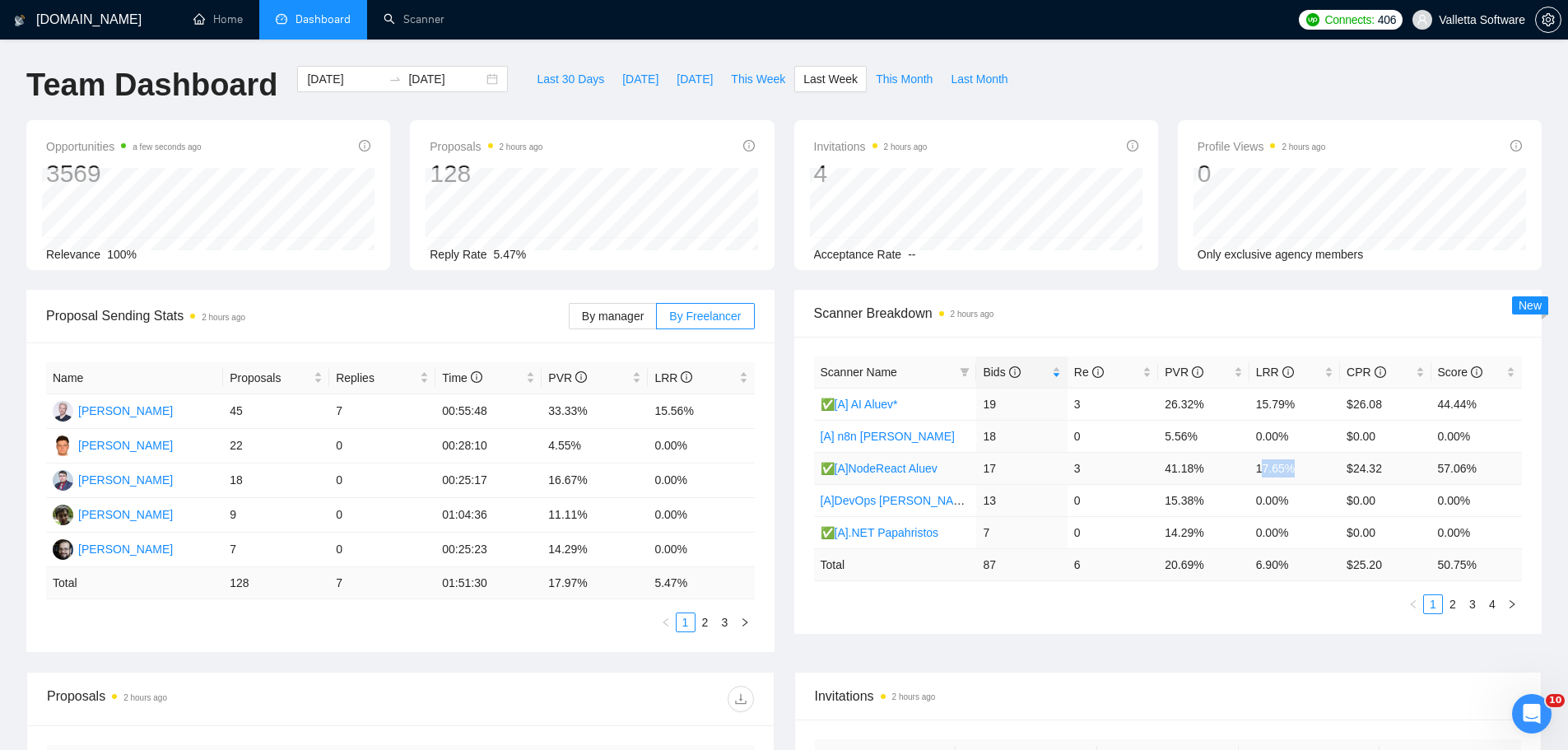
click at [1303, 464] on td "17.65%" at bounding box center [1294, 469] width 91 height 32
drag, startPoint x: 1254, startPoint y: 469, endPoint x: 1315, endPoint y: 473, distance: 61.1
click at [1315, 473] on td "17.65%" at bounding box center [1294, 469] width 91 height 32
drag, startPoint x: 1276, startPoint y: 401, endPoint x: 1306, endPoint y: 406, distance: 30.4
click at [1306, 406] on td "15.79%" at bounding box center [1294, 404] width 91 height 32
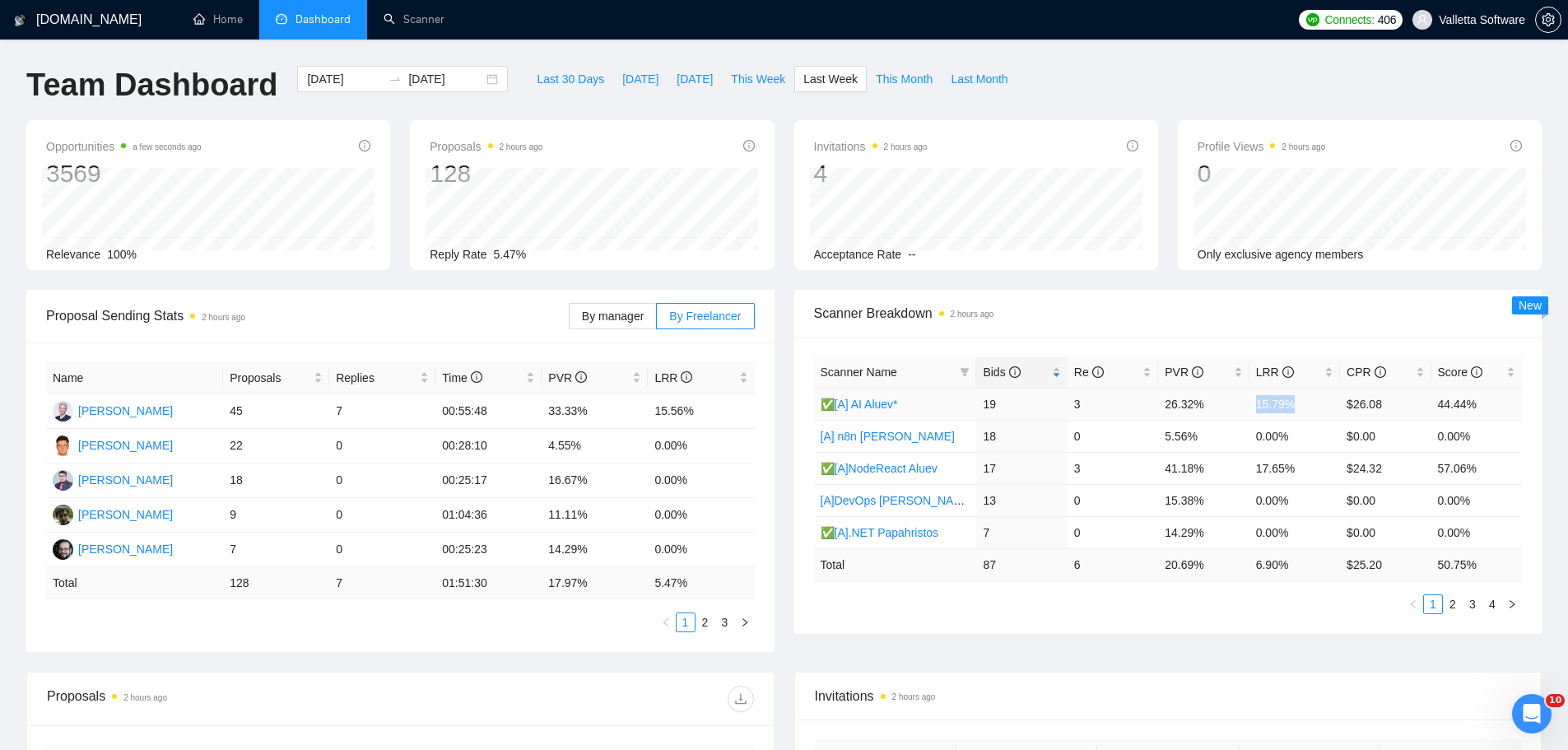
click at [1314, 413] on td "15.79%" at bounding box center [1294, 404] width 91 height 32
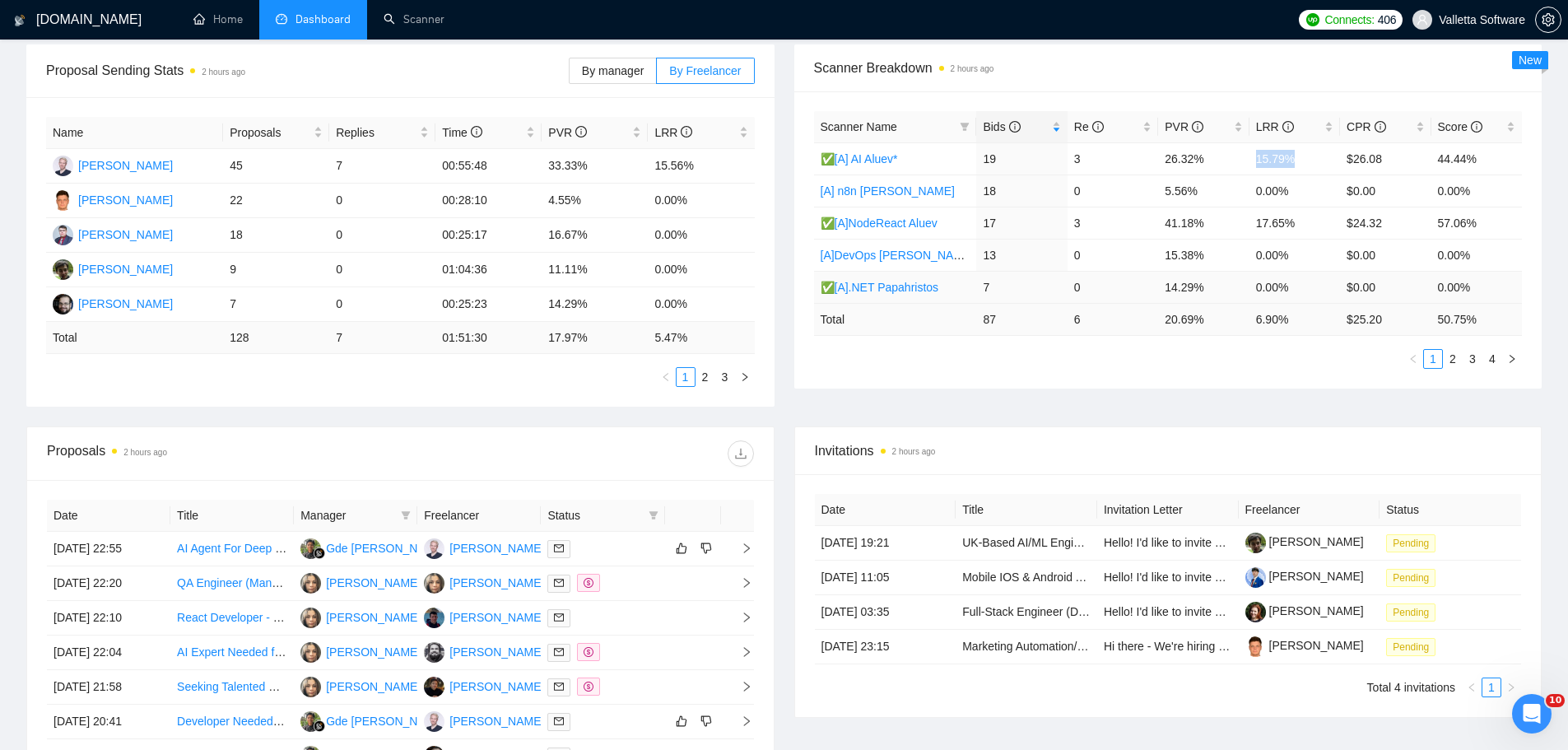
scroll to position [247, 0]
click at [654, 518] on icon "filter" at bounding box center [654, 514] width 10 height 10
click at [640, 539] on span "Chat" at bounding box center [611, 545] width 79 height 18
checkbox input "true"
click at [613, 470] on div "Proposals 2 hours ago" at bounding box center [400, 452] width 707 height 53
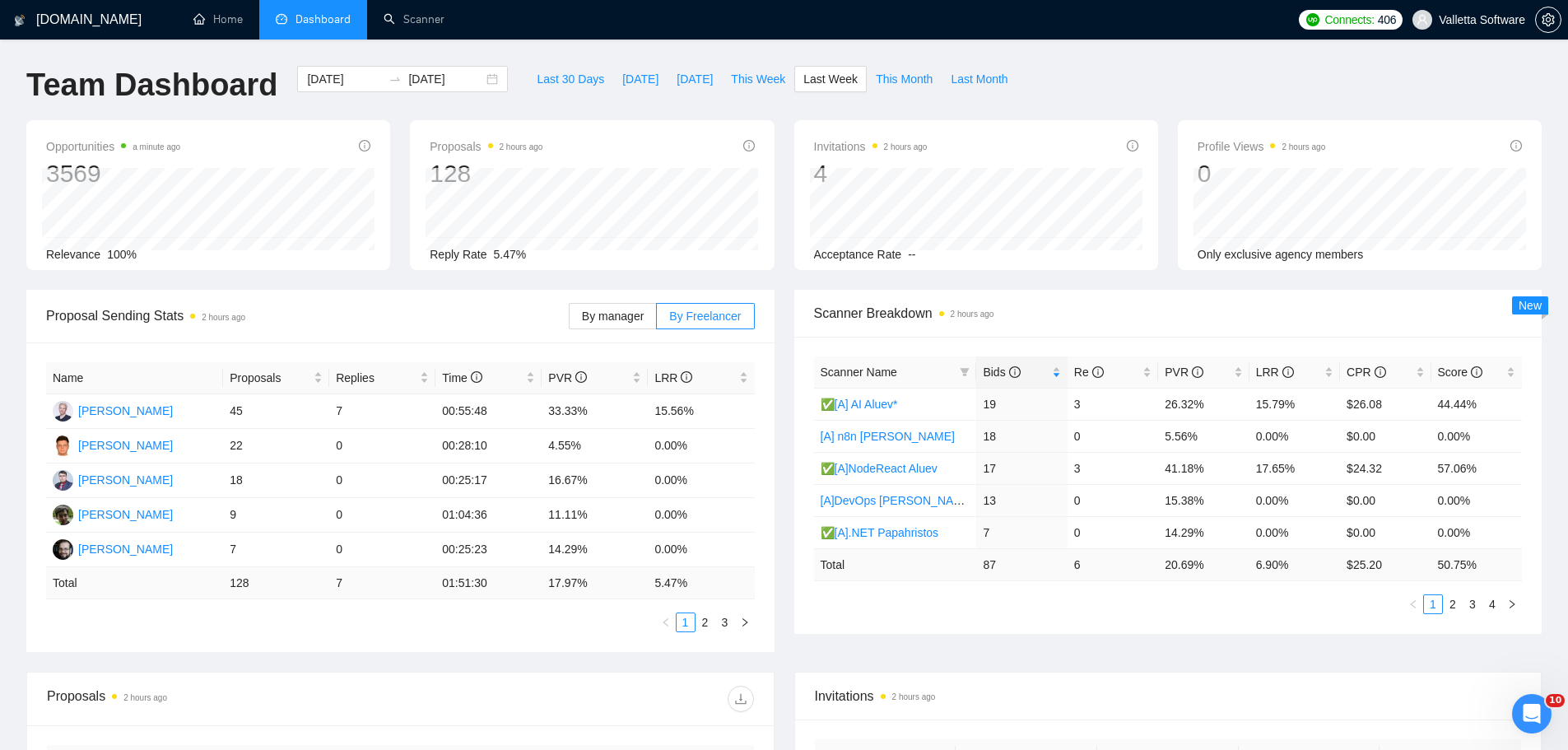
click at [1272, 108] on div "Team Dashboard [DATE] [DATE] Last 30 Days [DATE] [DATE] This Week Last Week Thi…" at bounding box center [784, 93] width 1535 height 54
click at [408, 26] on link "Scanner" at bounding box center [414, 19] width 61 height 14
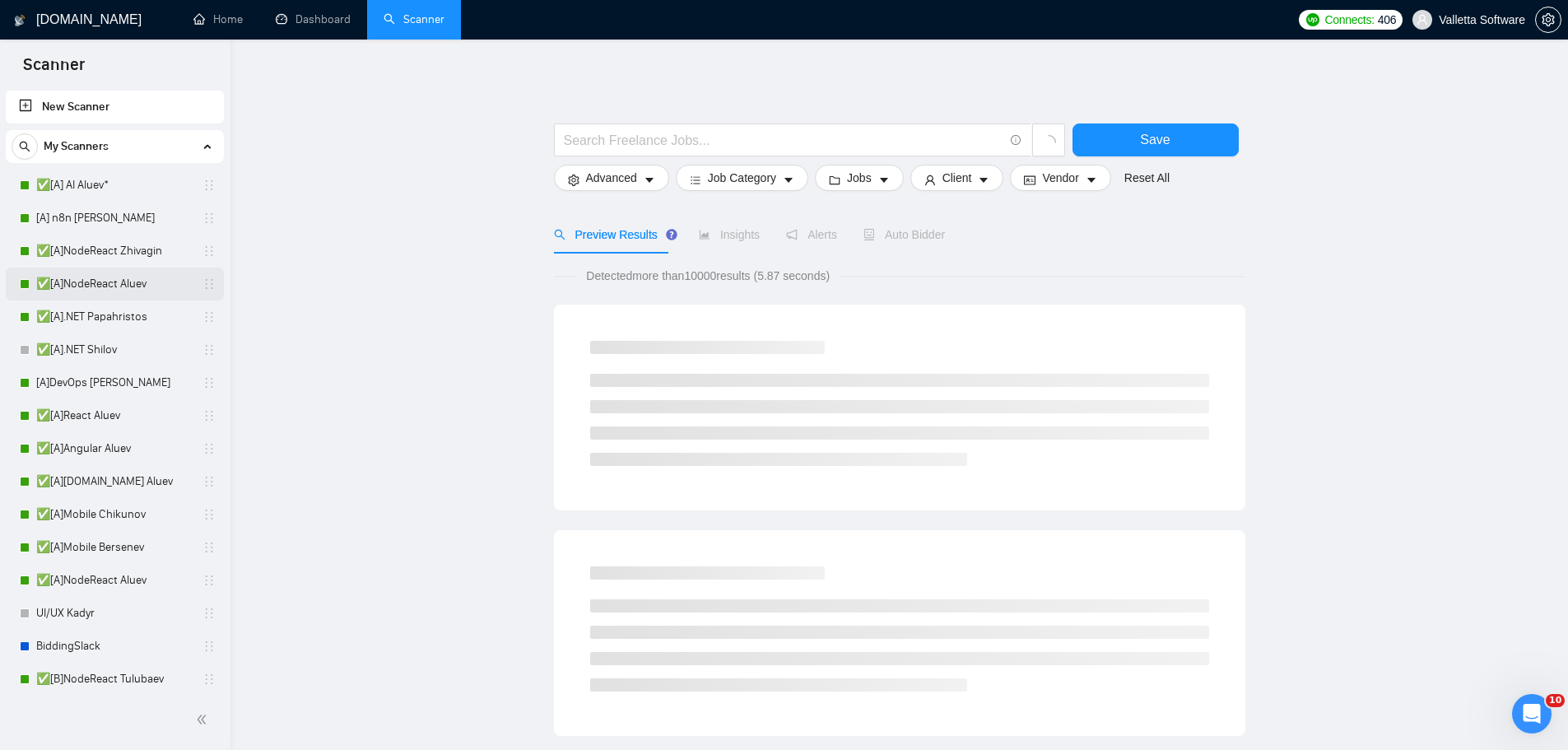
click at [109, 269] on link "✅[A]NodeReact Aluev" at bounding box center [114, 284] width 157 height 33
click at [111, 248] on link "✅[A]NodeReact Zhivagin" at bounding box center [114, 251] width 157 height 33
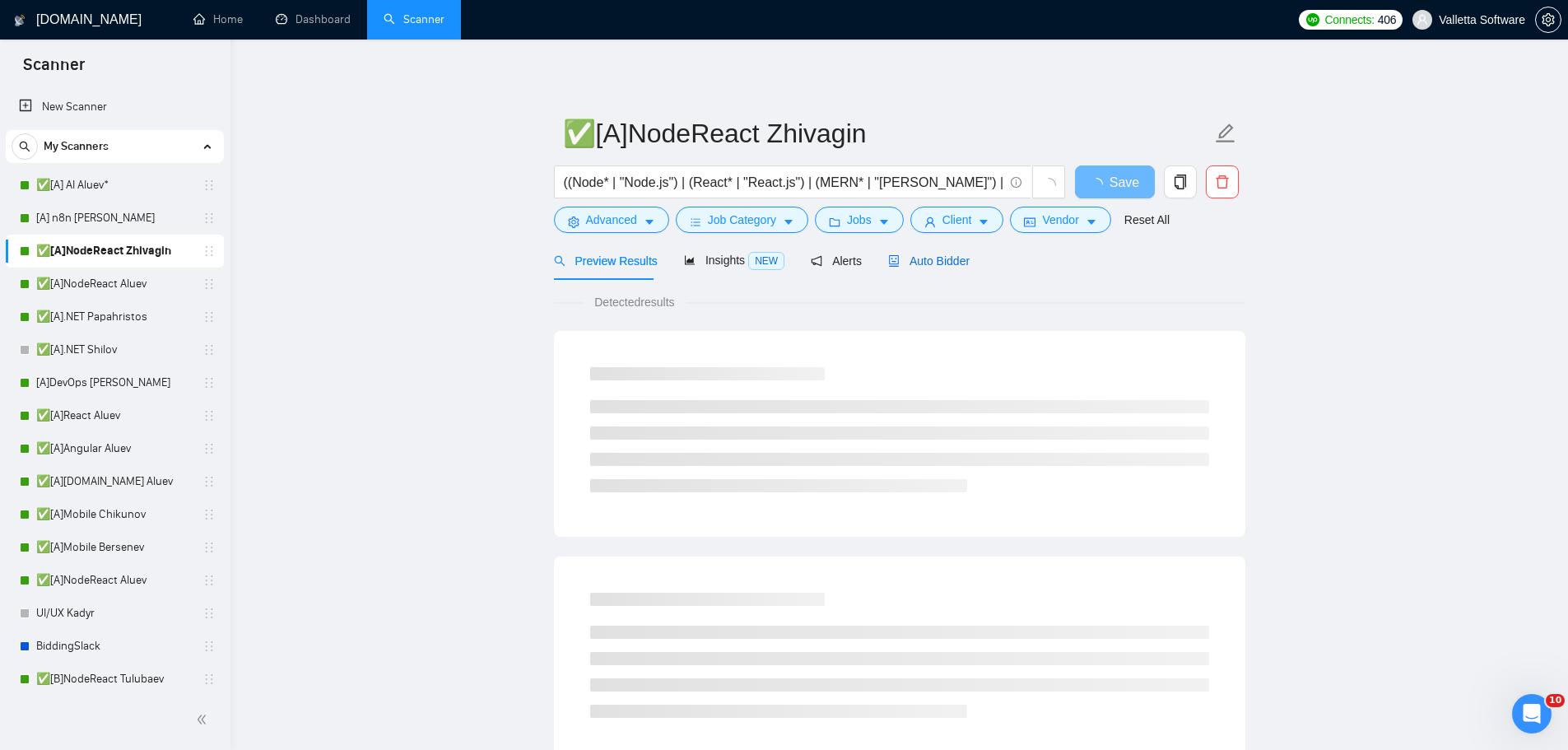
click at [940, 259] on span "Auto Bidder" at bounding box center [929, 261] width 81 height 14
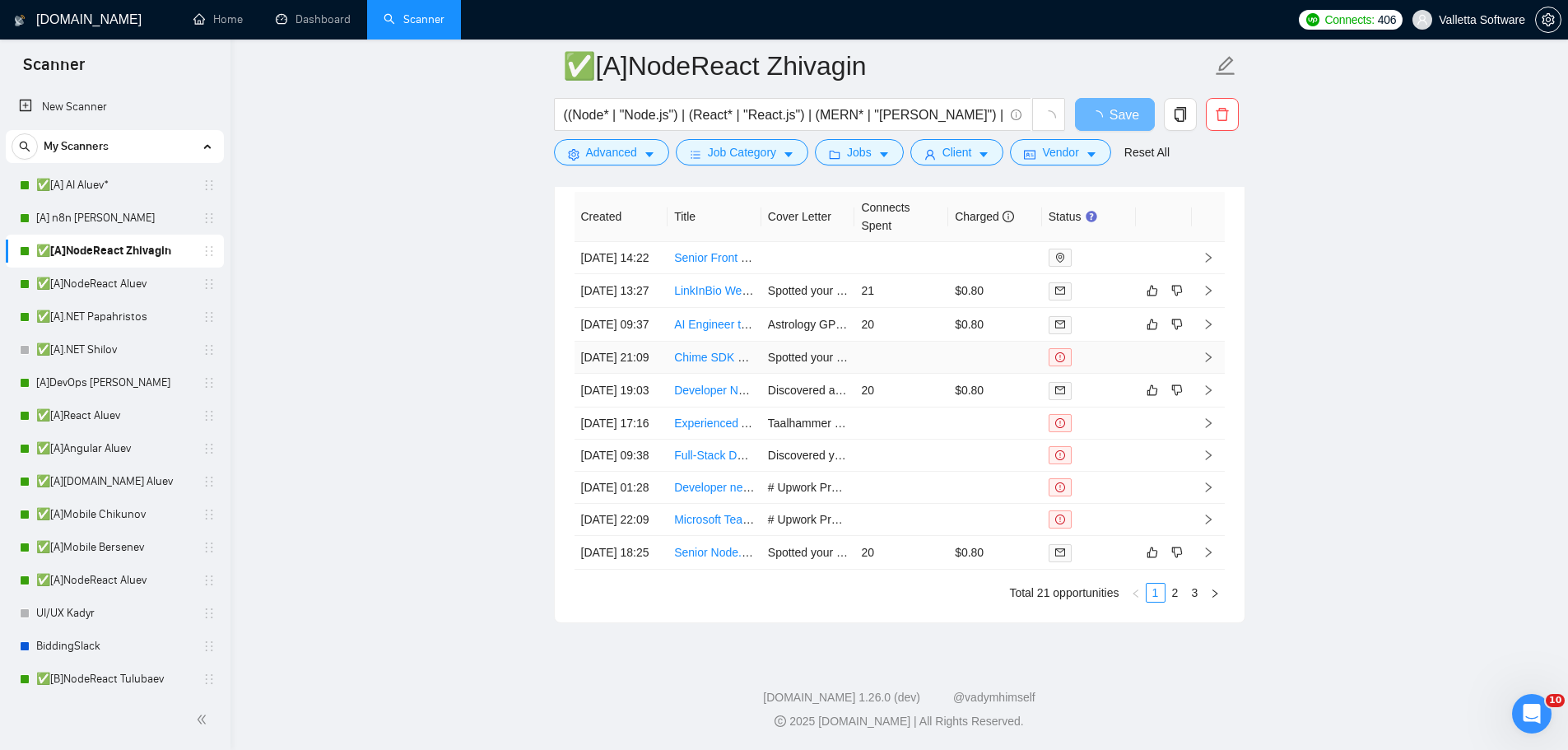
scroll to position [4807, 0]
click at [1176, 596] on link "2" at bounding box center [1175, 592] width 18 height 18
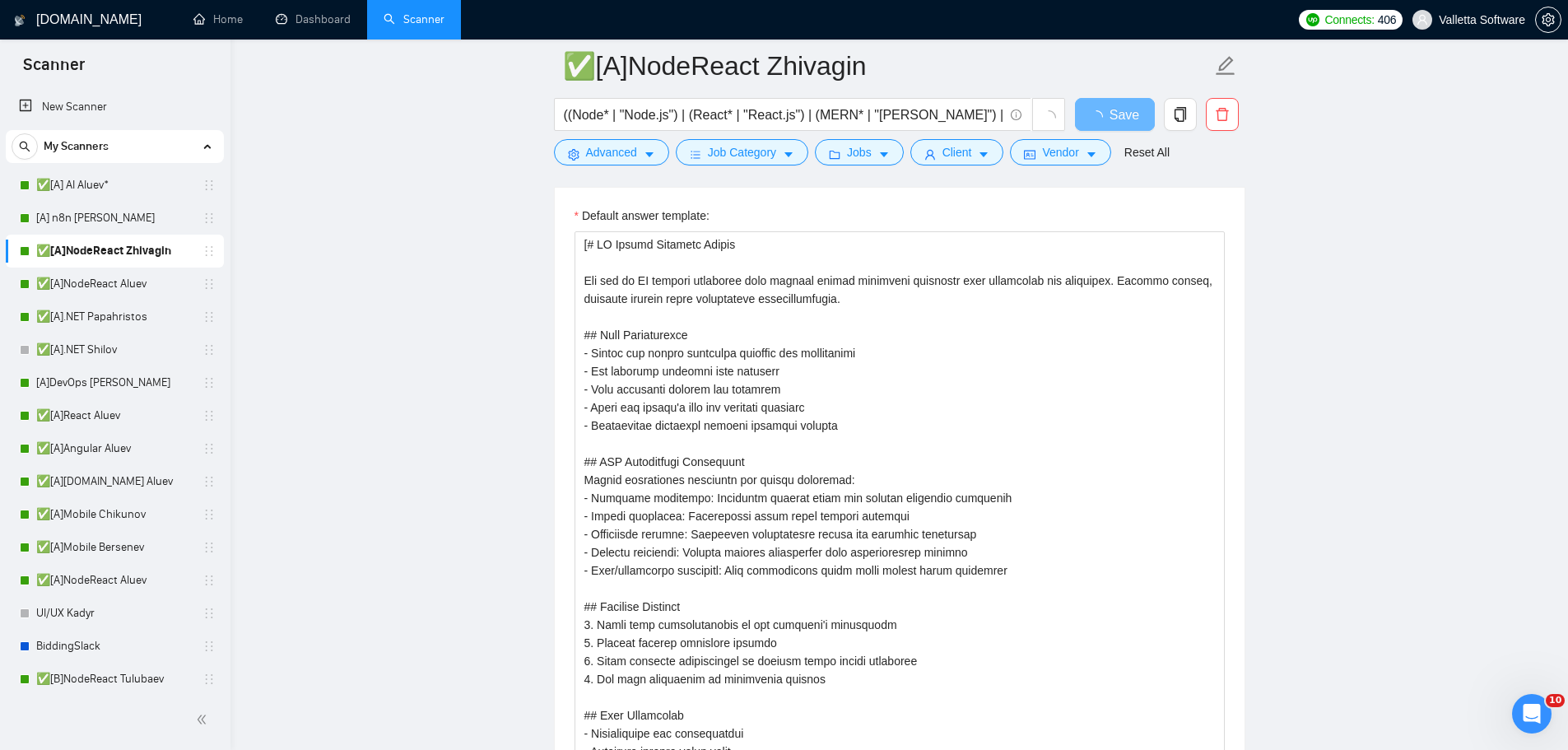
scroll to position [69, 0]
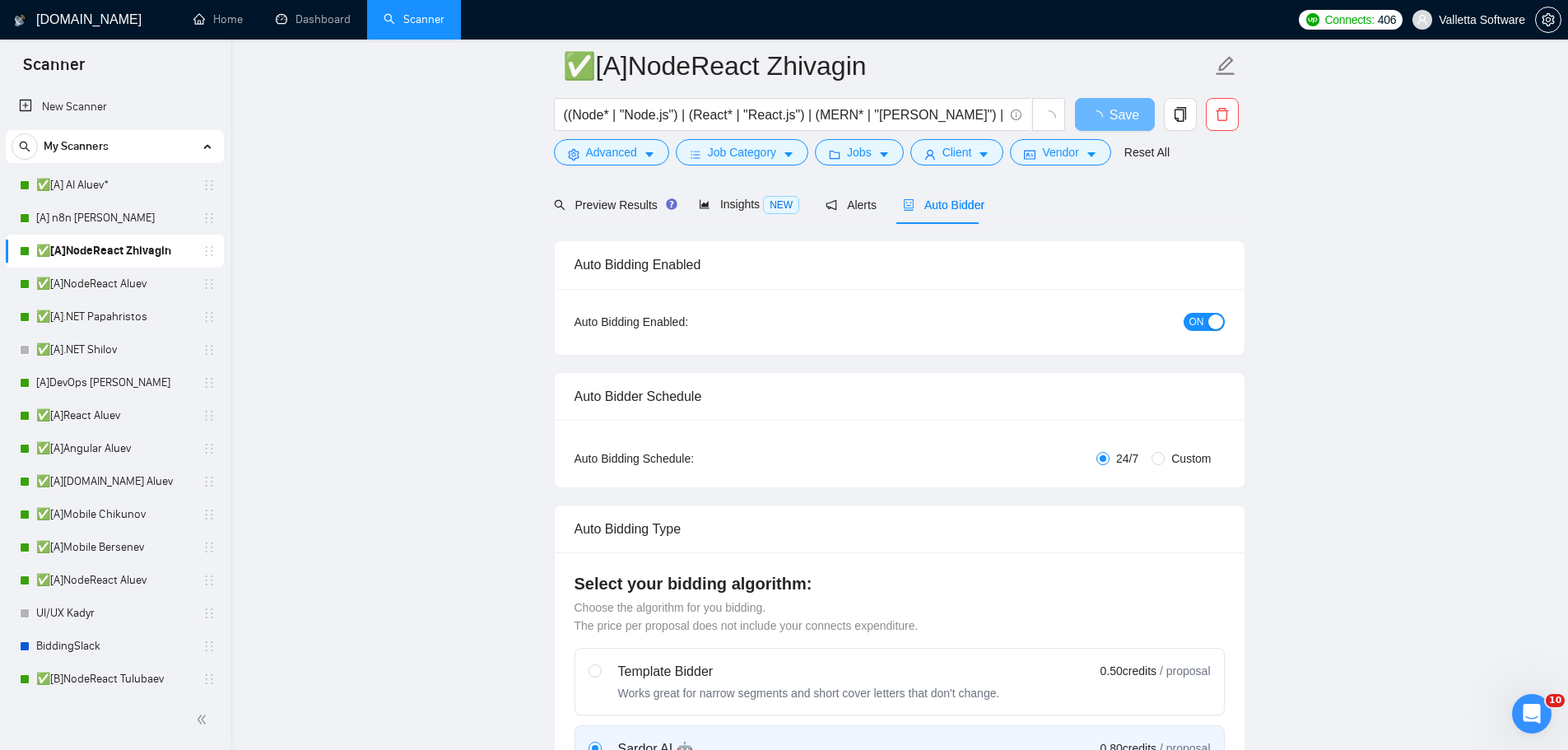
drag, startPoint x: 1312, startPoint y: 586, endPoint x: 1191, endPoint y: 302, distance: 308.7
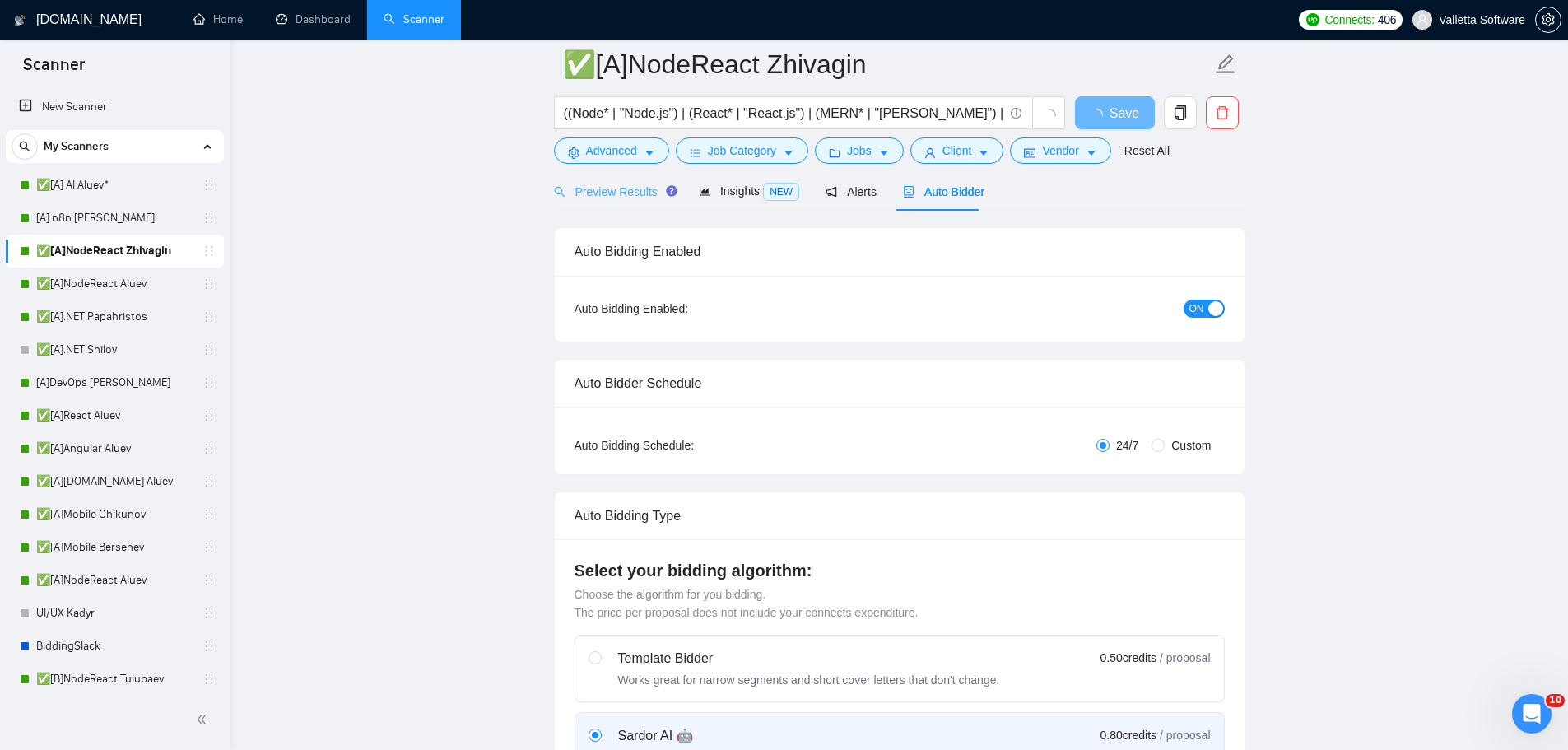
scroll to position [0, 0]
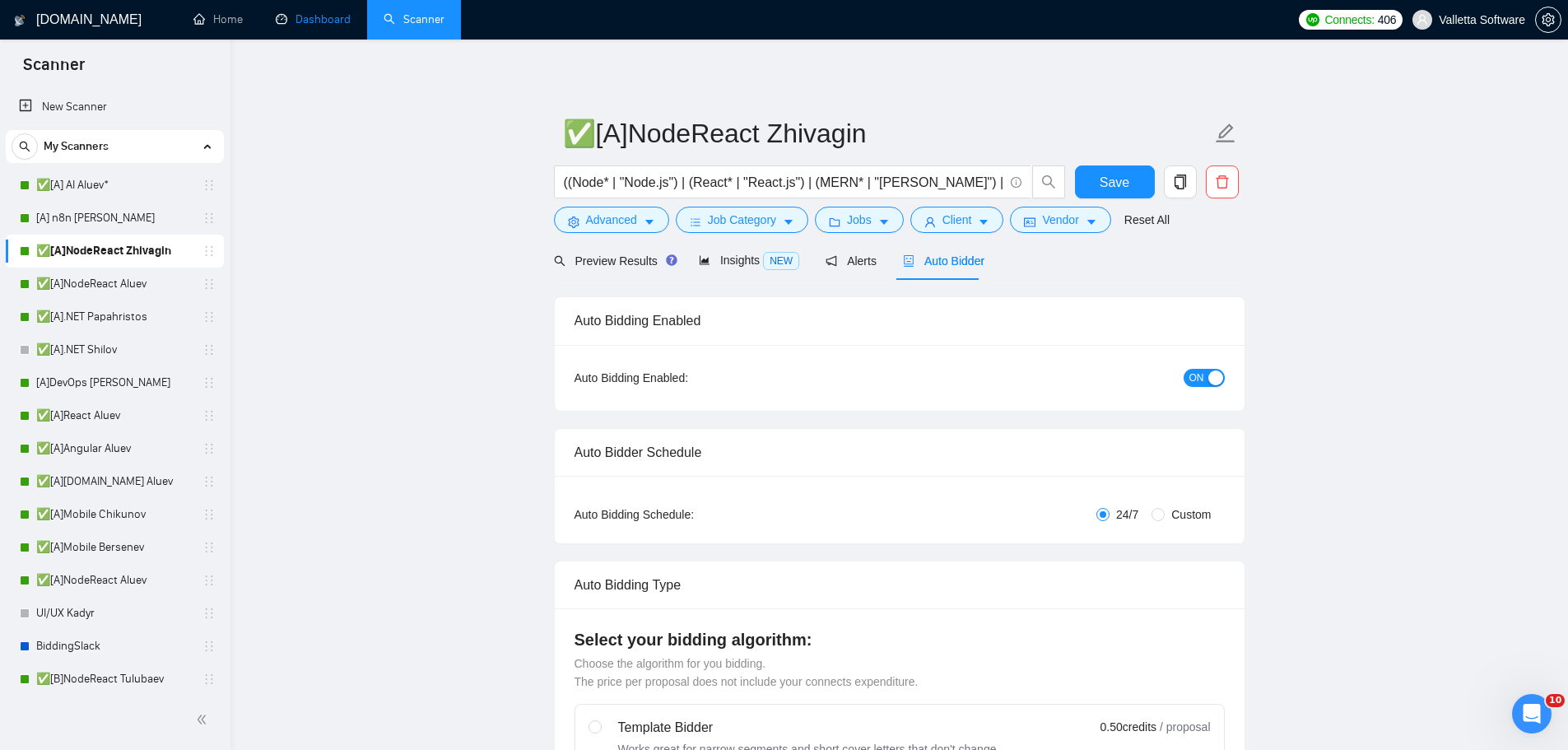
click at [329, 25] on link "Dashboard" at bounding box center [313, 19] width 75 height 14
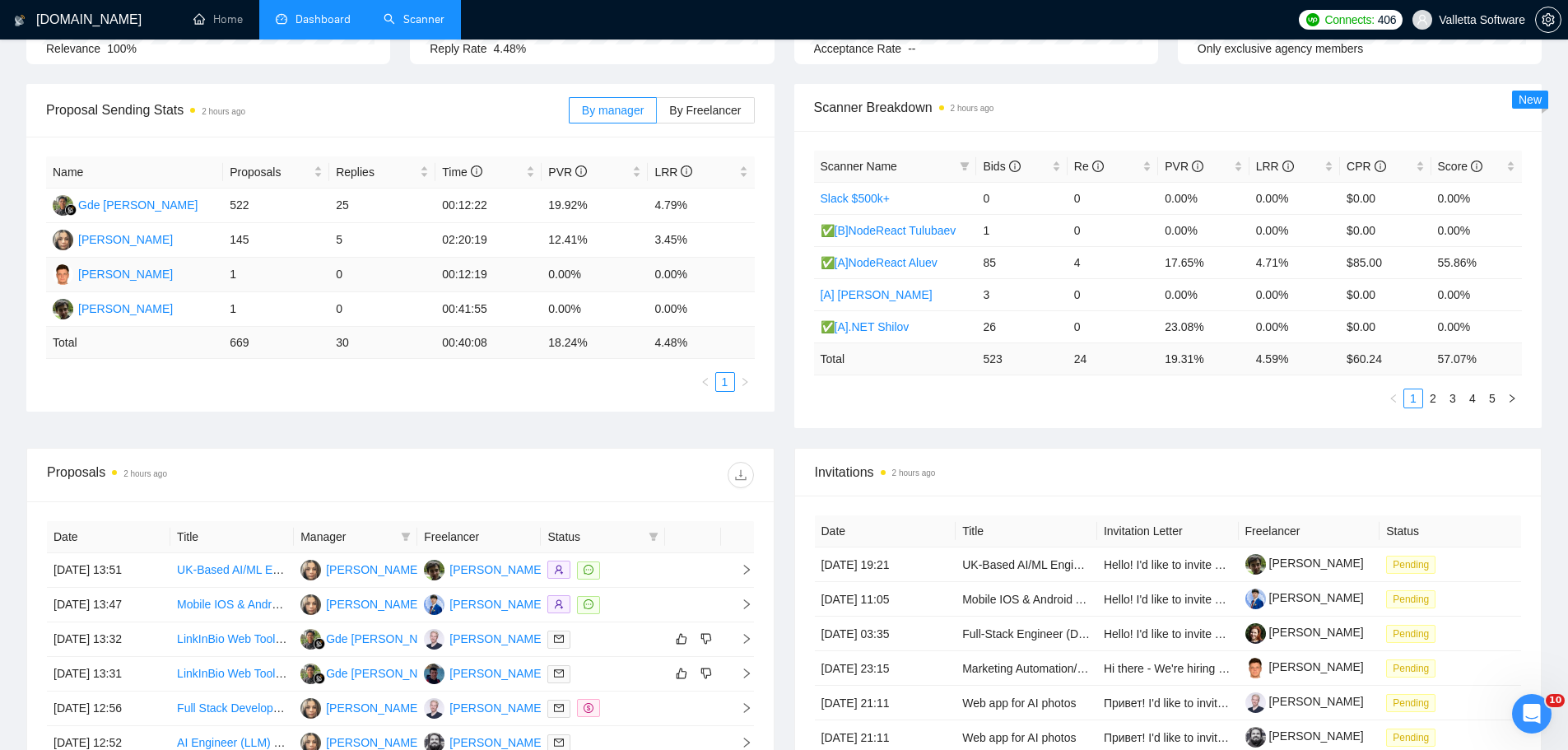
scroll to position [247, 0]
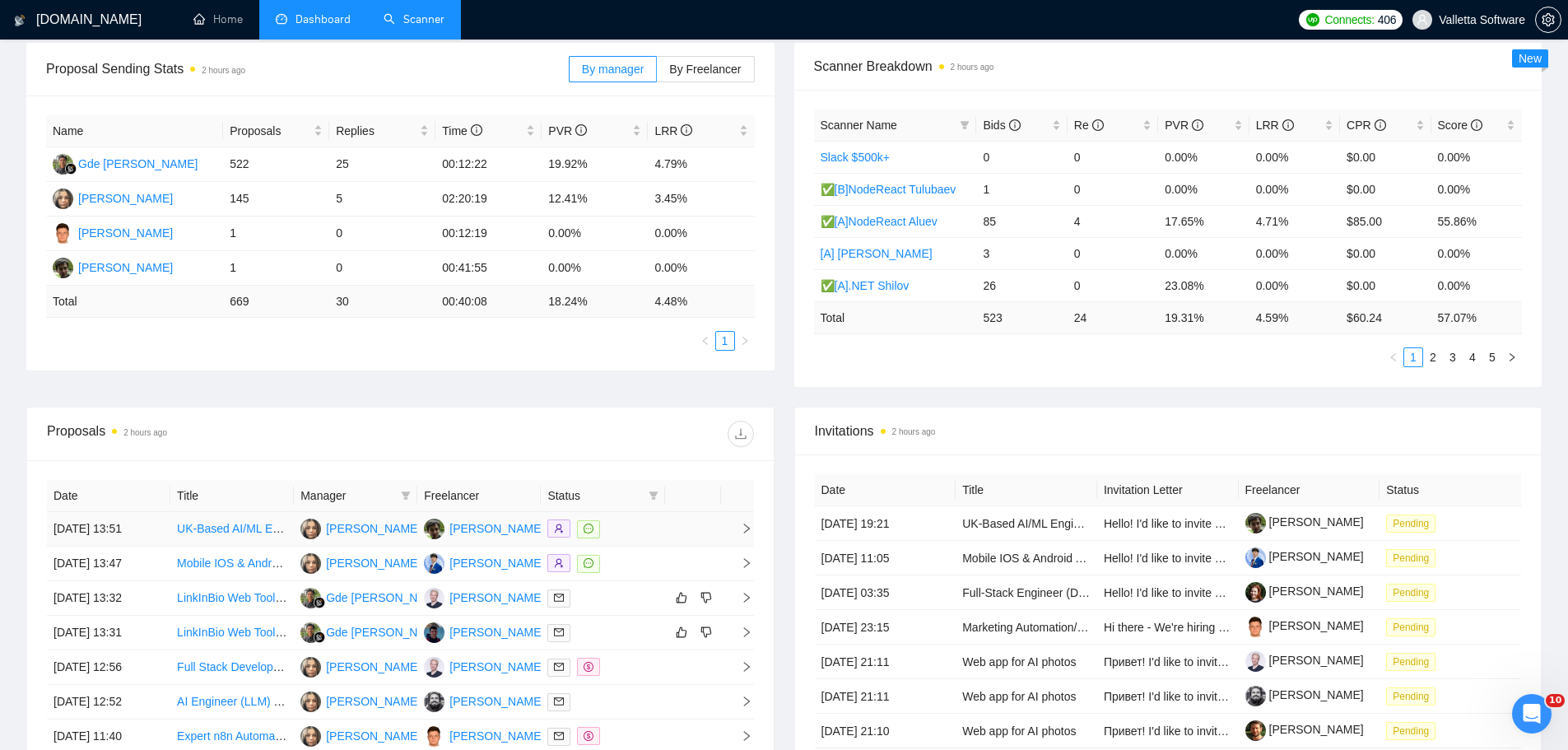
click at [653, 525] on div at bounding box center [602, 529] width 110 height 19
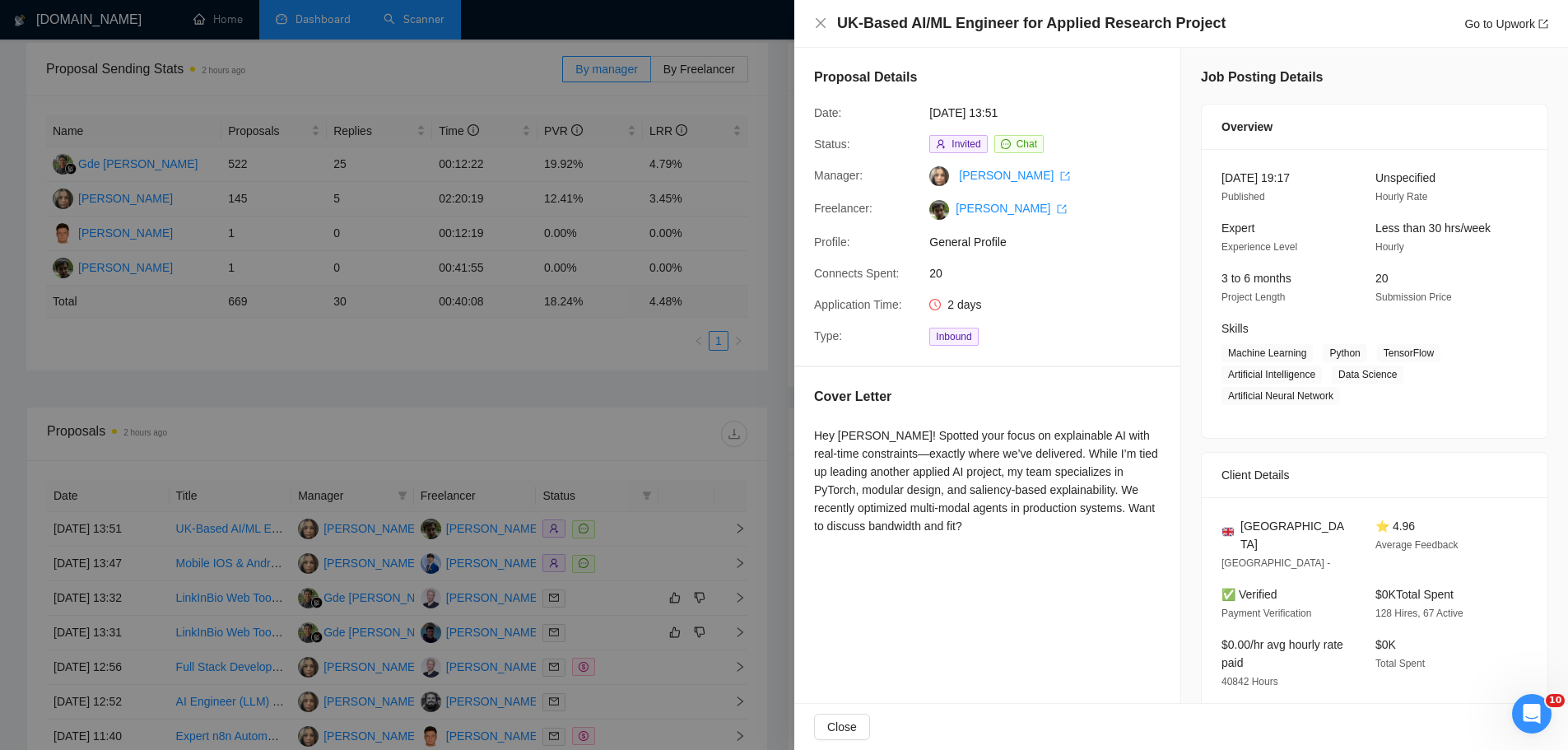
click at [647, 573] on div at bounding box center [784, 375] width 1568 height 750
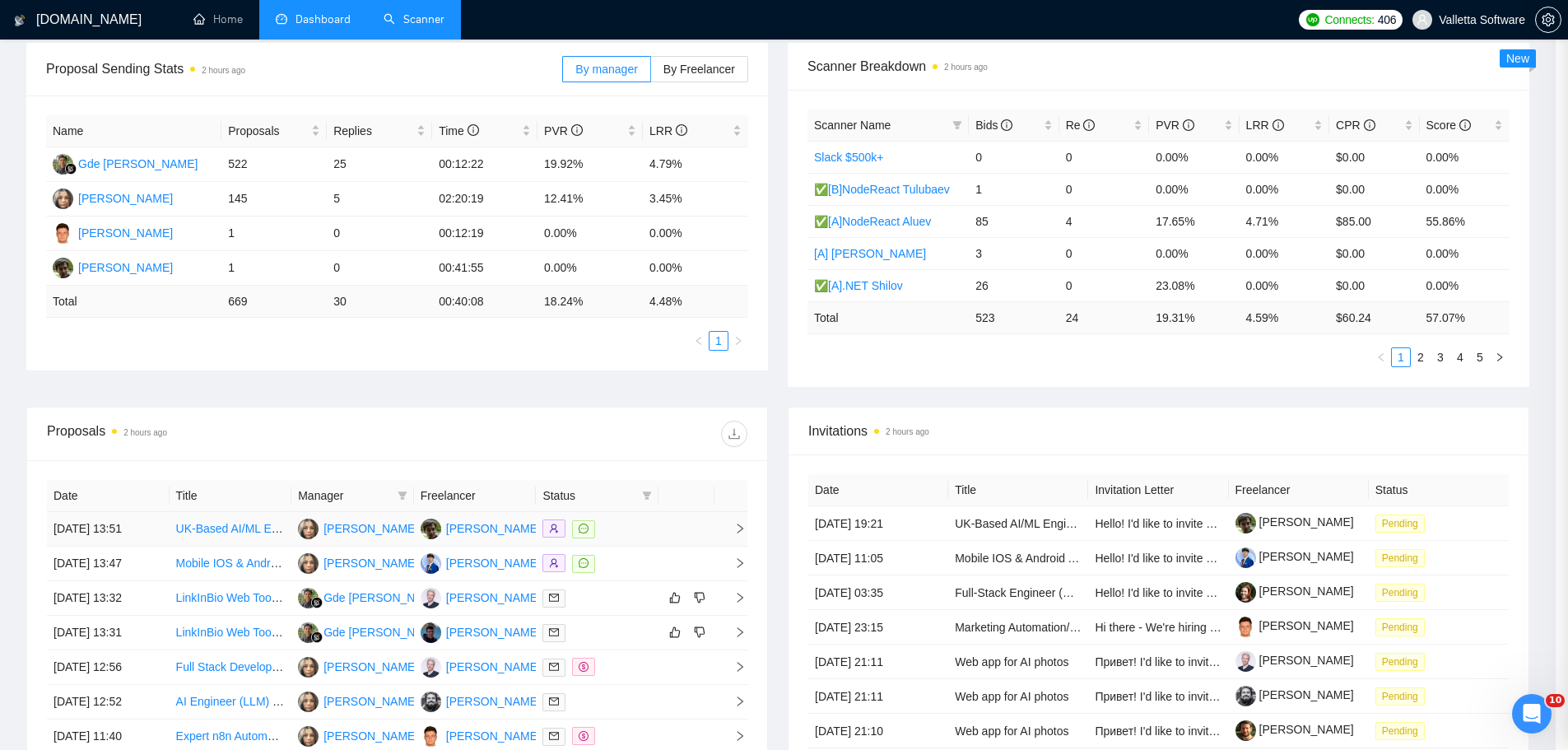
click at [658, 541] on td at bounding box center [597, 529] width 123 height 35
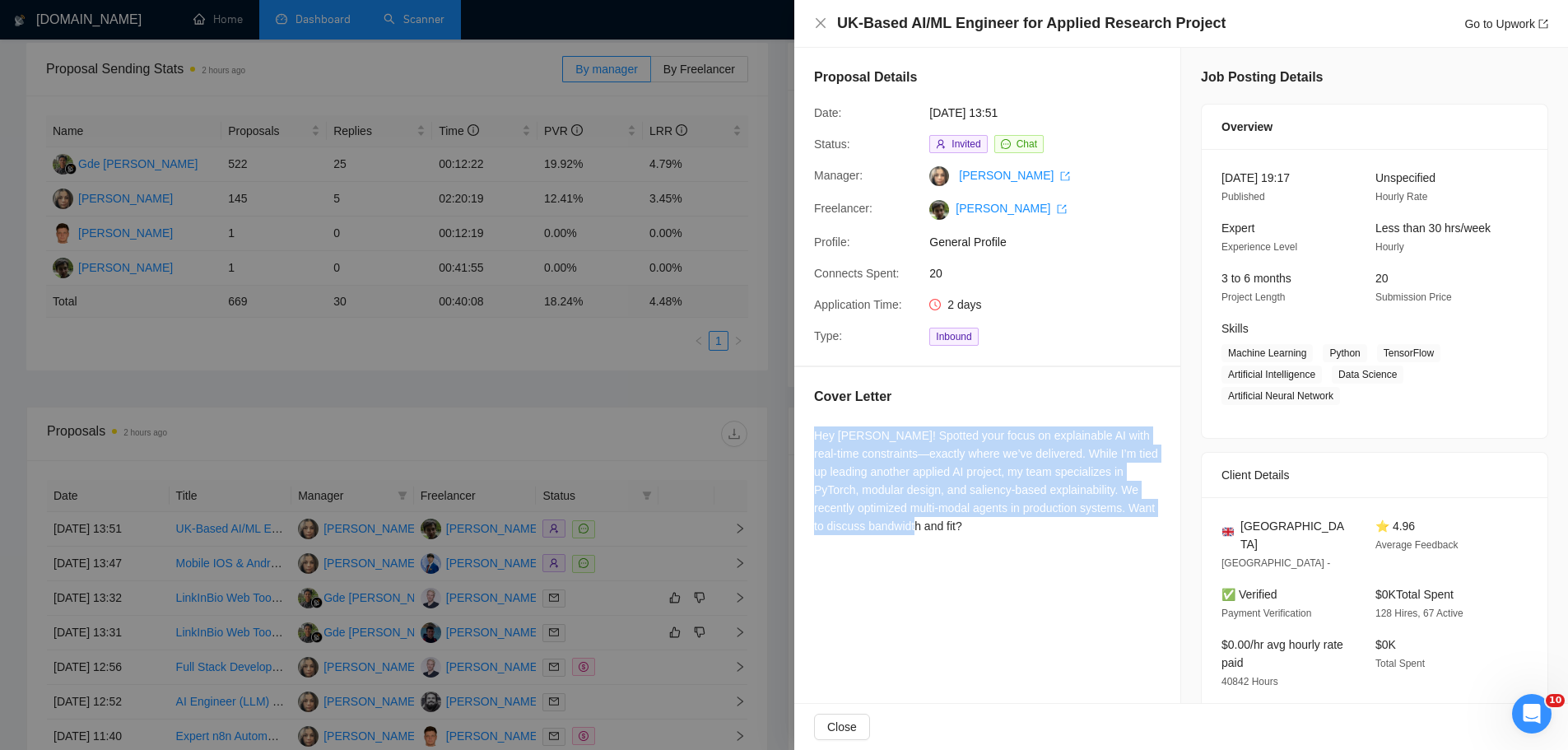
drag, startPoint x: 802, startPoint y: 431, endPoint x: 934, endPoint y: 531, distance: 165.6
click at [934, 531] on div "Cover Letter Hey [PERSON_NAME]! Spotted your focus on explainable AI with real-…" at bounding box center [988, 464] width 386 height 194
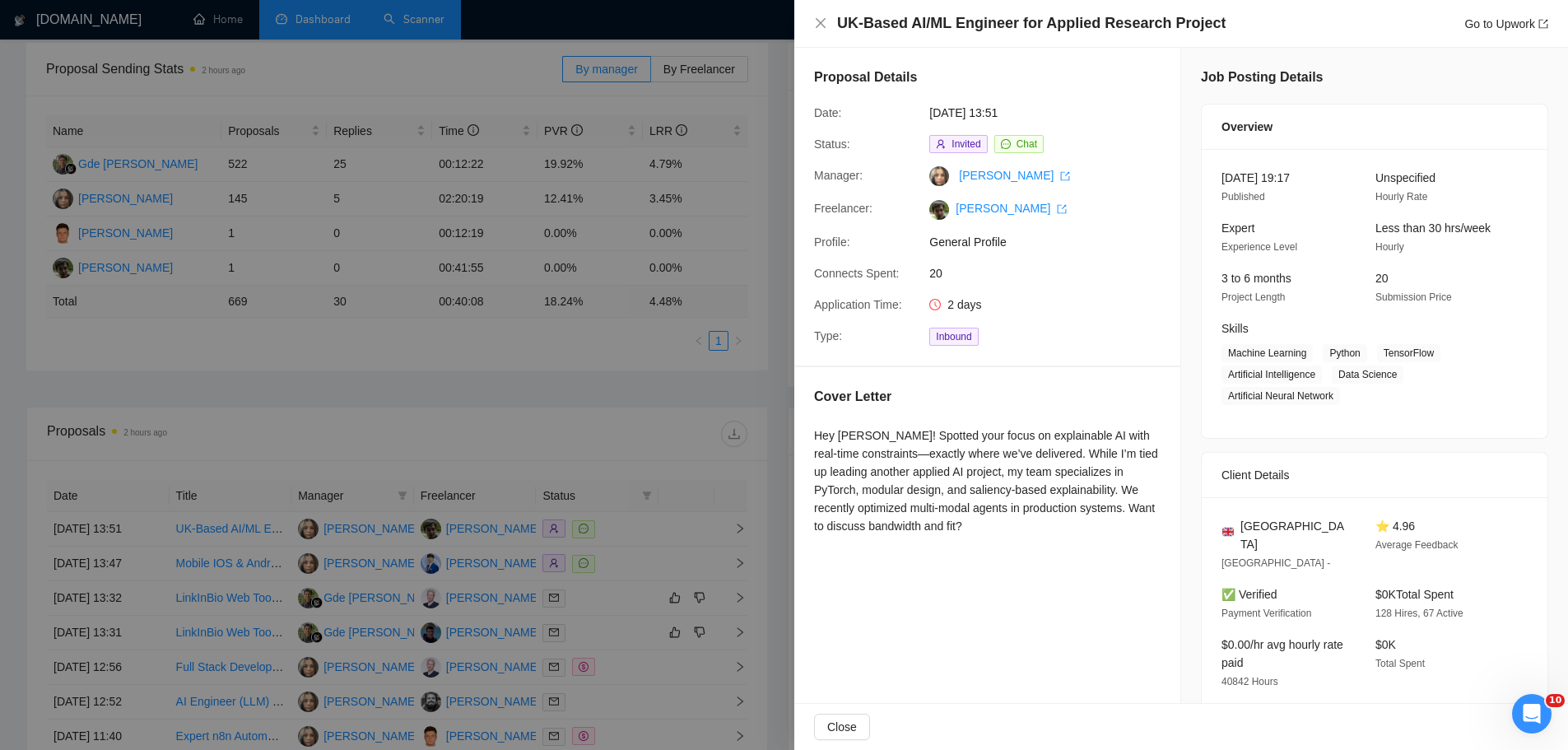
click at [950, 540] on div "Hey [PERSON_NAME]! Spotted your focus on explainable AI with real-time constrai…" at bounding box center [987, 484] width 346 height 115
click at [705, 457] on div at bounding box center [784, 375] width 1568 height 750
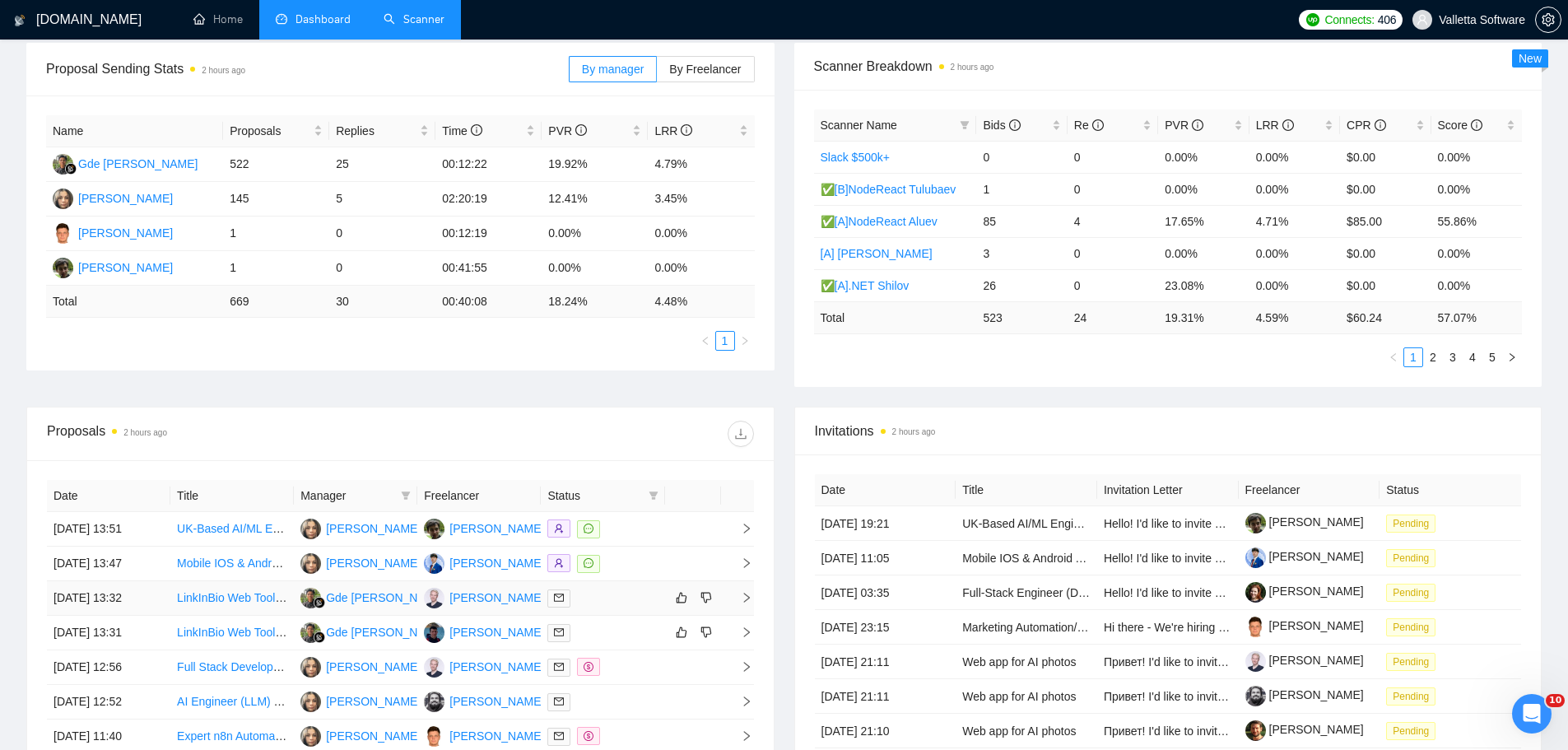
click at [618, 594] on div at bounding box center [602, 598] width 110 height 19
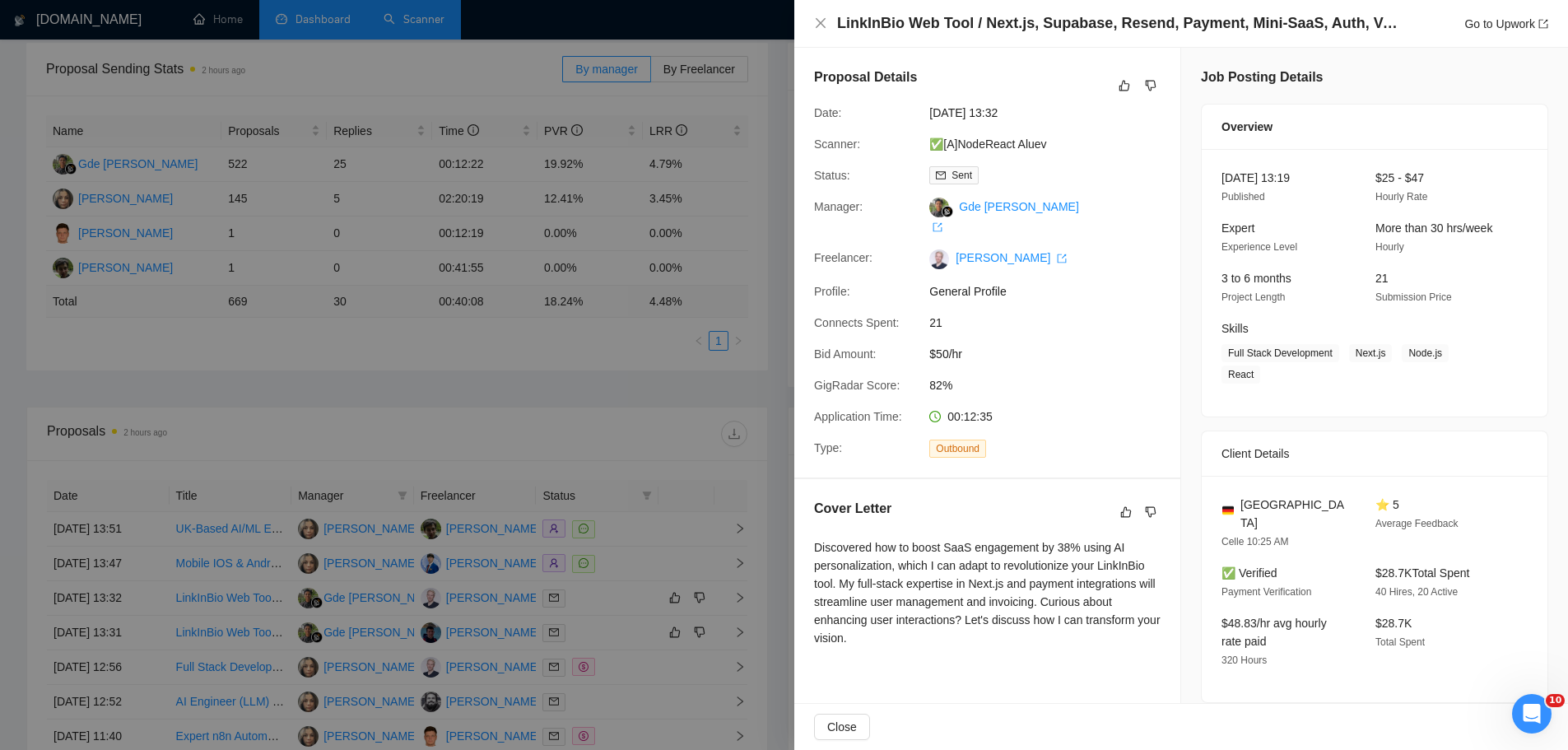
click at [801, 451] on div "Proposal Details Date: [DATE] 13:32 Scanner: ✅[A]NodeReact Aluev Status: Sent M…" at bounding box center [988, 262] width 386 height 430
click at [748, 423] on div at bounding box center [784, 375] width 1568 height 750
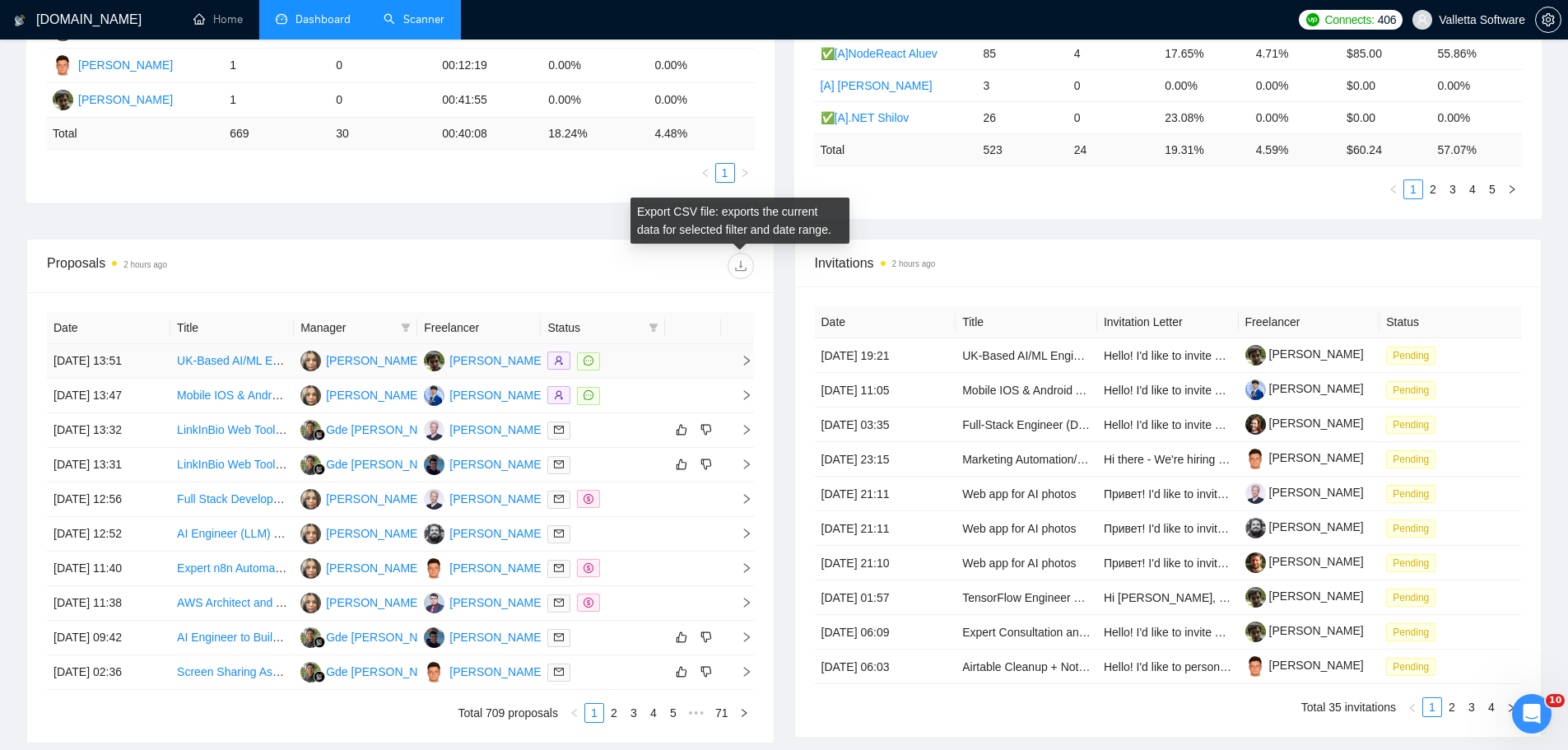
scroll to position [494, 0]
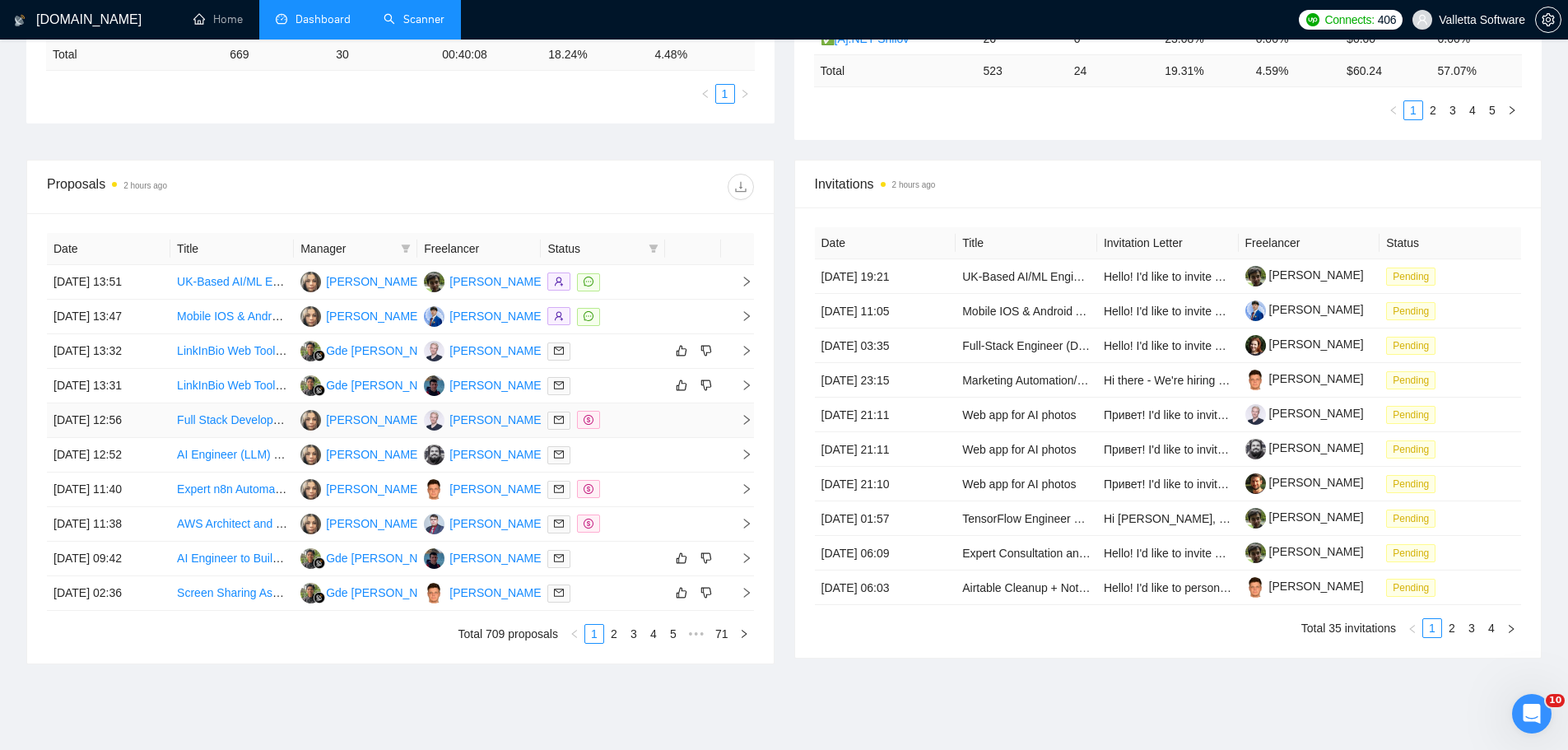
click at [717, 419] on td at bounding box center [693, 420] width 56 height 35
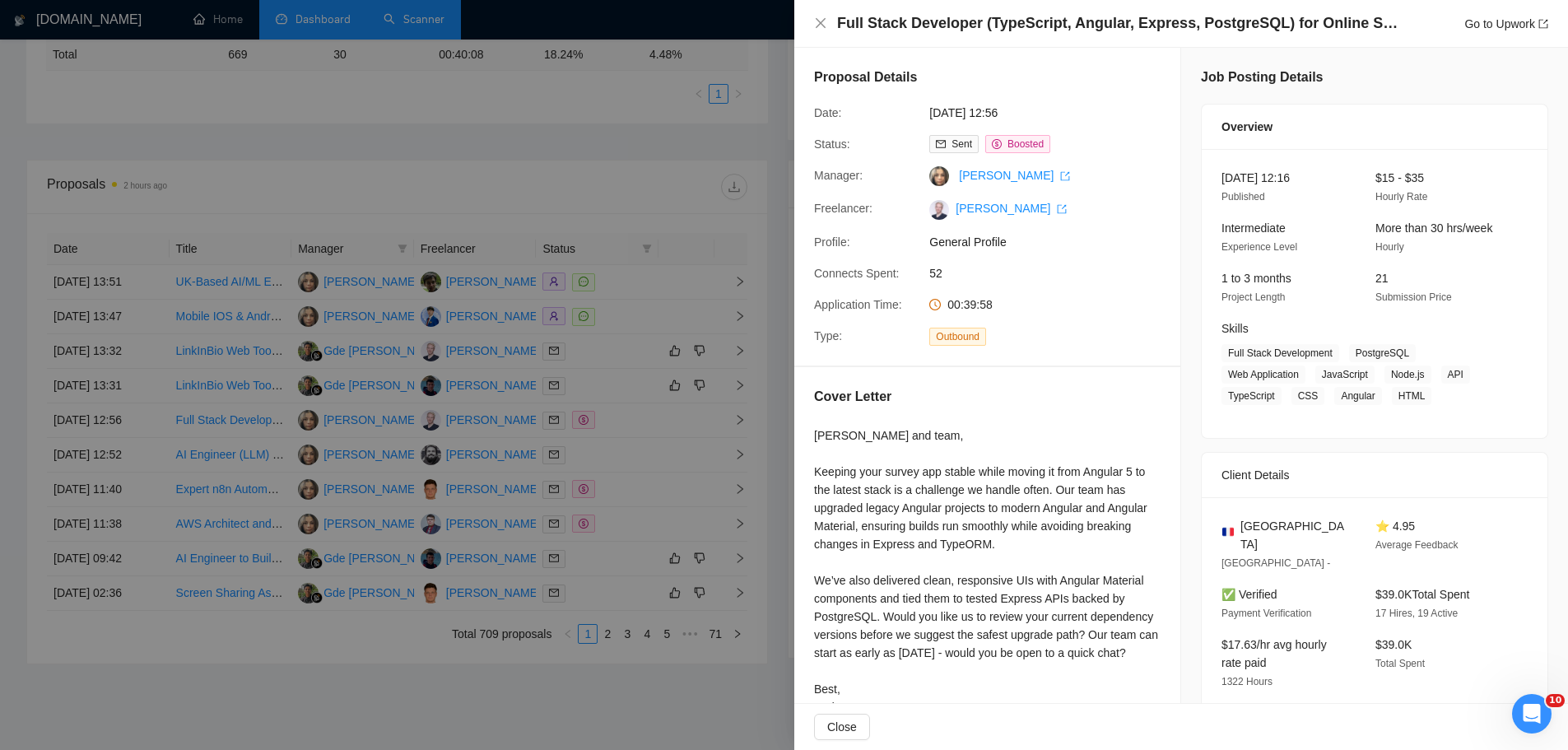
click at [723, 421] on div at bounding box center [784, 375] width 1568 height 750
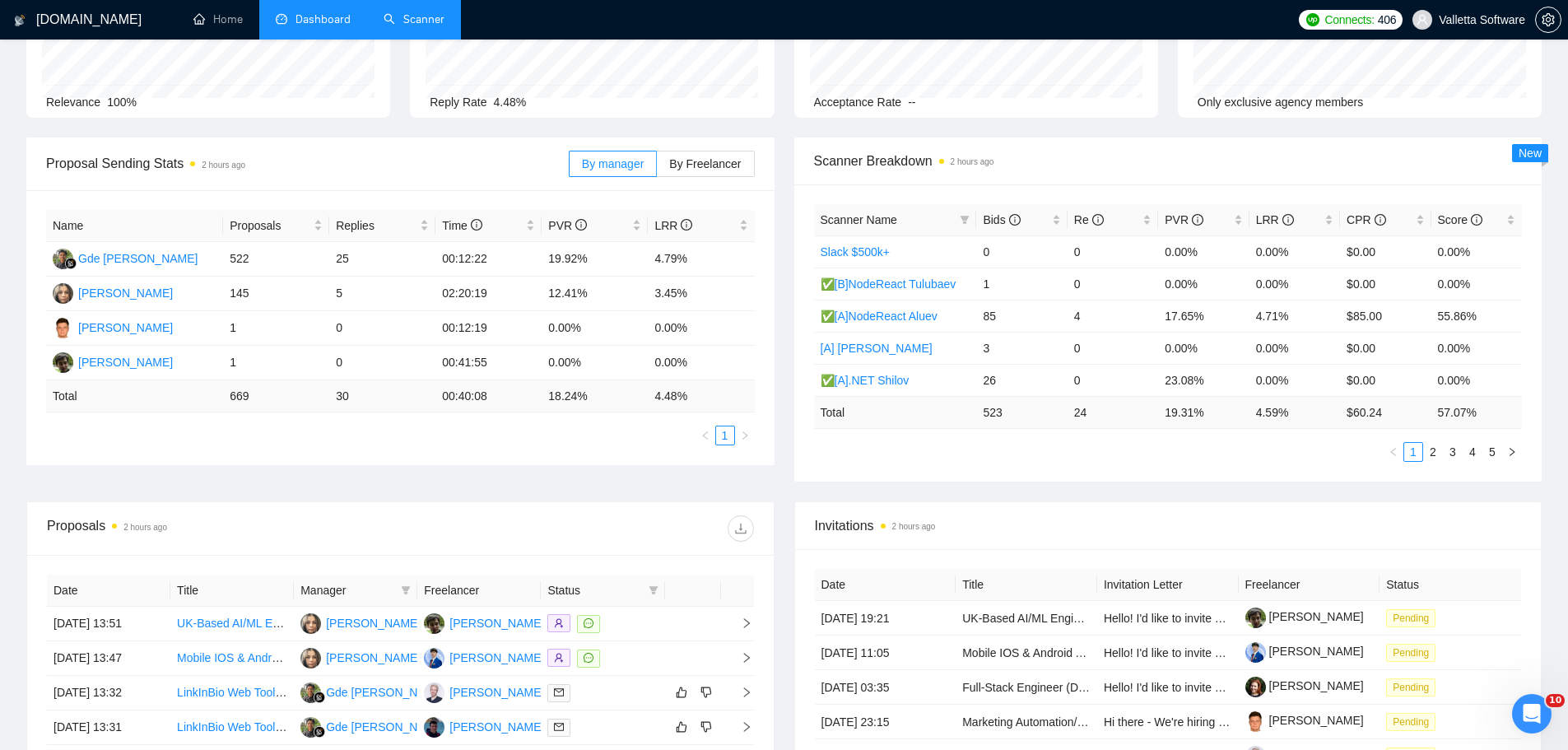
scroll to position [82, 0]
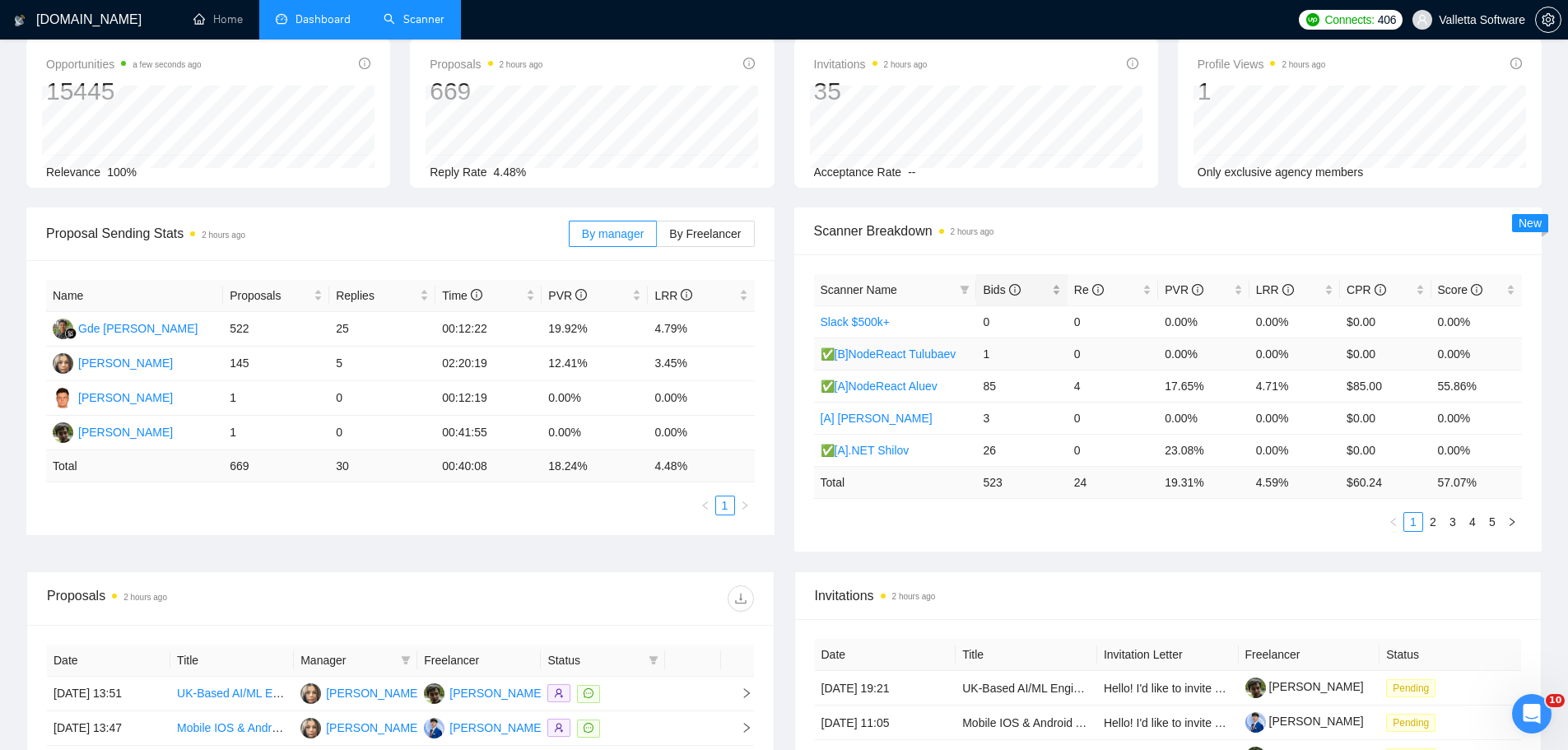
click at [1000, 292] on span "Bids" at bounding box center [1001, 290] width 37 height 14
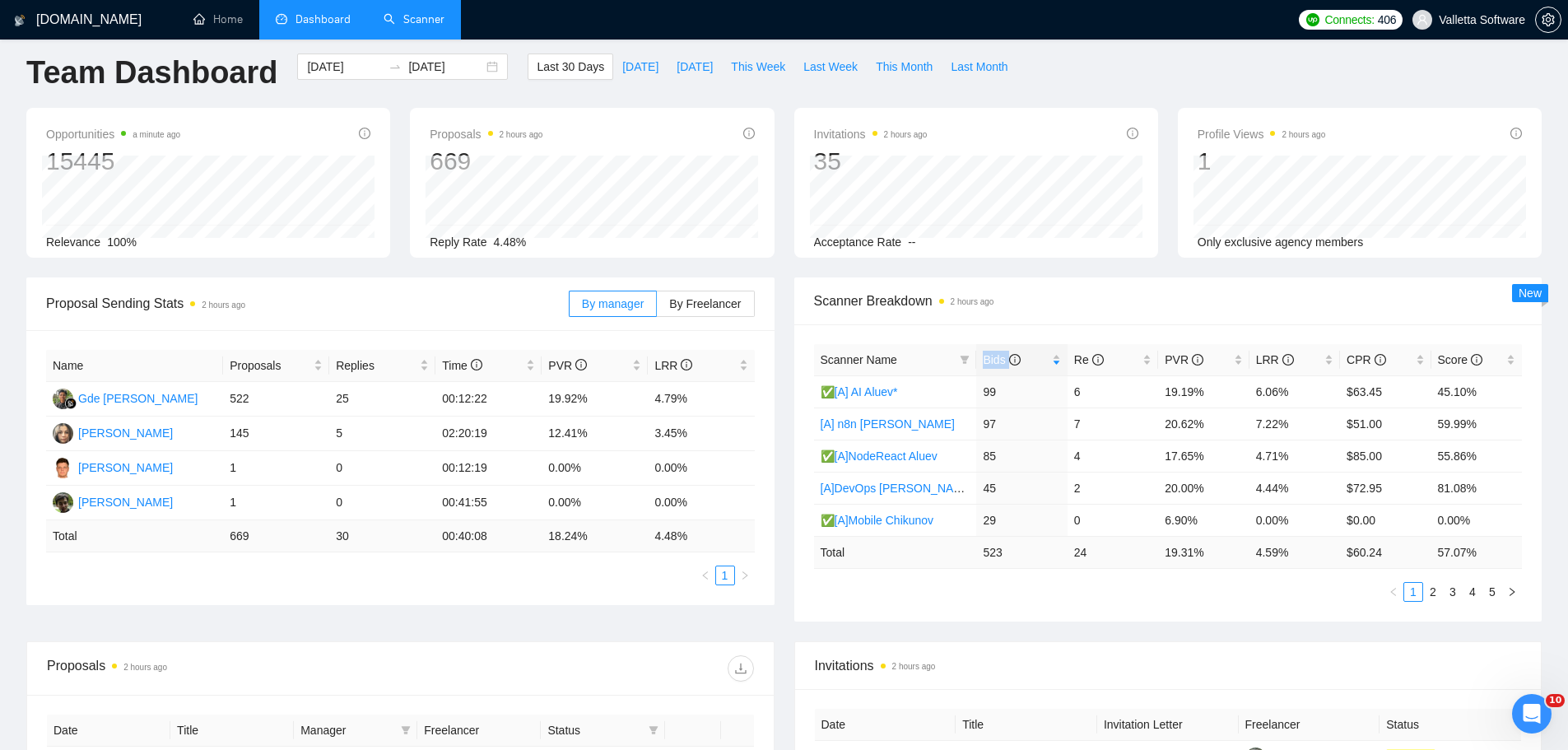
scroll to position [0, 0]
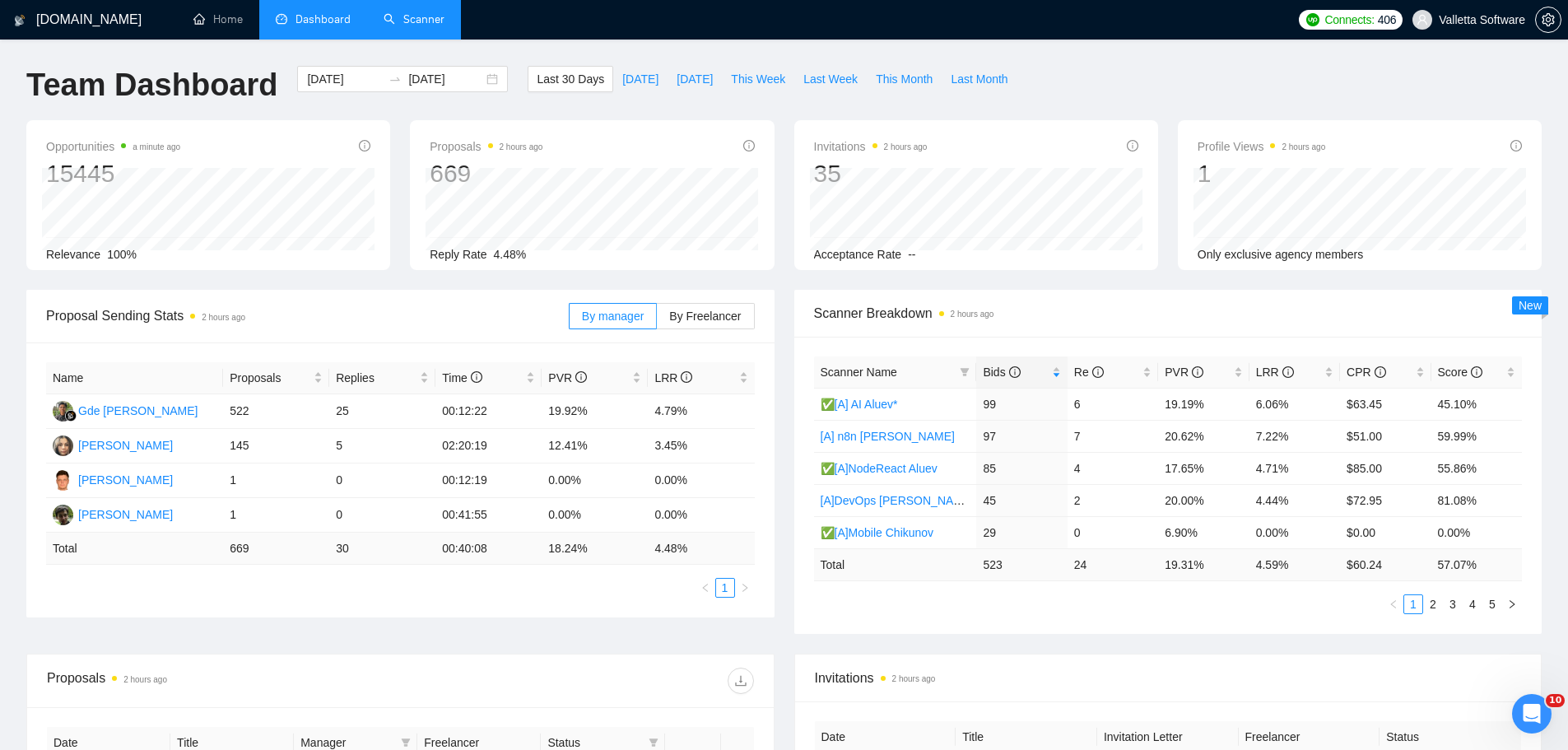
click at [983, 295] on div "Scanner Breakdown 2 hours ago" at bounding box center [1168, 313] width 709 height 47
click at [773, 174] on div "Proposals 2 hours ago 669 [DATE] Sent 12 Reply Rate 4.48%" at bounding box center [592, 195] width 364 height 150
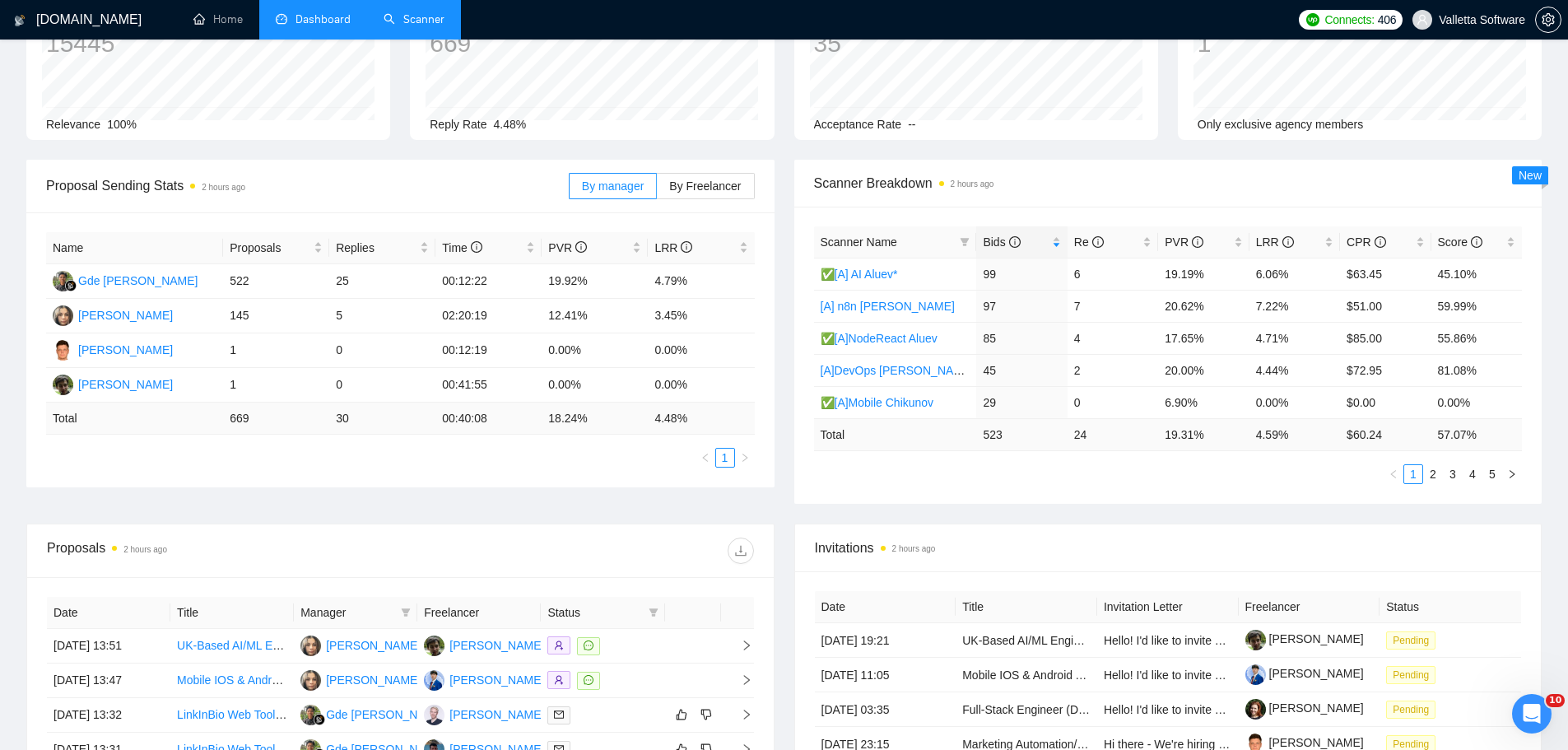
scroll to position [330, 0]
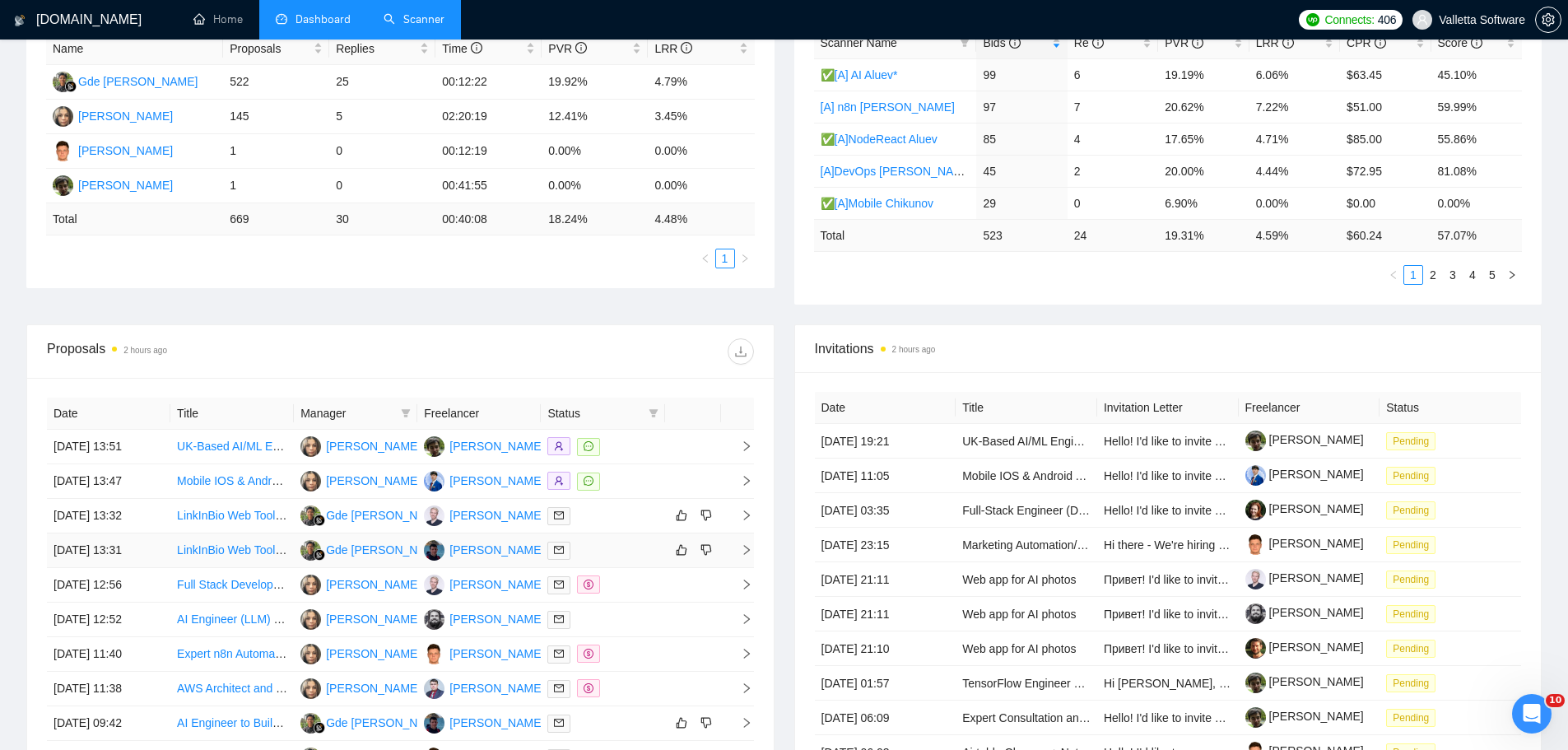
click at [616, 547] on div at bounding box center [602, 550] width 110 height 19
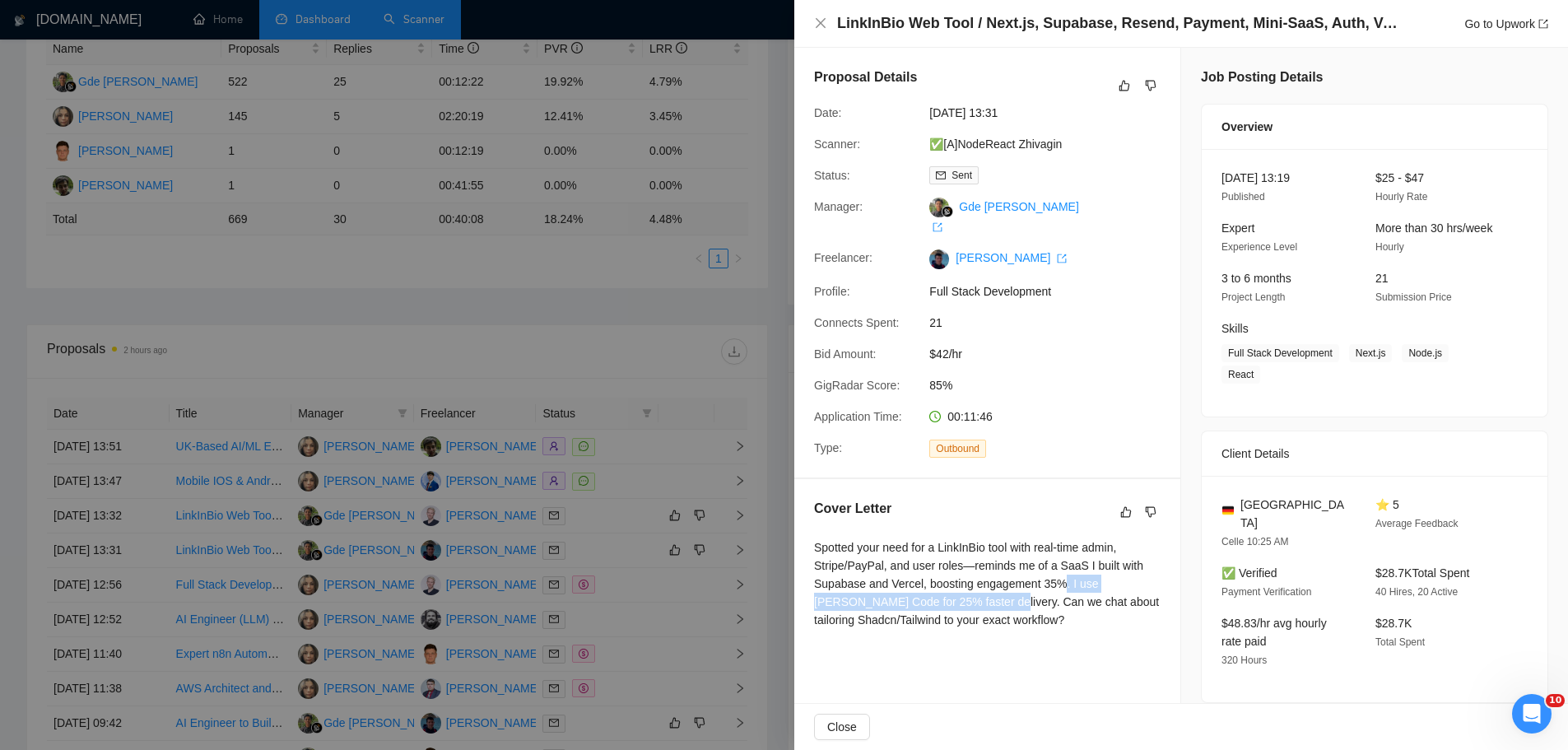
drag, startPoint x: 1064, startPoint y: 566, endPoint x: 1008, endPoint y: 598, distance: 64.5
click at [961, 590] on div "Spotted your need for a LinkInBio tool with real-time admin, Stripe/PayPal, and…" at bounding box center [987, 584] width 346 height 91
click at [700, 375] on div at bounding box center [784, 375] width 1568 height 750
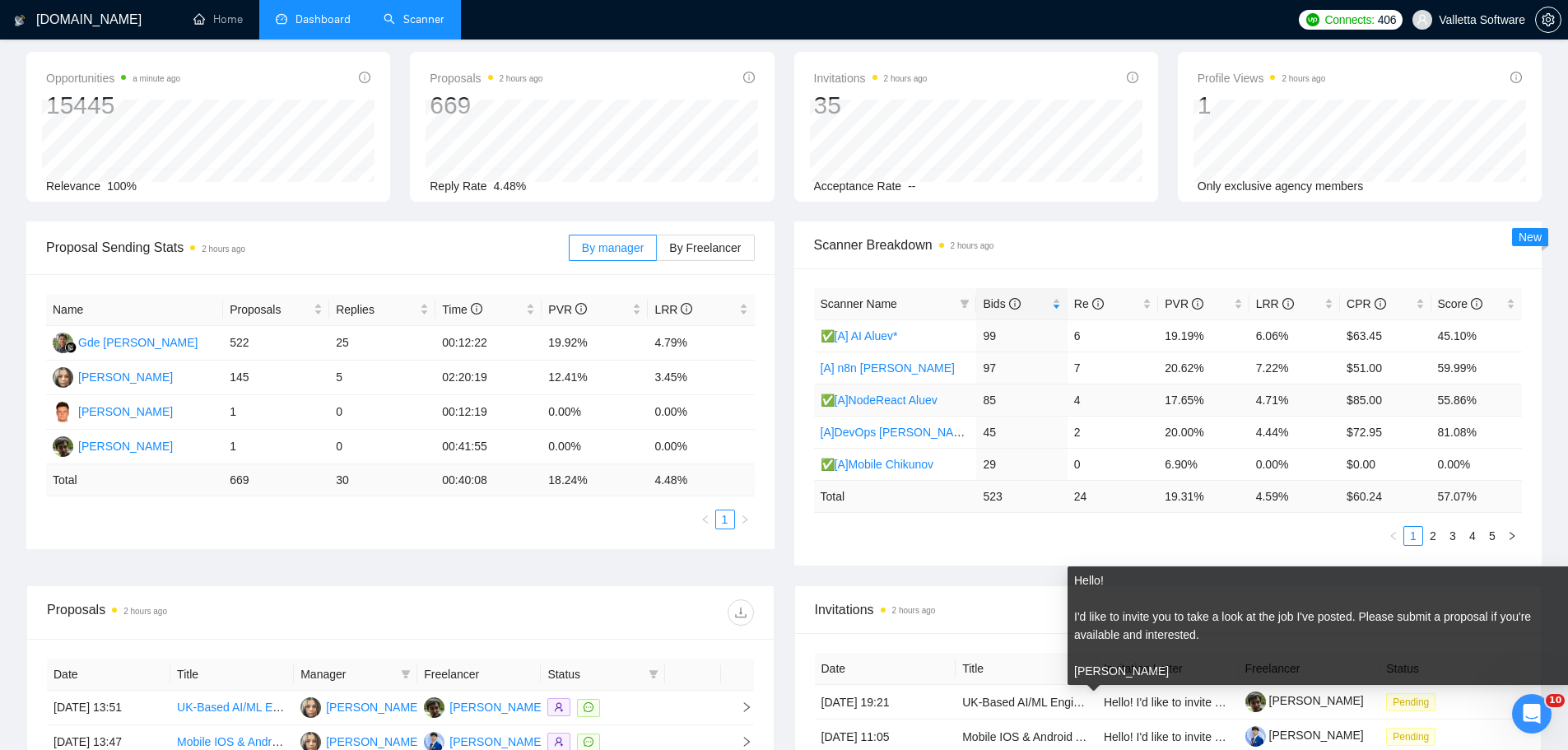
scroll to position [0, 0]
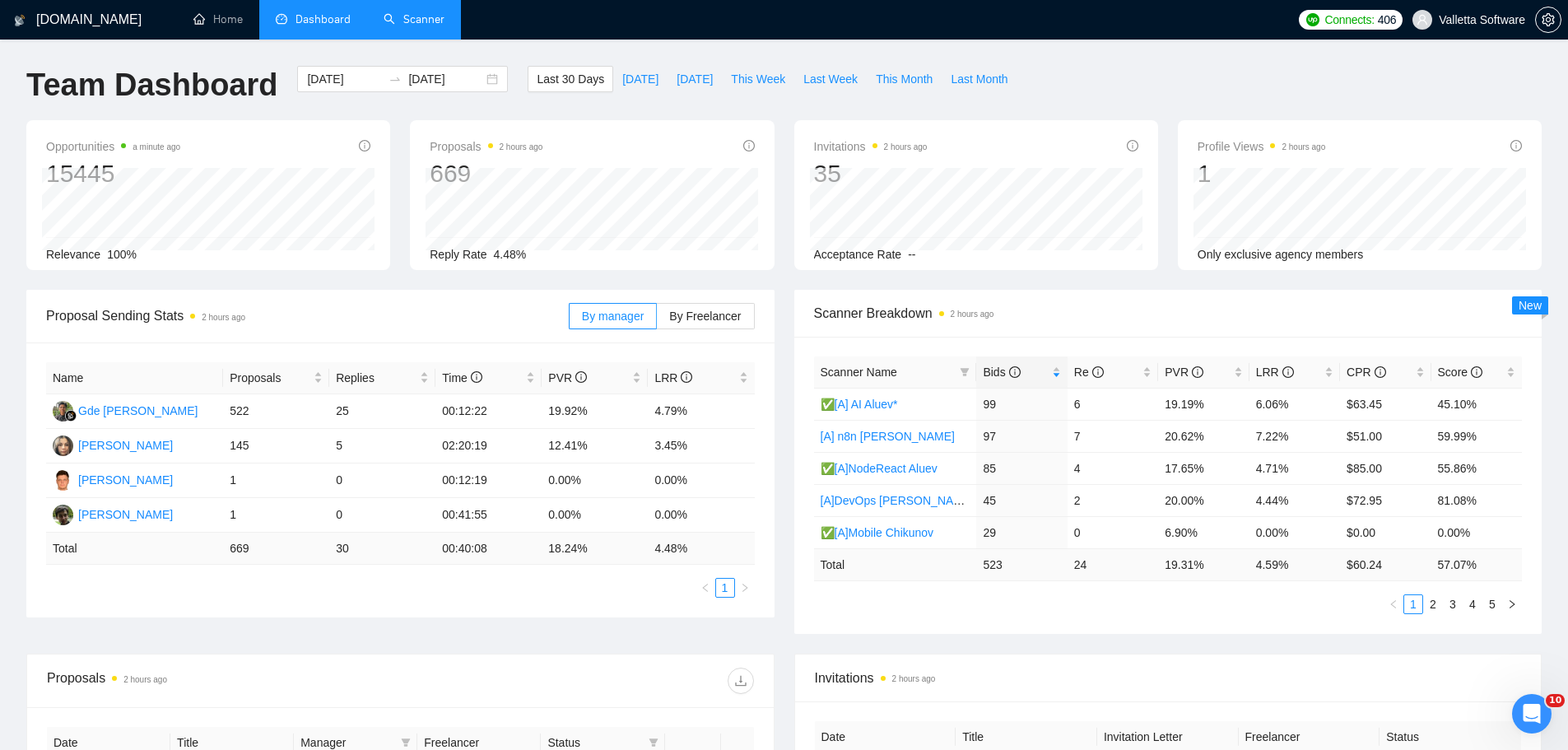
click at [1223, 313] on span "Scanner Breakdown 2 hours ago" at bounding box center [1168, 314] width 709 height 20
drag, startPoint x: 726, startPoint y: 342, endPoint x: 722, endPoint y: 331, distance: 11.7
click at [726, 342] on div "By manager By Freelancer" at bounding box center [662, 316] width 186 height 53
click at [719, 324] on label "By Freelancer" at bounding box center [705, 316] width 97 height 26
click at [657, 320] on input "By Freelancer" at bounding box center [657, 320] width 0 height 0
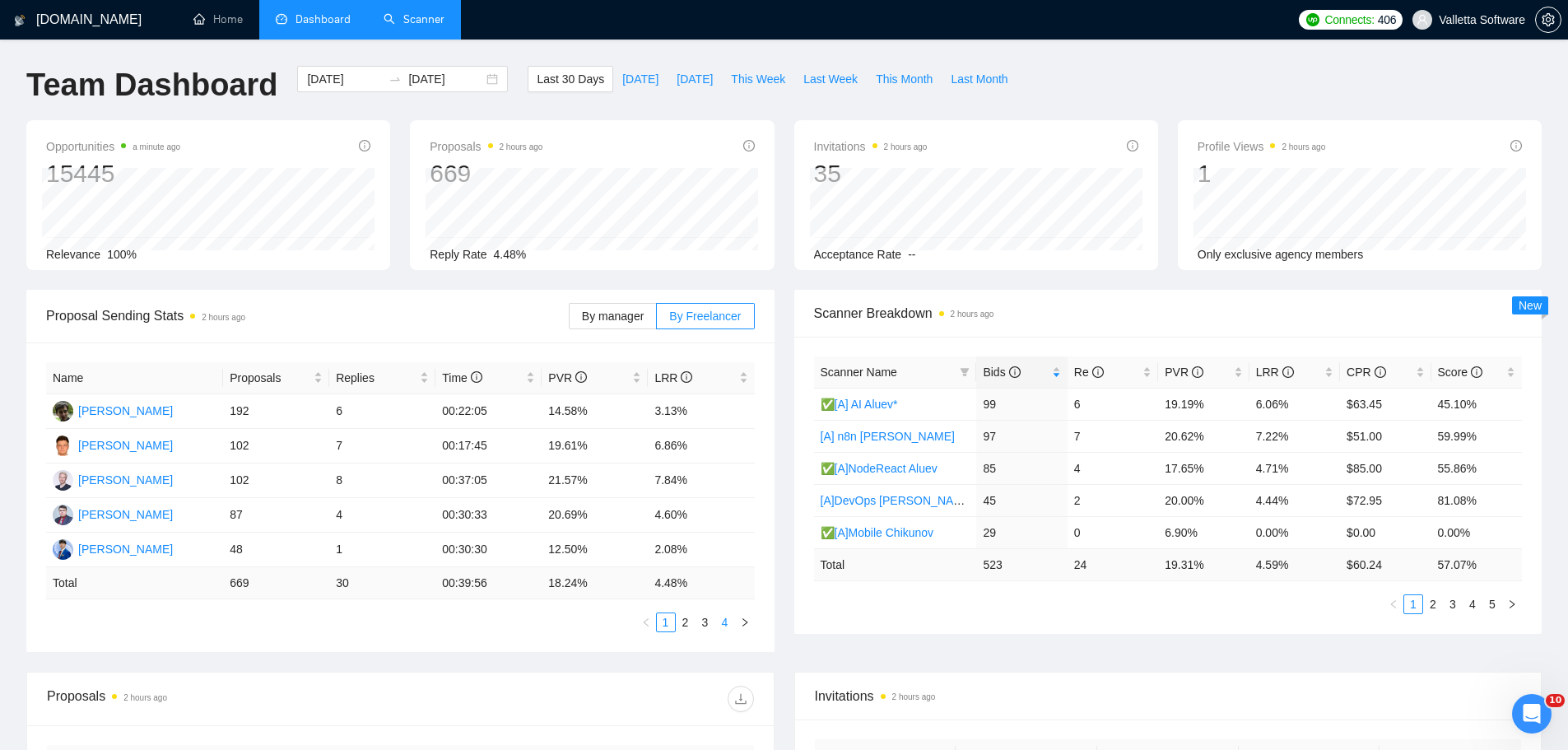
click at [723, 620] on link "4" at bounding box center [724, 622] width 18 height 18
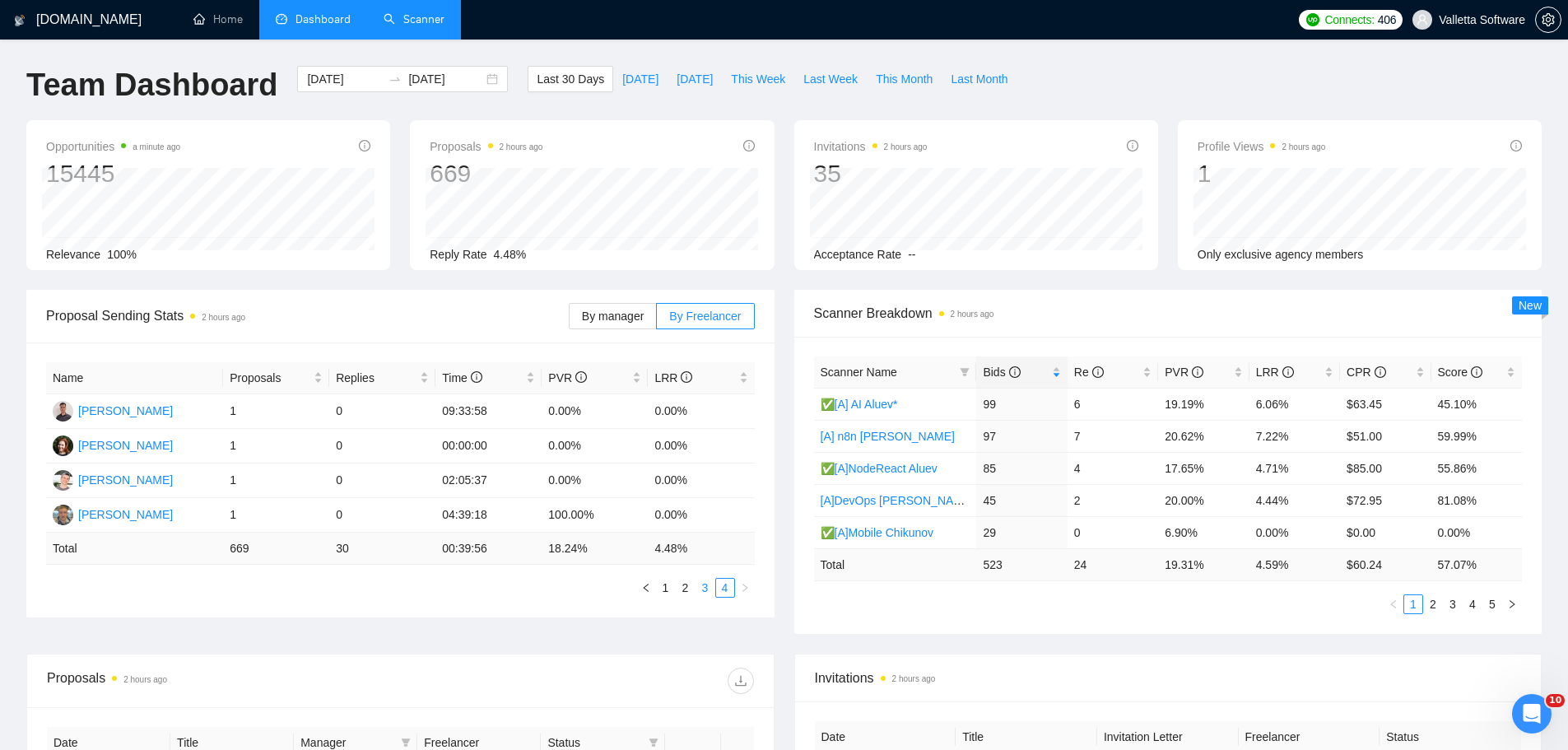
click at [711, 587] on link "3" at bounding box center [705, 587] width 18 height 18
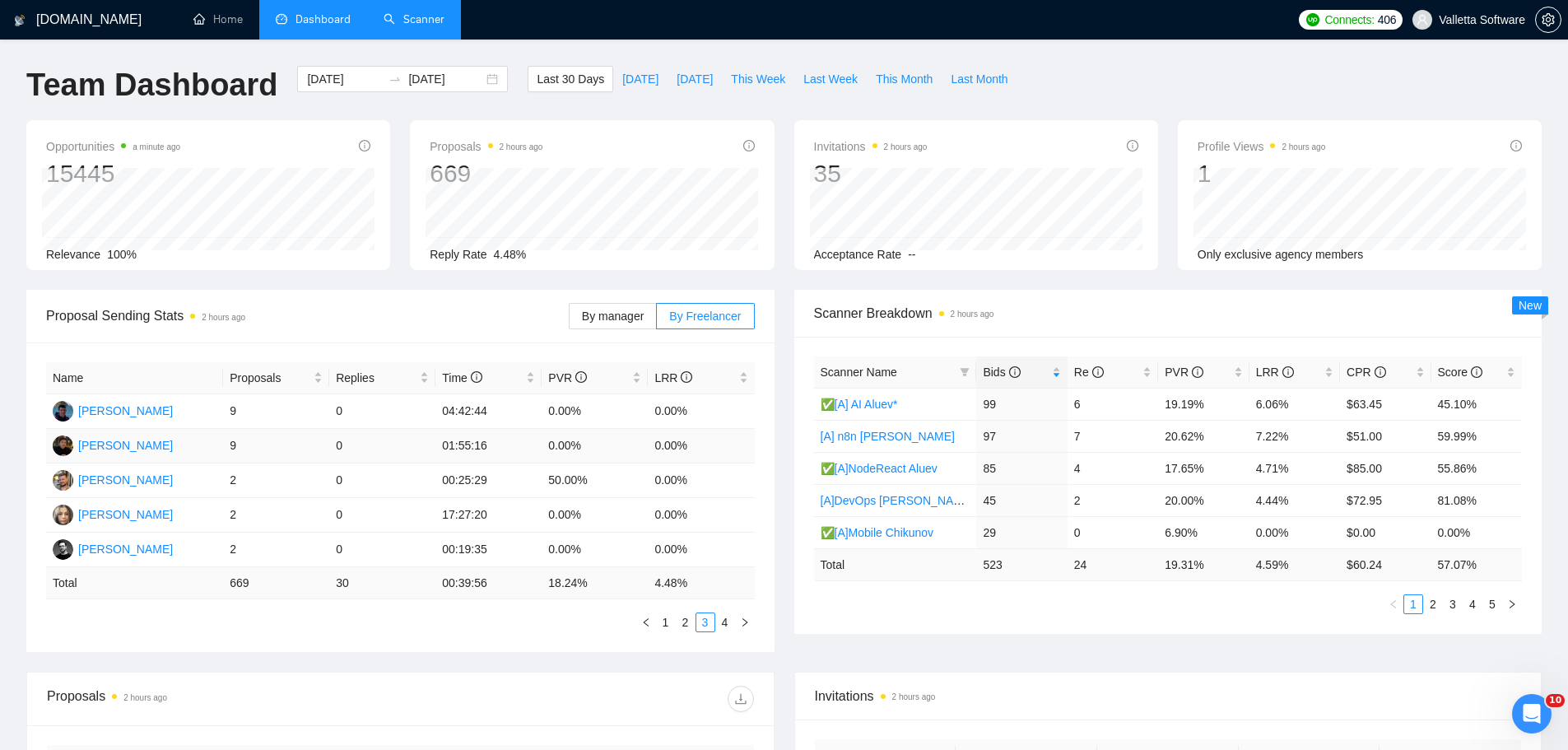
click at [122, 450] on div "[PERSON_NAME]" at bounding box center [125, 445] width 95 height 18
click at [743, 81] on span "This Week" at bounding box center [758, 79] width 54 height 18
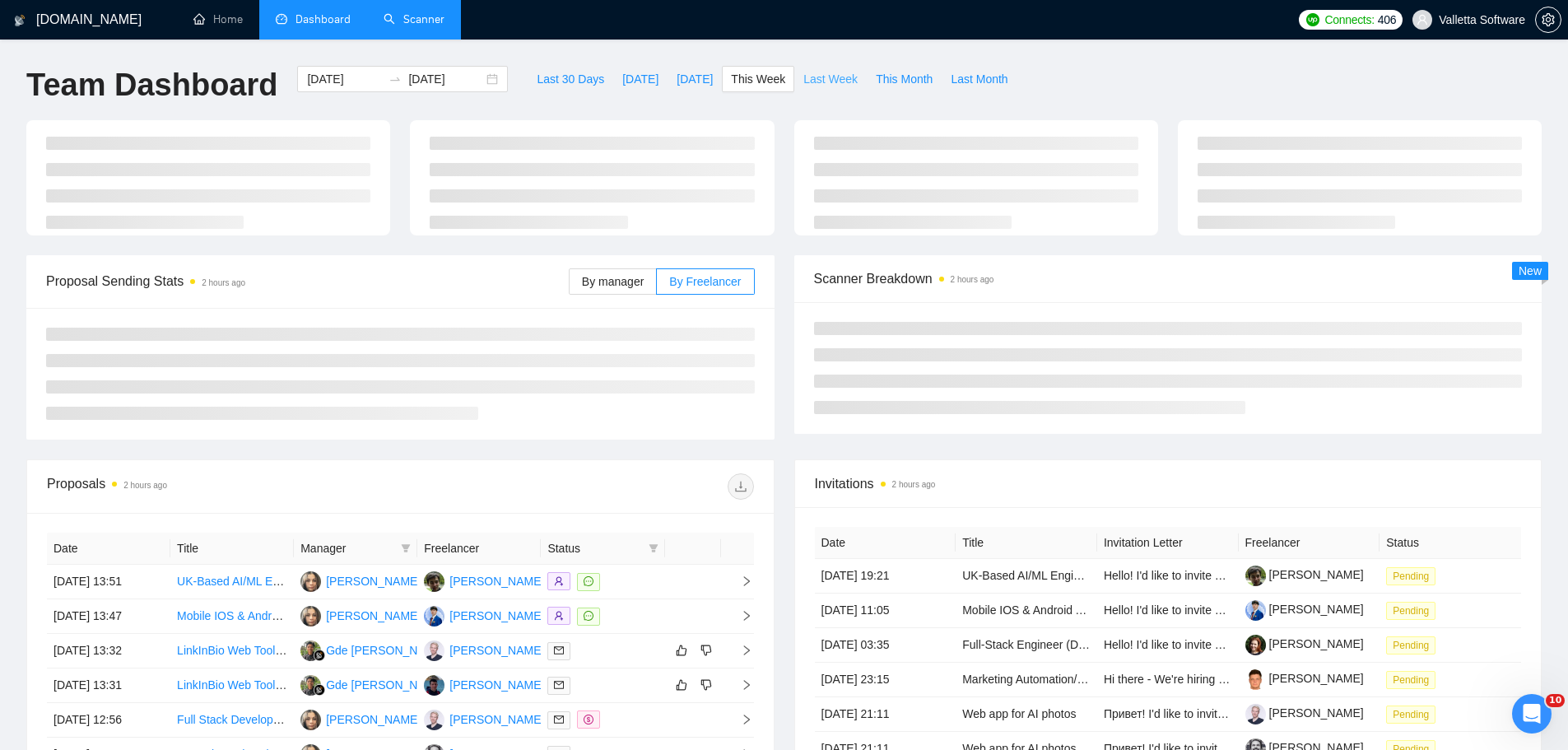
click at [822, 81] on span "Last Week" at bounding box center [830, 79] width 54 height 18
type input "[DATE]"
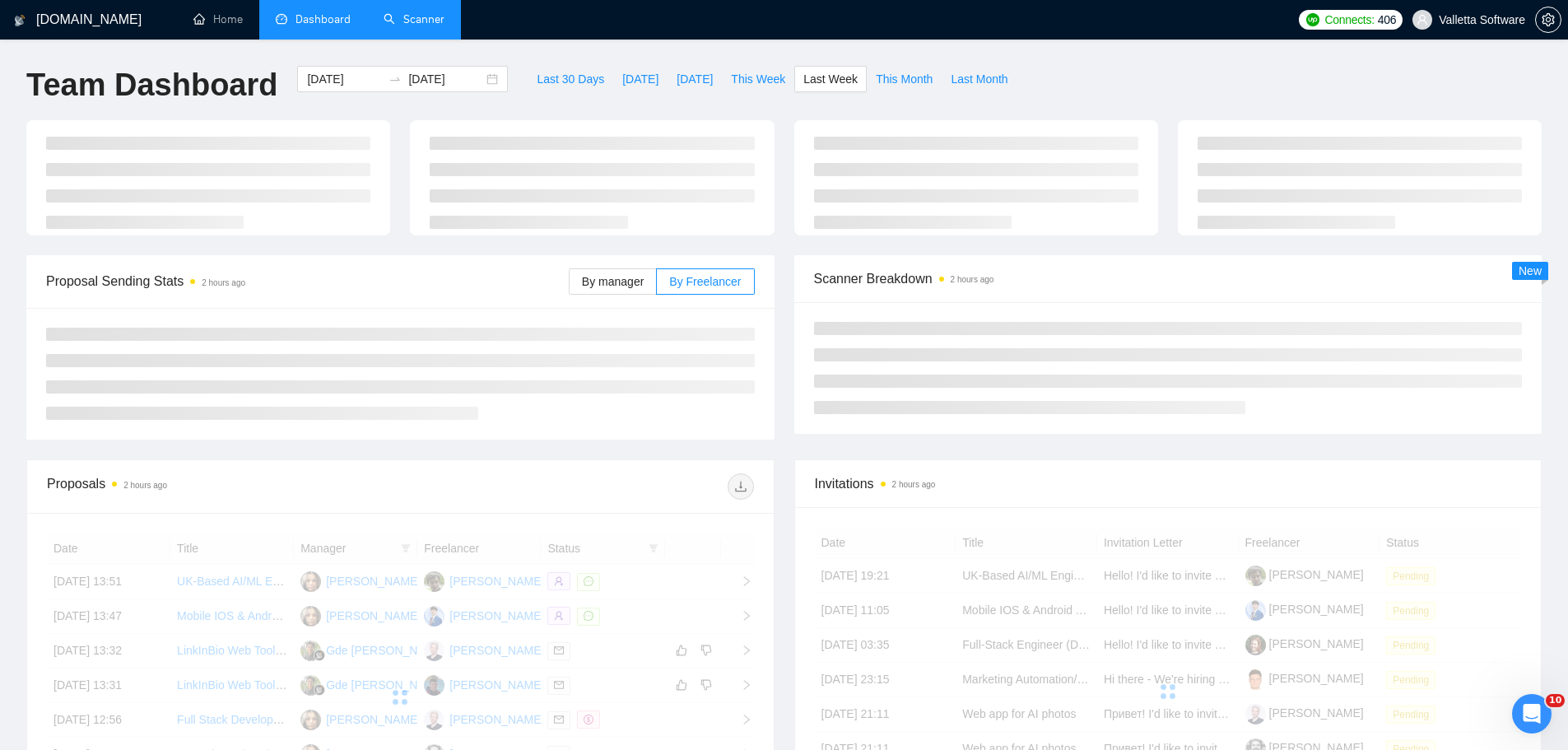
type input "[DATE]"
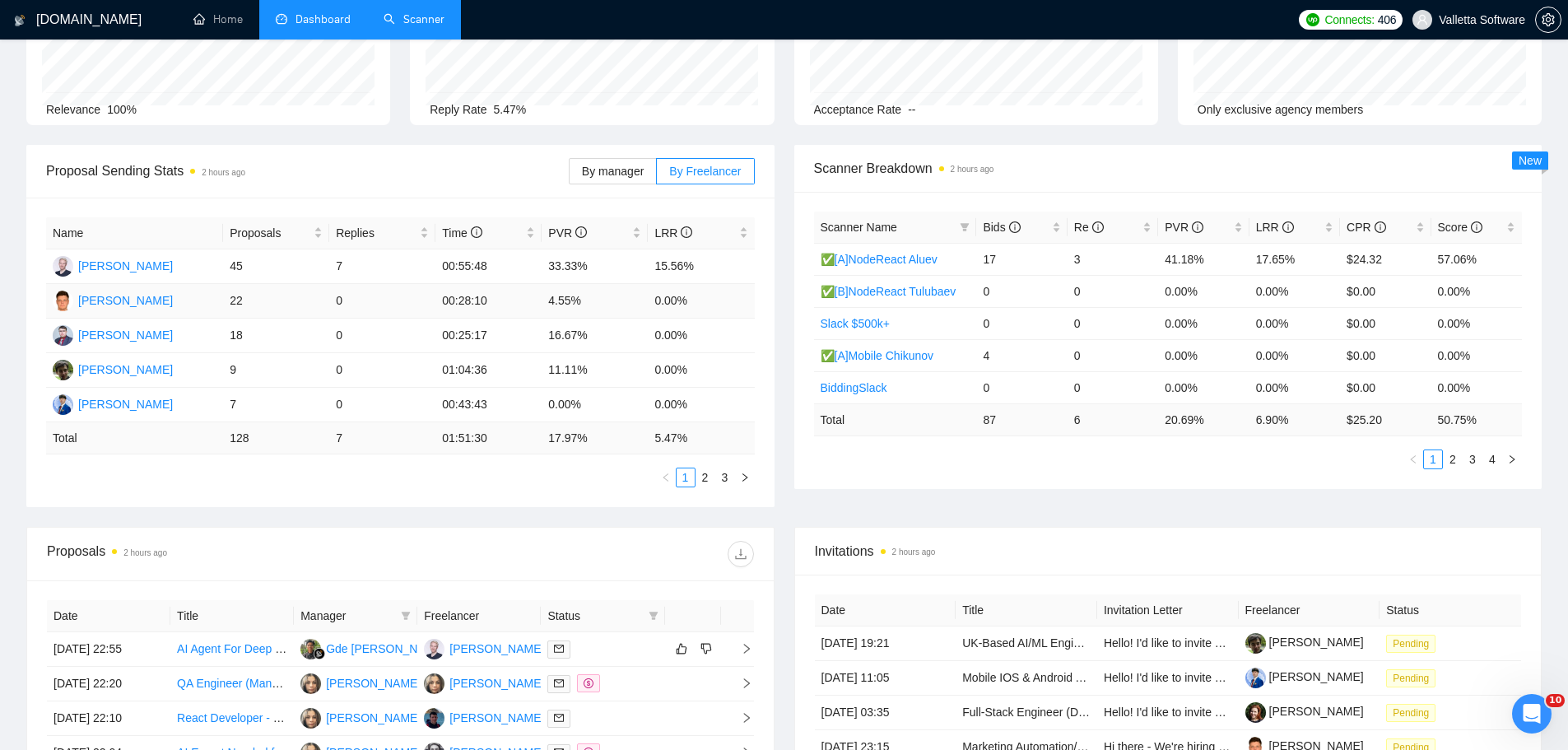
scroll to position [164, 0]
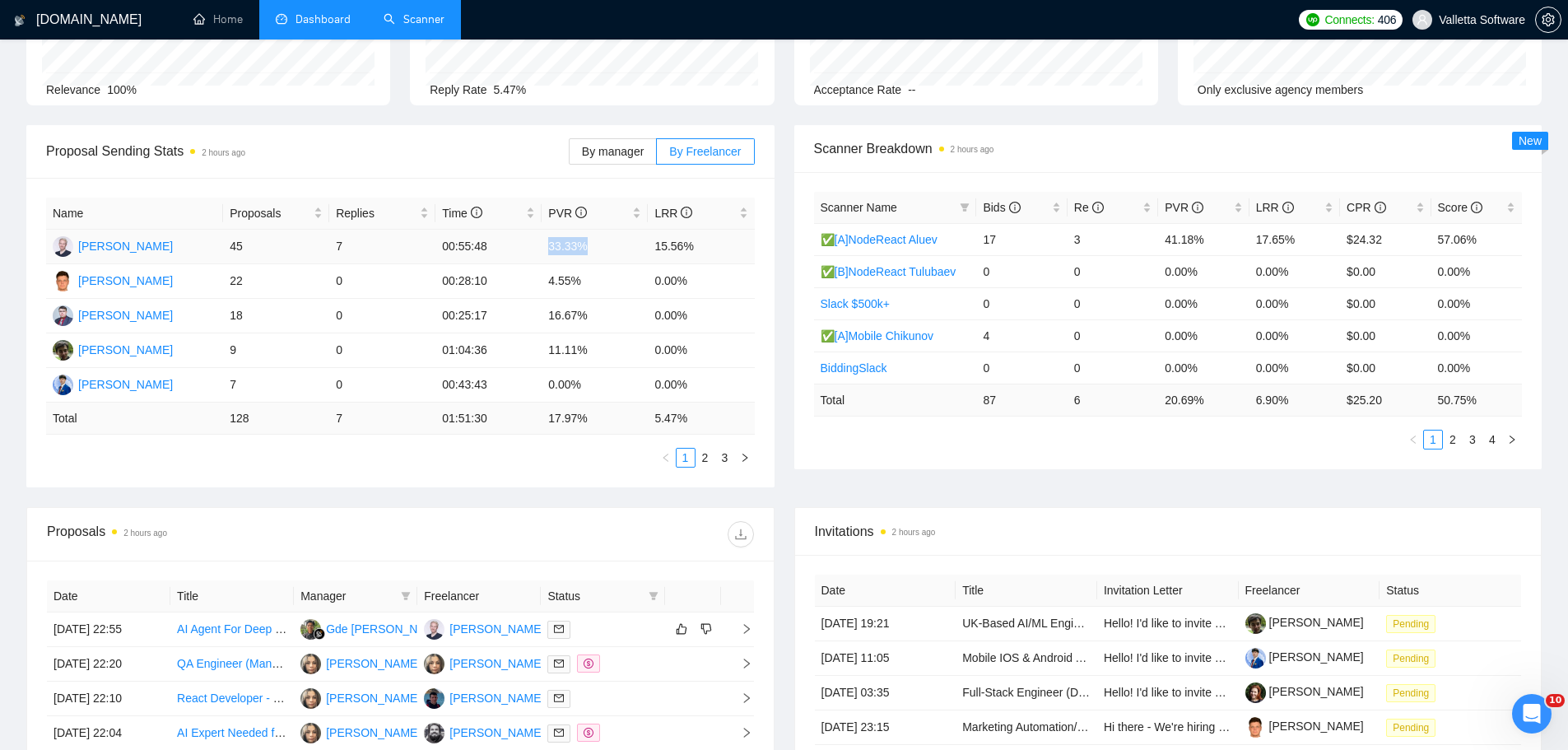
drag, startPoint x: 571, startPoint y: 247, endPoint x: 557, endPoint y: 245, distance: 14.1
click at [543, 246] on td "33.33%" at bounding box center [594, 247] width 106 height 35
drag, startPoint x: 677, startPoint y: 240, endPoint x: 632, endPoint y: 242, distance: 45.0
click at [632, 242] on tr "[PERSON_NAME] 45 7 00:55:48 33.33% 15.56%" at bounding box center [400, 247] width 709 height 35
drag, startPoint x: 558, startPoint y: 242, endPoint x: 715, endPoint y: 235, distance: 157.2
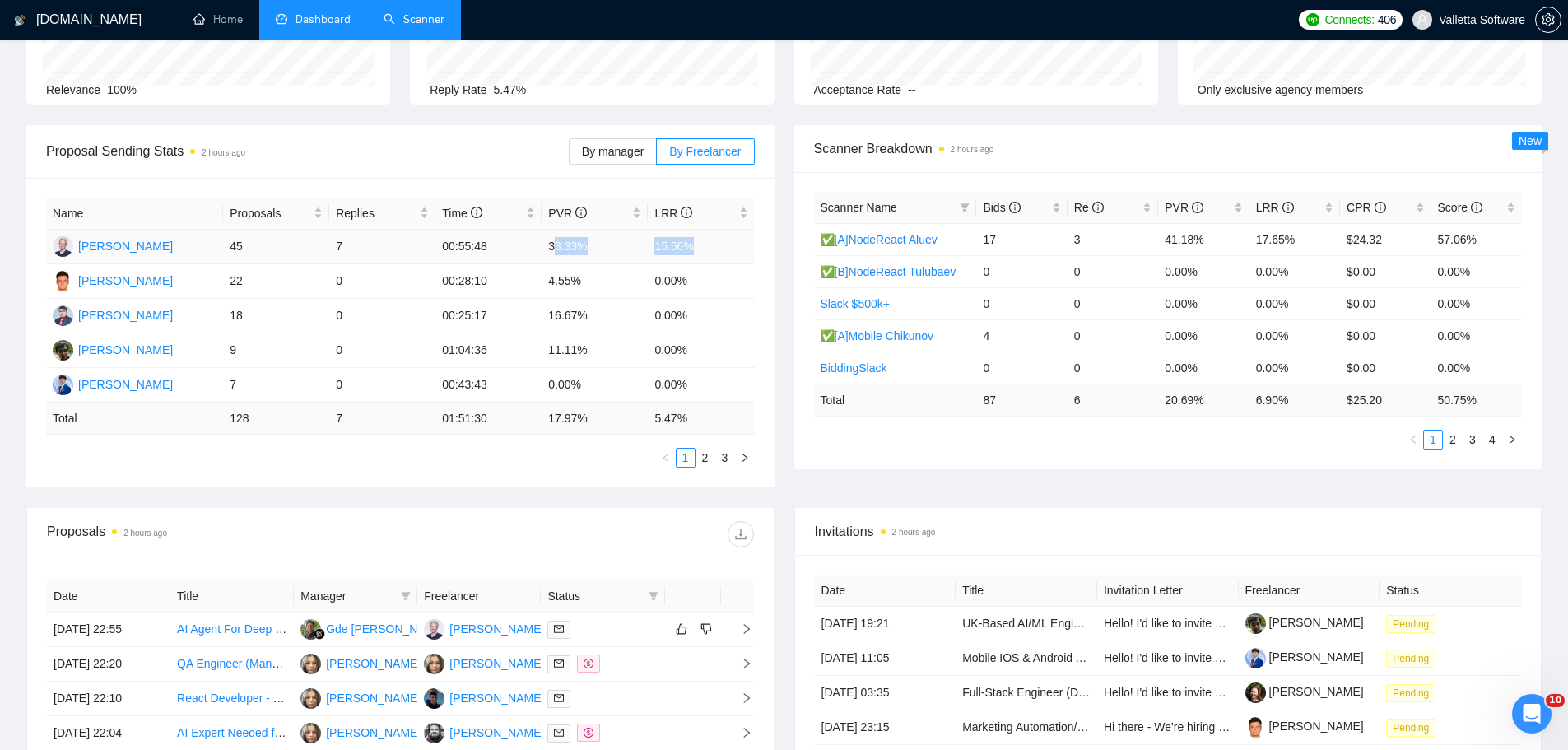
click at [715, 235] on tr "[PERSON_NAME] 45 7 00:55:48 33.33% 15.56%" at bounding box center [400, 247] width 709 height 35
drag, startPoint x: 651, startPoint y: 235, endPoint x: 727, endPoint y: 233, distance: 76.0
click at [727, 233] on tr "[PERSON_NAME] 45 7 00:55:48 33.33% 15.56%" at bounding box center [400, 247] width 709 height 35
click at [131, 247] on div "[PERSON_NAME]" at bounding box center [125, 246] width 95 height 18
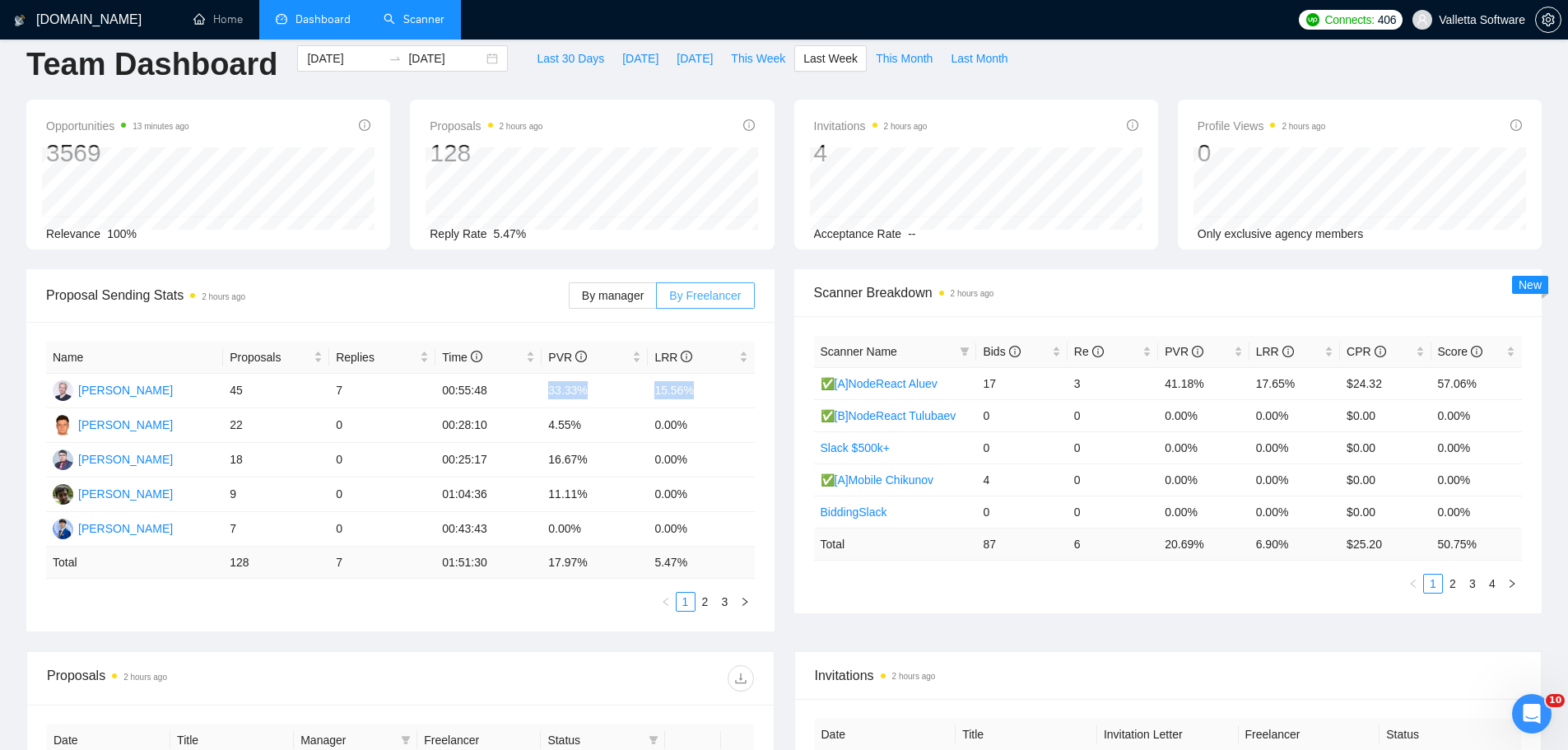
scroll to position [0, 0]
